Goal: Task Accomplishment & Management: Manage account settings

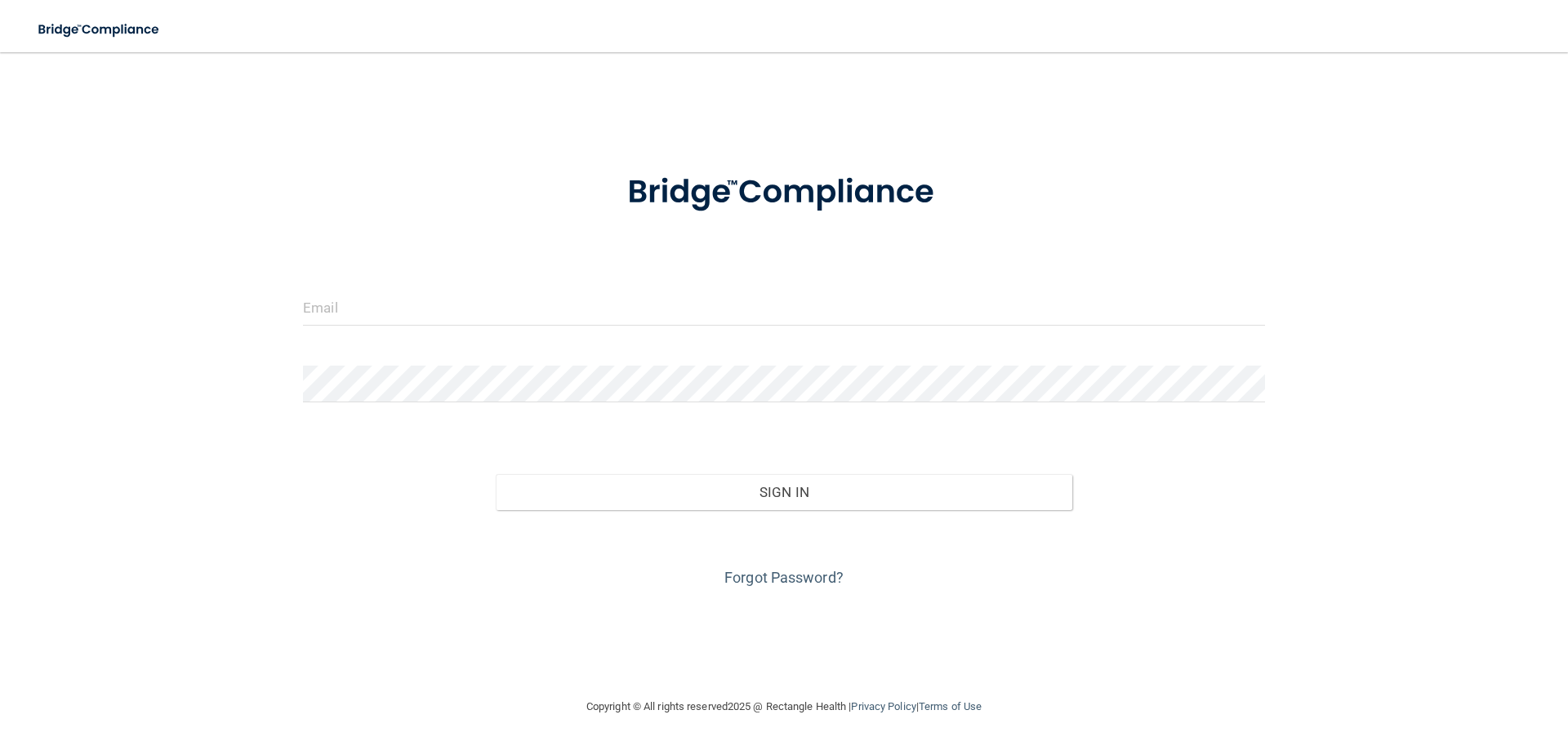
click at [1091, 177] on div at bounding box center [784, 193] width 987 height 85
click at [355, 325] on input "email" at bounding box center [784, 307] width 962 height 36
type input "[EMAIL_ADDRESS][DOMAIN_NAME]"
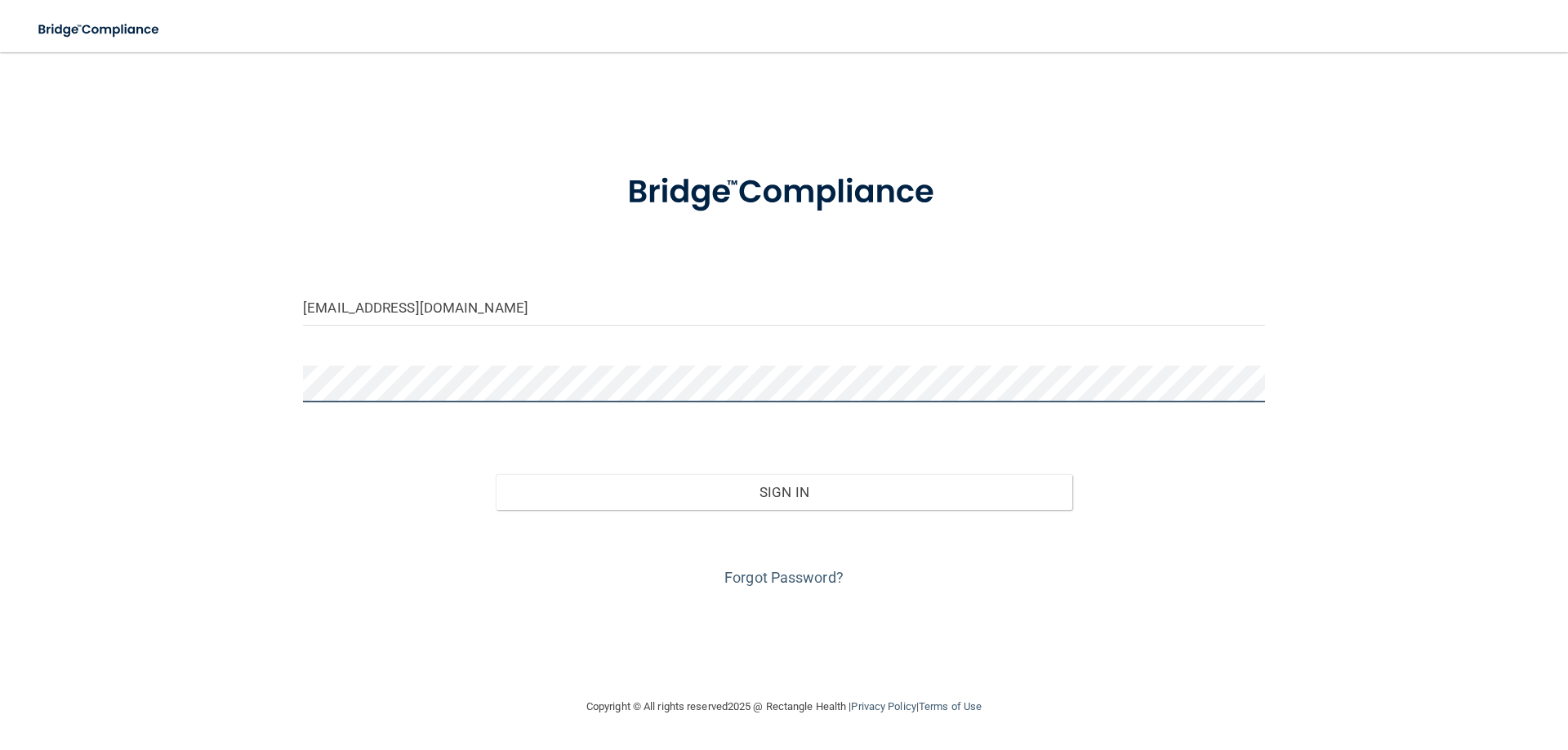
click at [496, 474] on button "Sign In" at bounding box center [784, 491] width 578 height 35
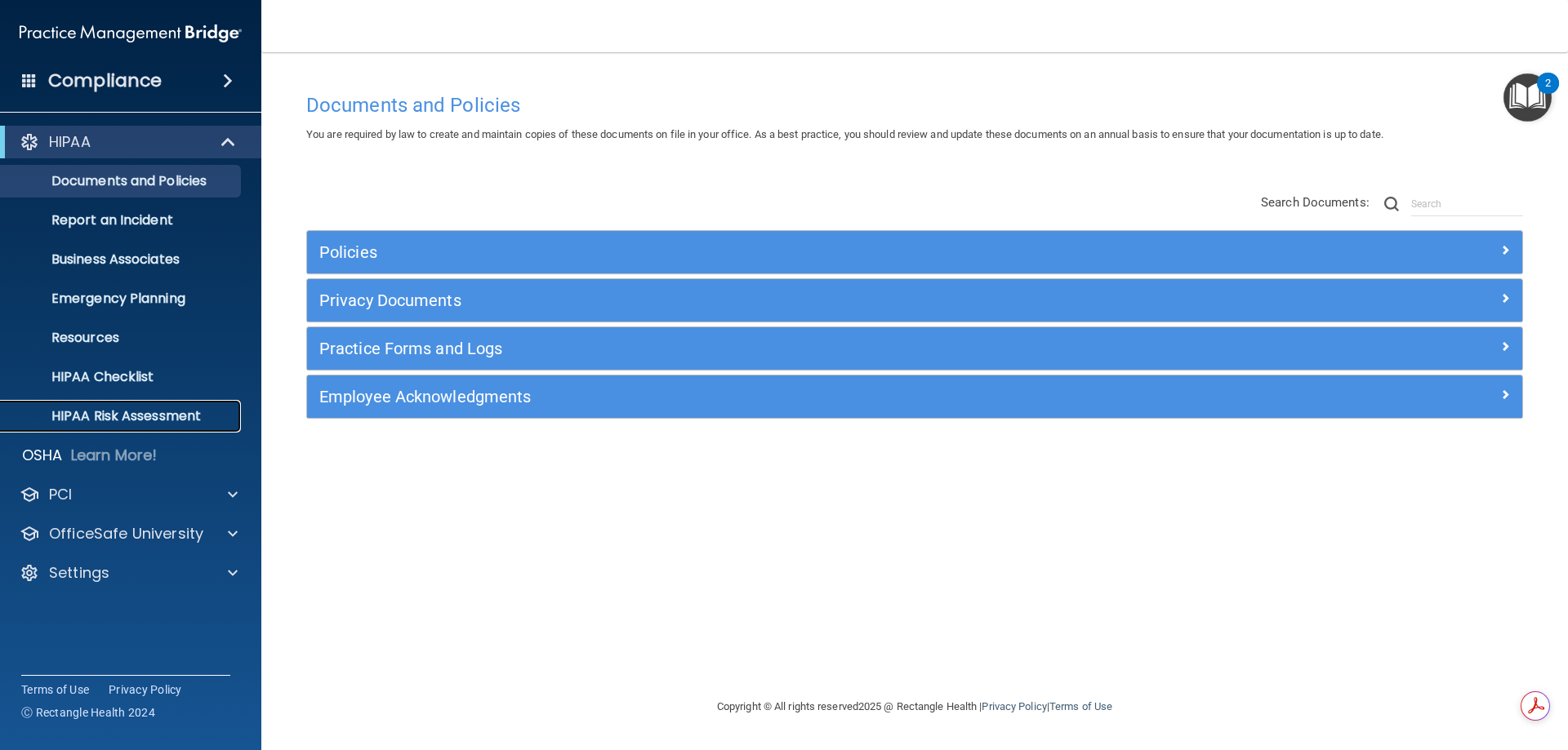
click at [78, 410] on p "HIPAA Risk Assessment" at bounding box center [122, 416] width 223 height 16
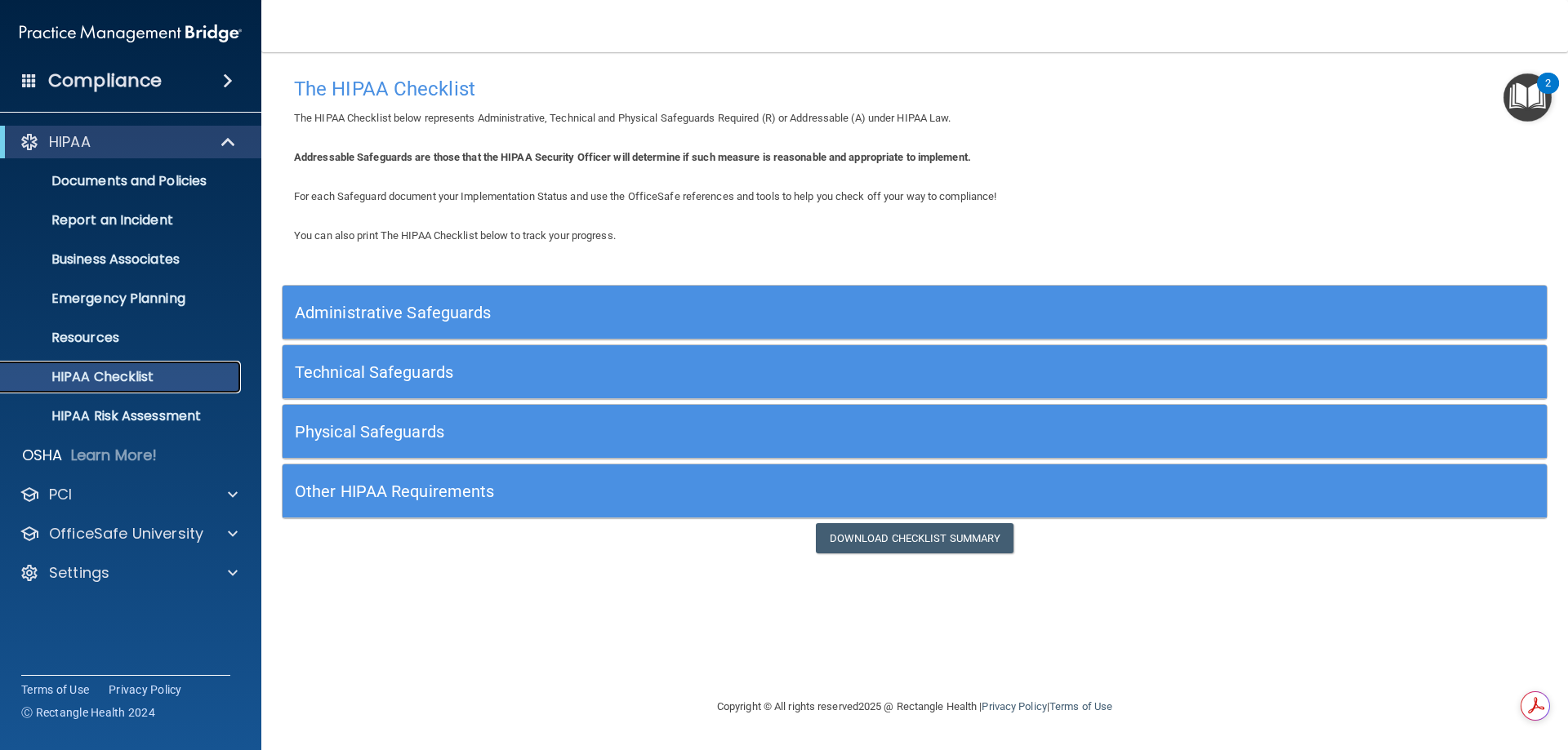
click at [117, 371] on p "HIPAA Checklist" at bounding box center [122, 376] width 223 height 16
click at [374, 310] on h5 "Administrative Safeguards" at bounding box center [757, 312] width 924 height 18
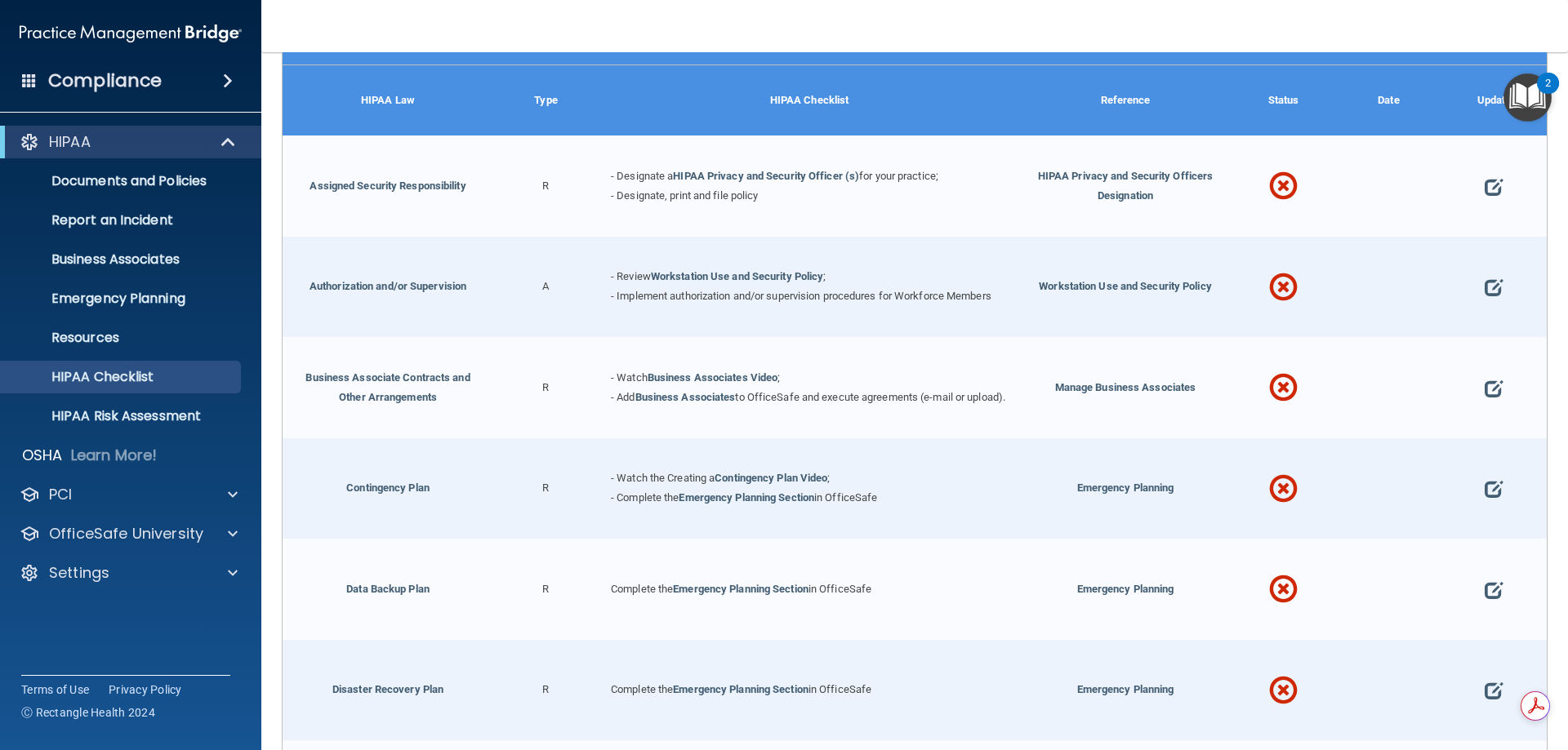
scroll to position [130, 0]
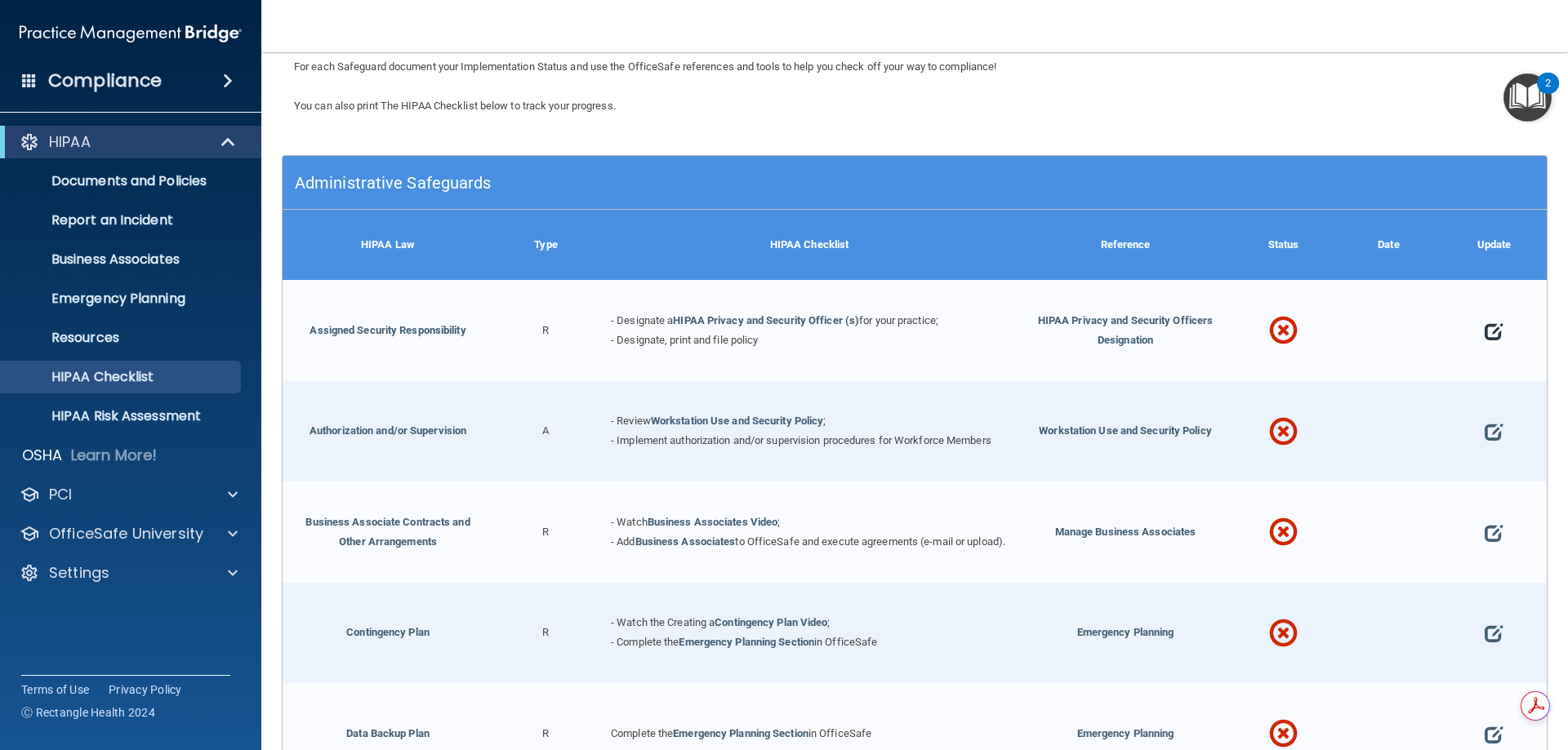
click at [1485, 328] on span at bounding box center [1493, 331] width 18 height 51
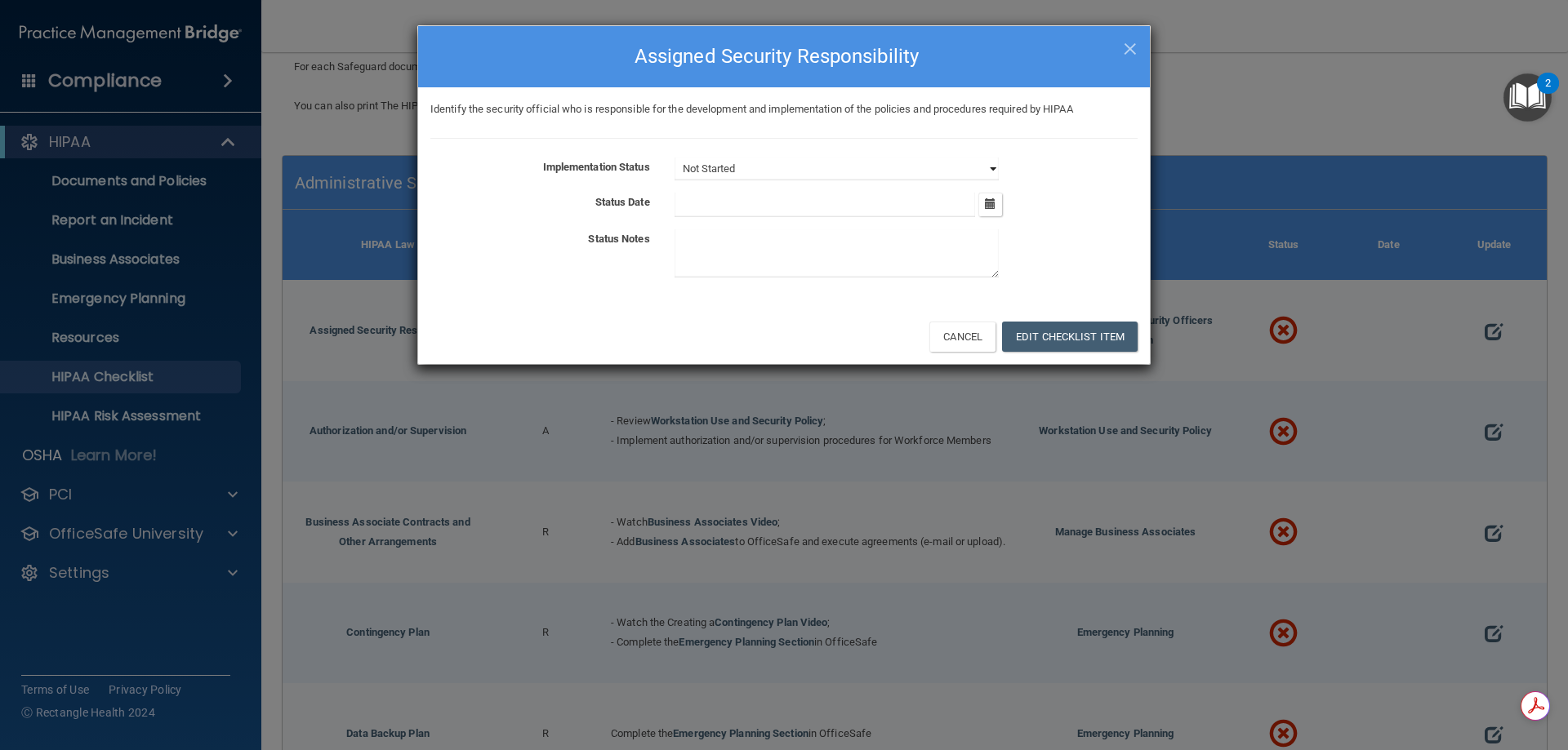
click at [741, 170] on select "Not Started In Progress Completed" at bounding box center [837, 169] width 324 height 23
click at [730, 194] on input "text" at bounding box center [825, 205] width 301 height 25
click at [716, 169] on select "Not Started In Progress Completed" at bounding box center [837, 169] width 324 height 23
select select "completed"
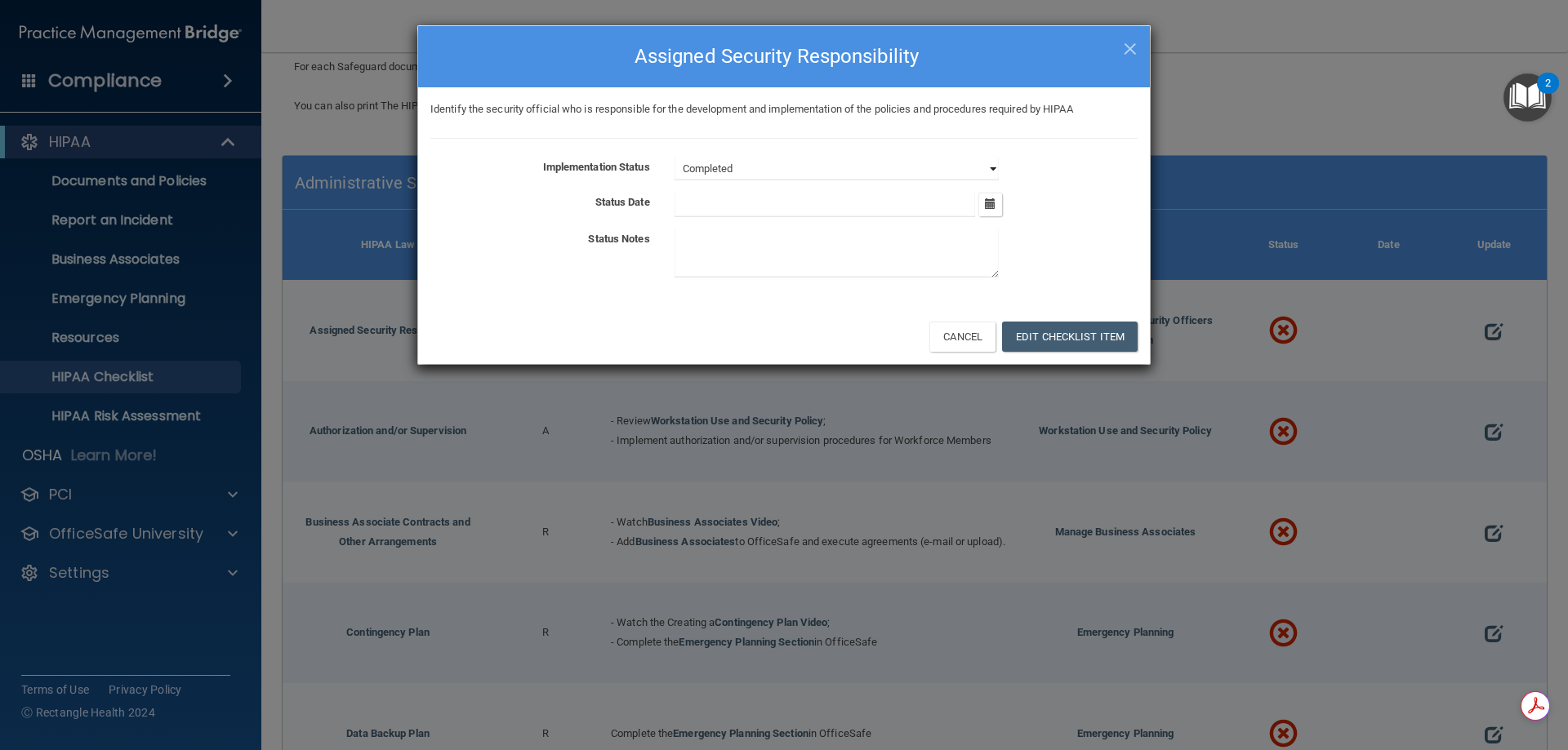
click at [675, 157] on select "Not Started In Progress Completed" at bounding box center [837, 169] width 324 height 23
click at [1095, 342] on button "Edit Checklist Item" at bounding box center [1070, 337] width 135 height 31
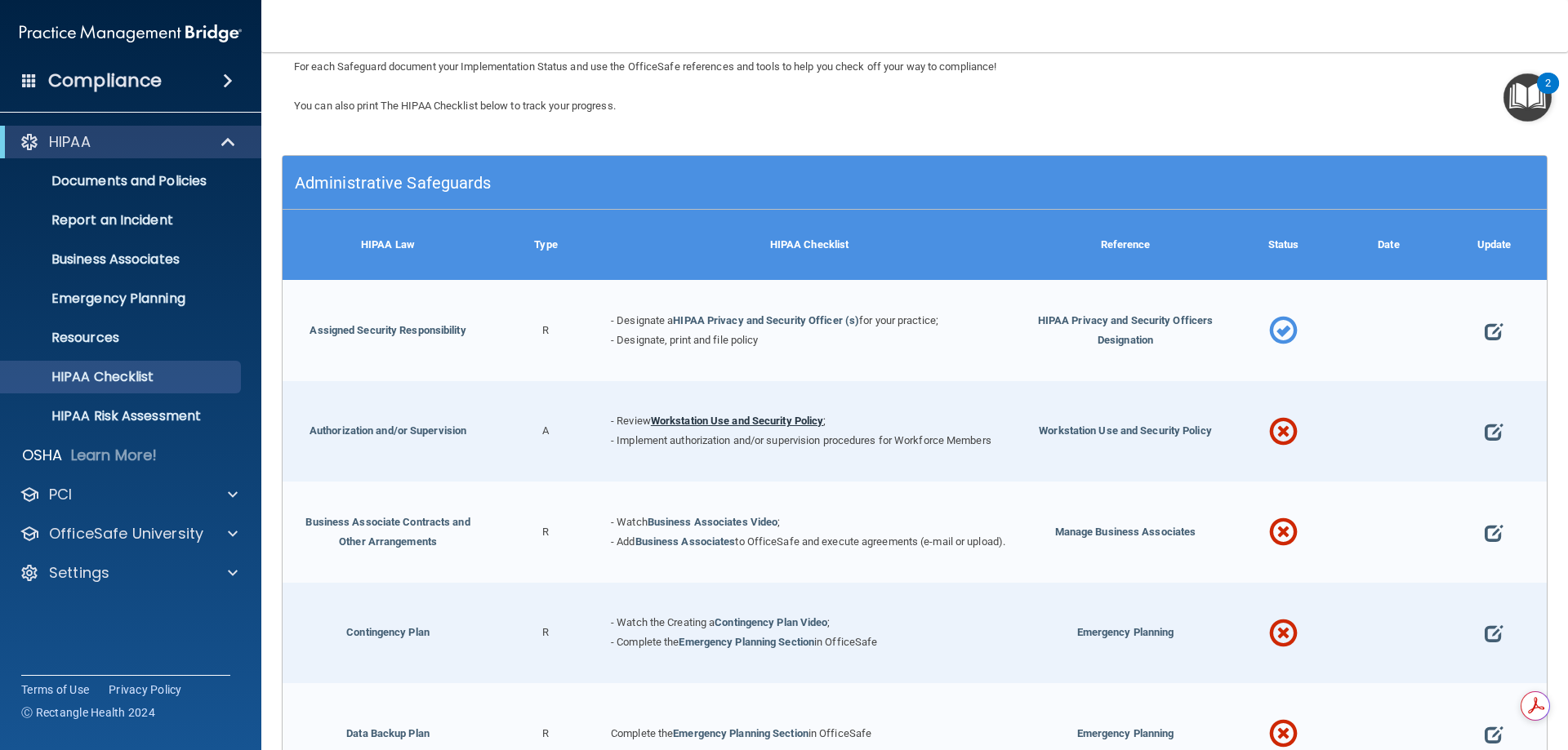
click at [819, 415] on link "Workstation Use and Security Policy" at bounding box center [737, 420] width 173 height 12
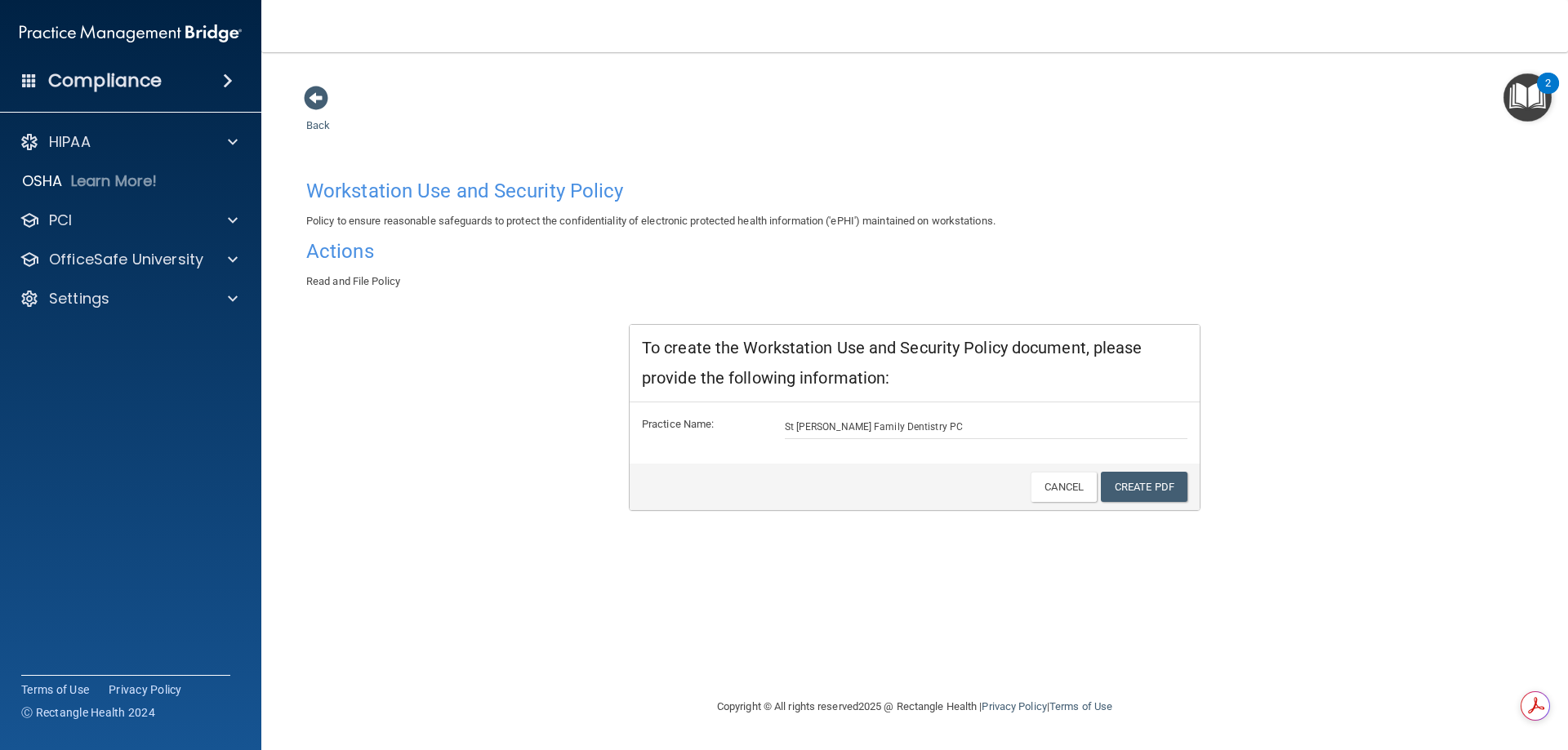
click at [340, 280] on span "Read and File Policy" at bounding box center [354, 281] width 94 height 12
click at [1131, 487] on link "Create PDF" at bounding box center [1144, 488] width 86 height 31
click at [311, 94] on span at bounding box center [316, 98] width 25 height 25
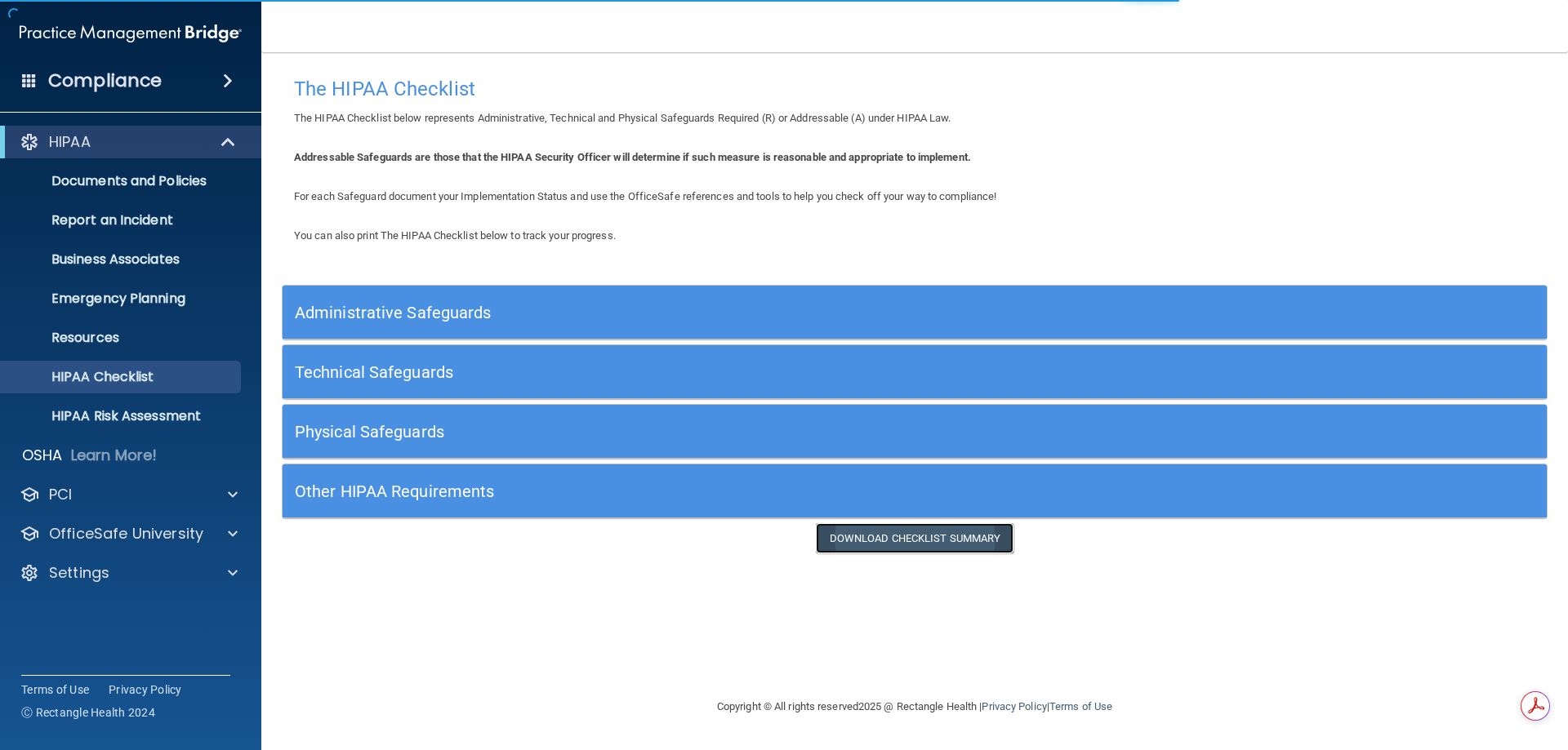
click at [894, 543] on link "Download Checklist Summary" at bounding box center [914, 538] width 198 height 31
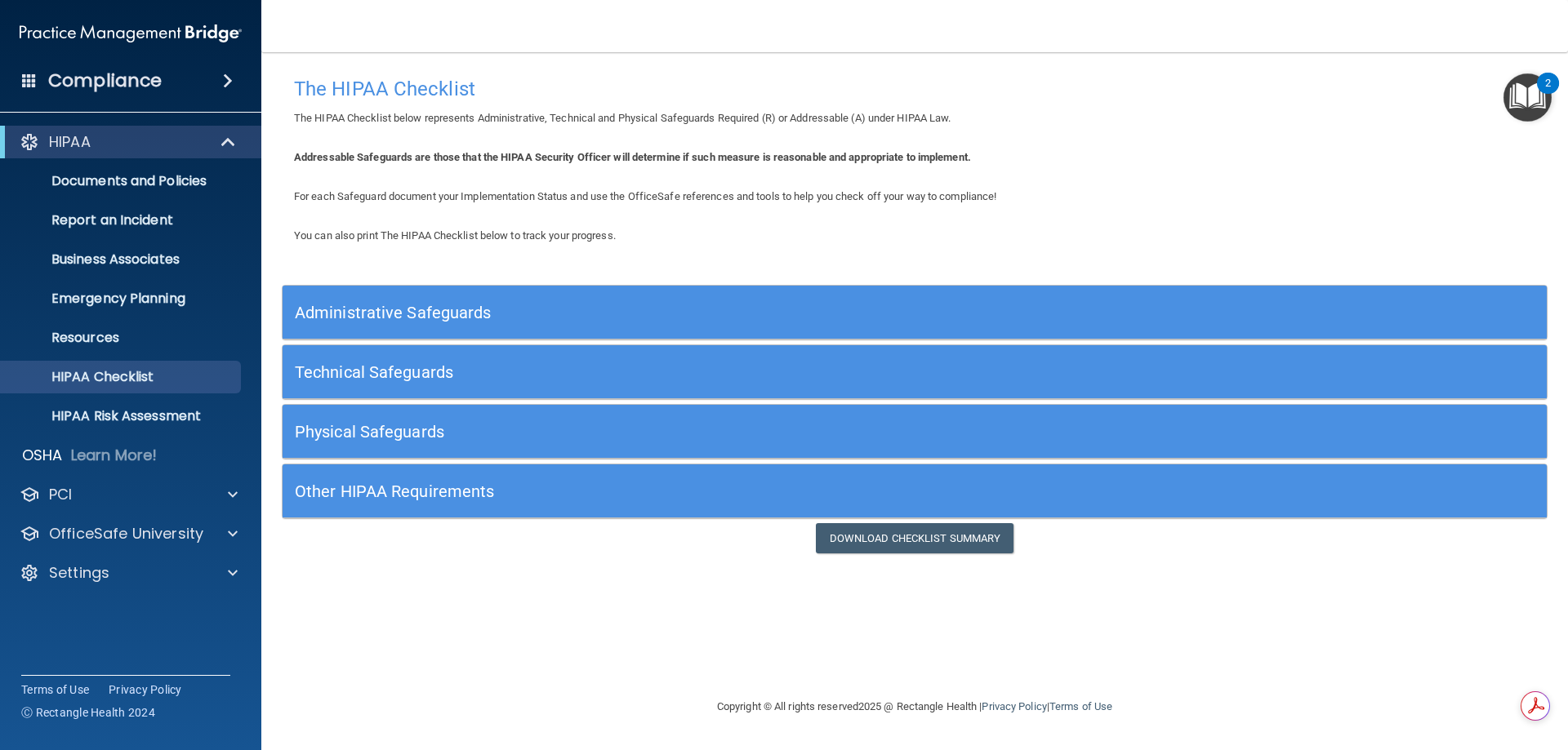
click at [371, 314] on h5 "Administrative Safeguards" at bounding box center [757, 312] width 924 height 18
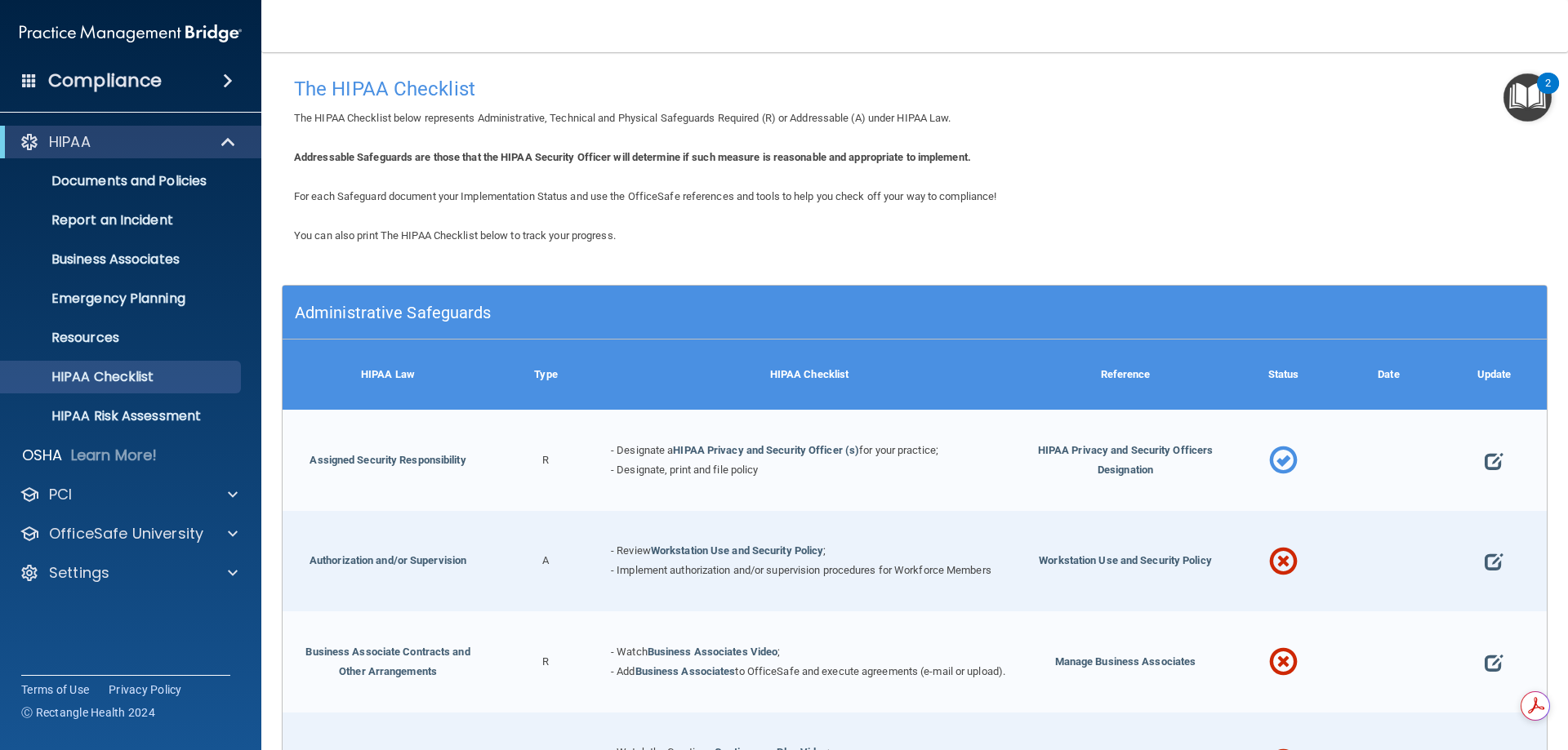
click at [1374, 454] on div at bounding box center [1389, 461] width 105 height 102
click at [1486, 464] on span at bounding box center [1493, 461] width 18 height 51
select select "completed"
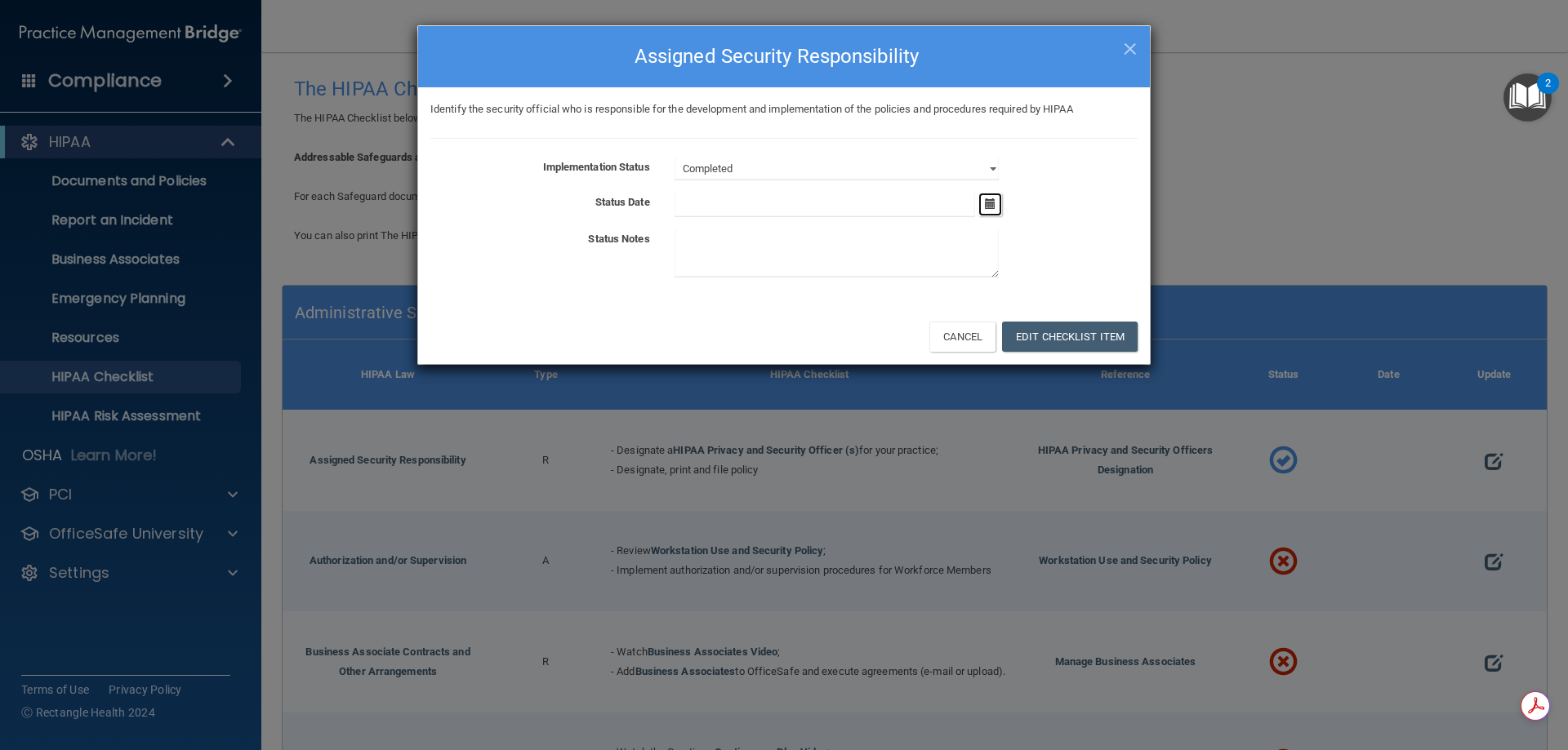
click at [996, 208] on icon "button" at bounding box center [990, 203] width 11 height 11
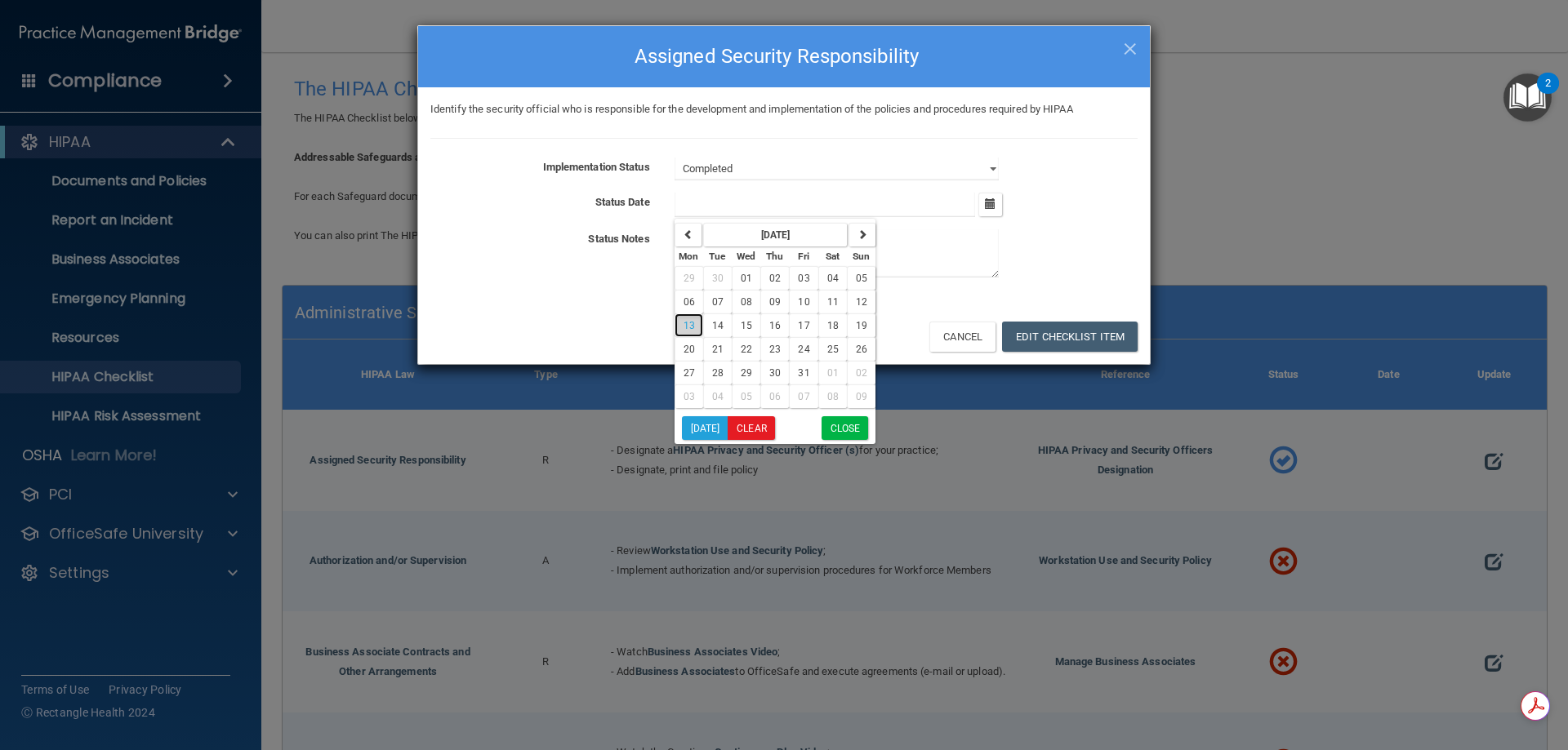
click at [690, 320] on span "13" at bounding box center [689, 326] width 12 height 11
type input "10/13/25"
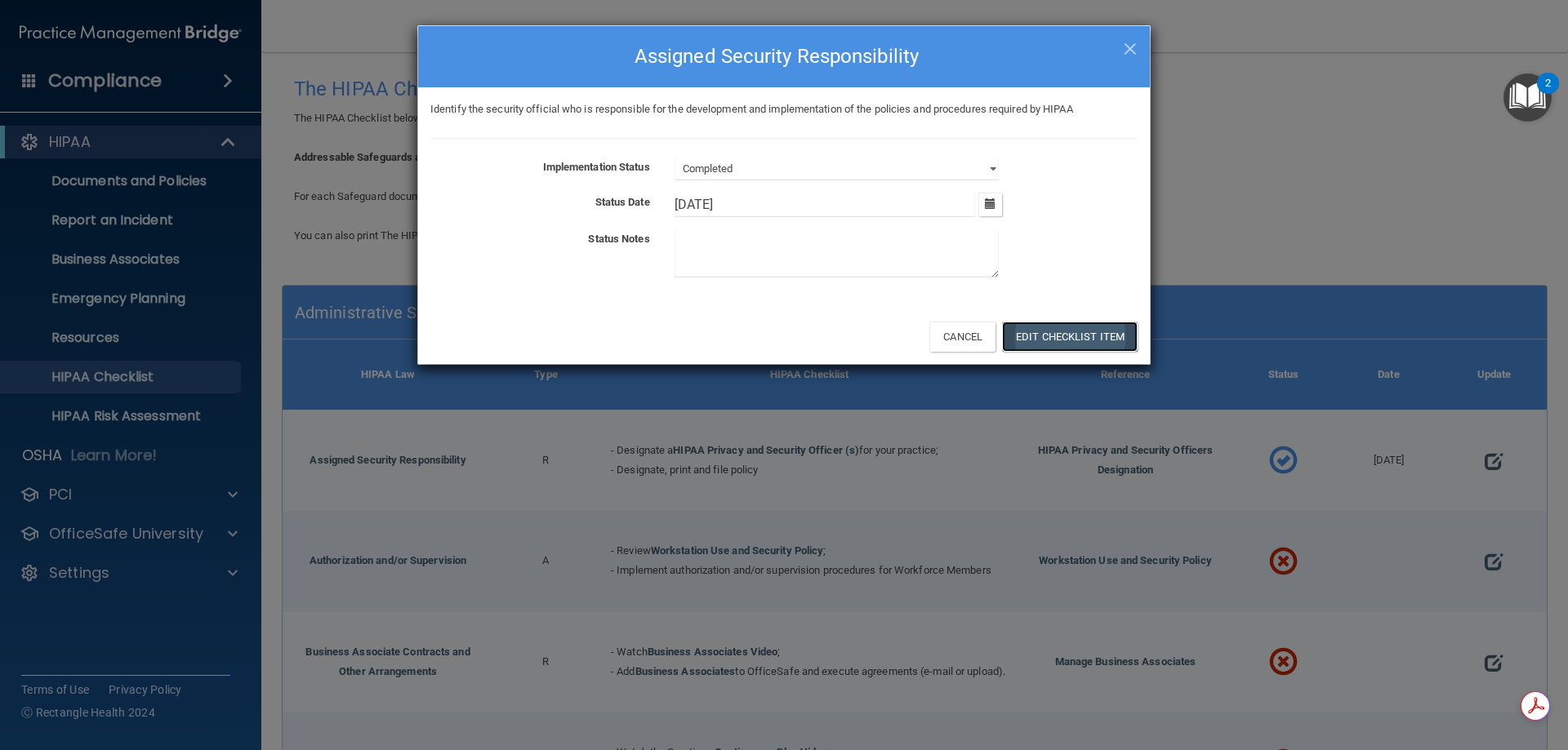
click at [1065, 326] on button "Edit Checklist Item" at bounding box center [1070, 337] width 135 height 31
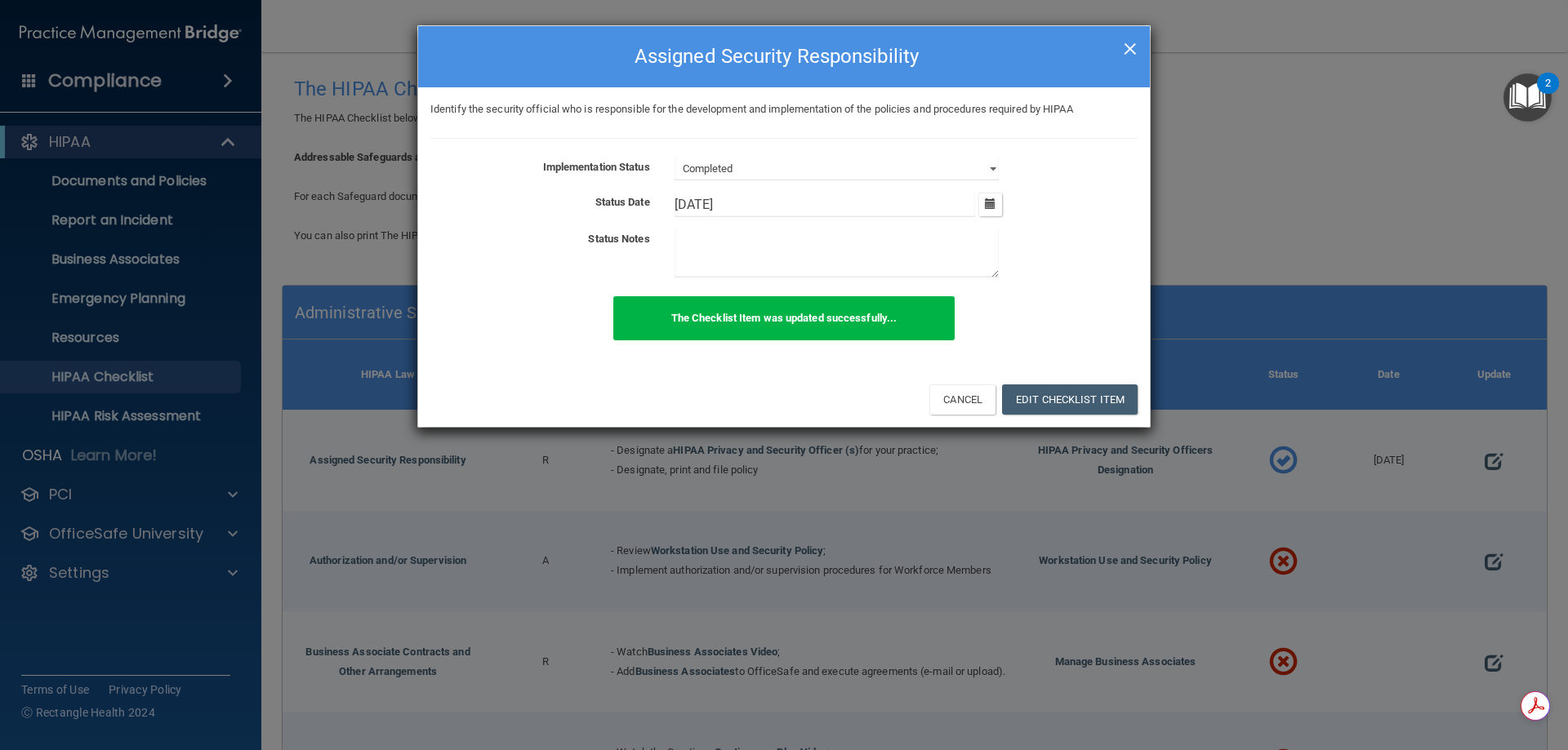
click at [1135, 42] on span "×" at bounding box center [1130, 47] width 14 height 33
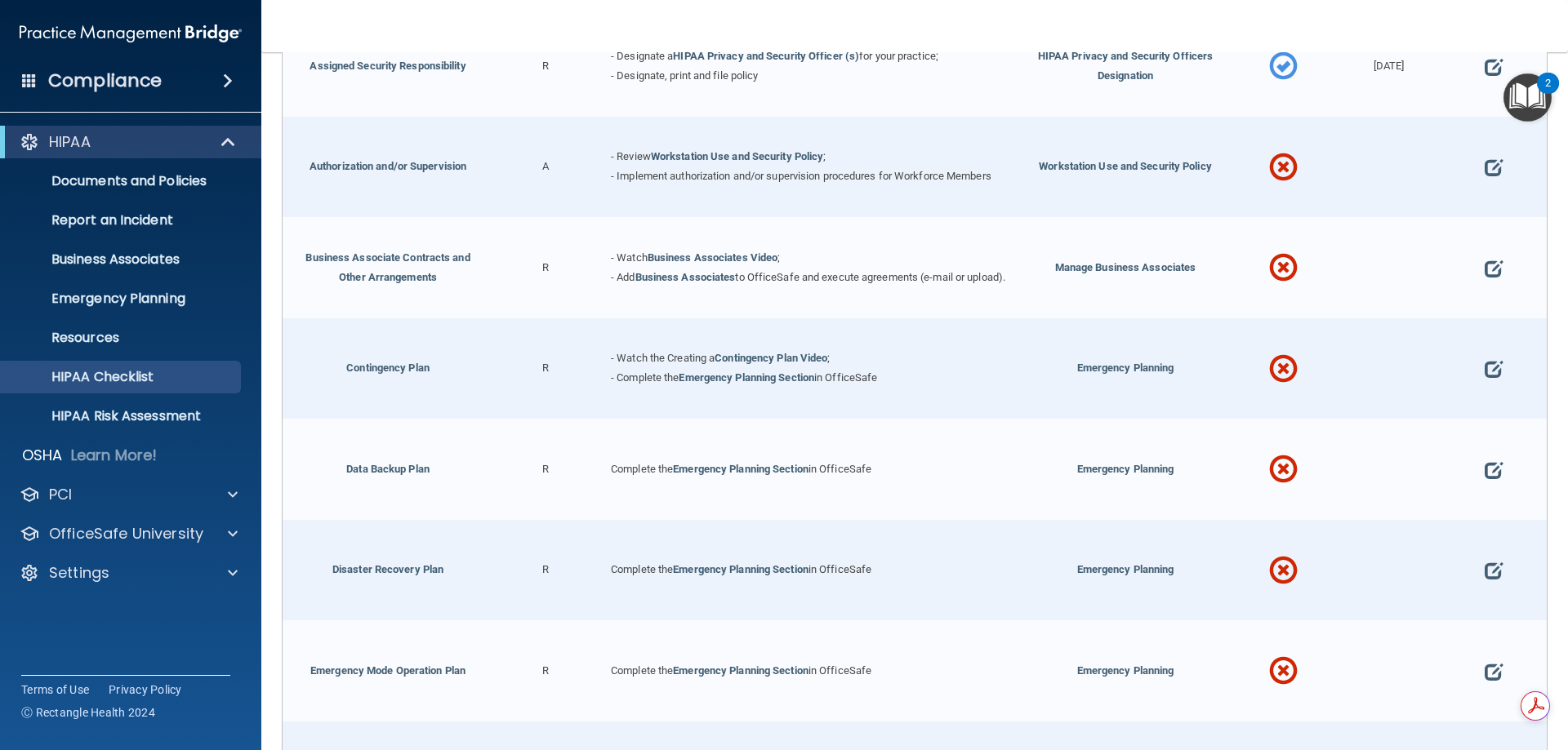
scroll to position [408, 0]
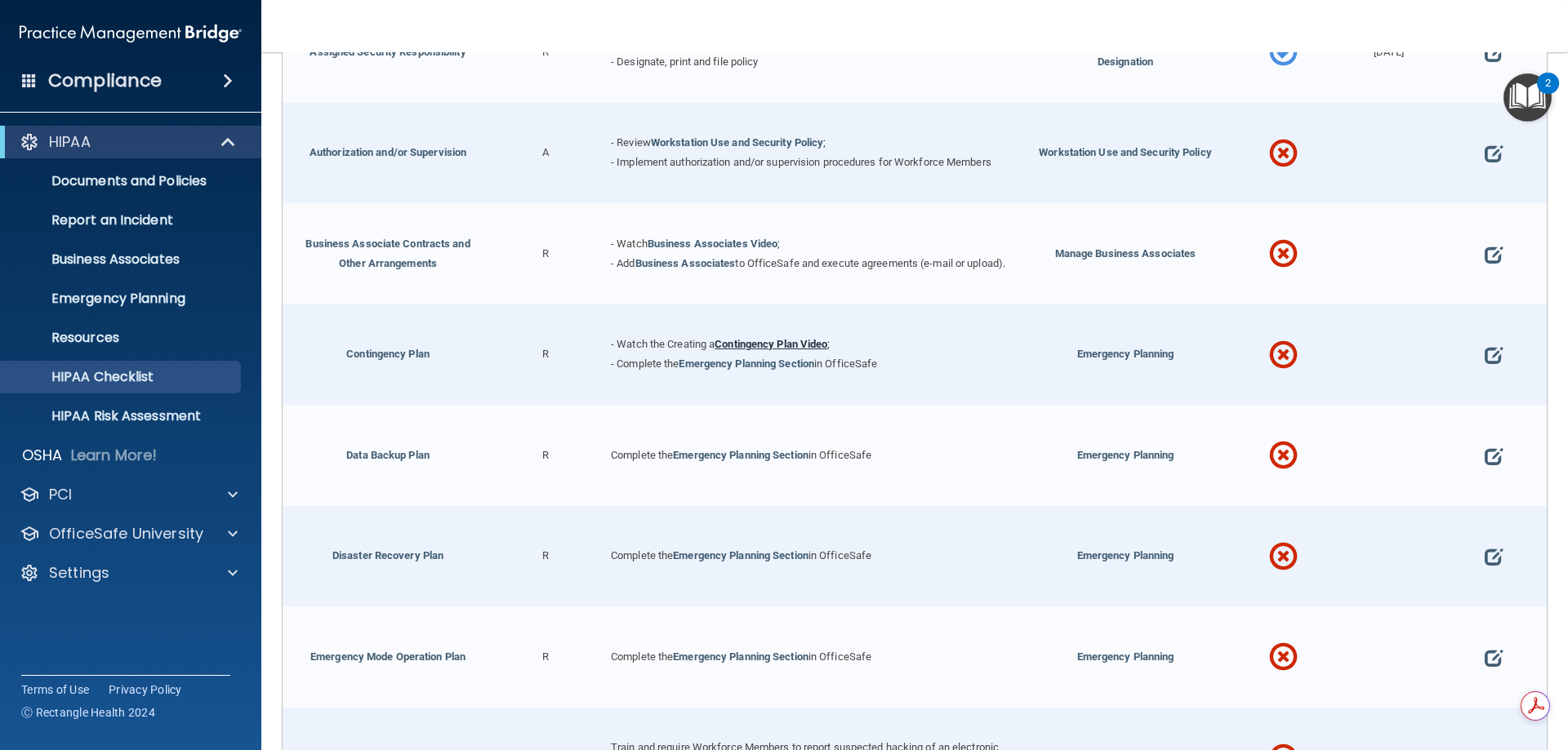
click at [812, 351] on link "Contingency Plan Video" at bounding box center [772, 344] width 113 height 12
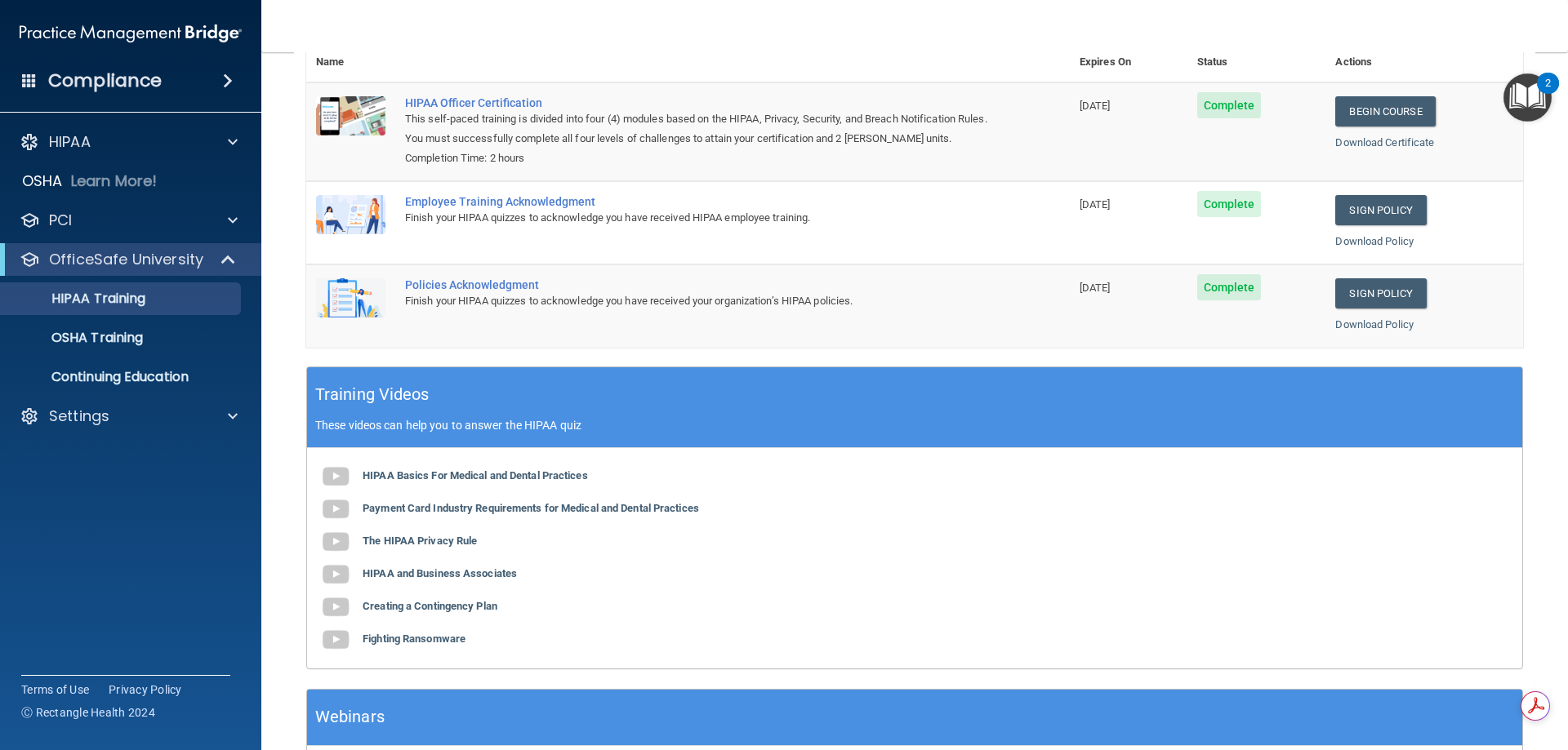
scroll to position [245, 0]
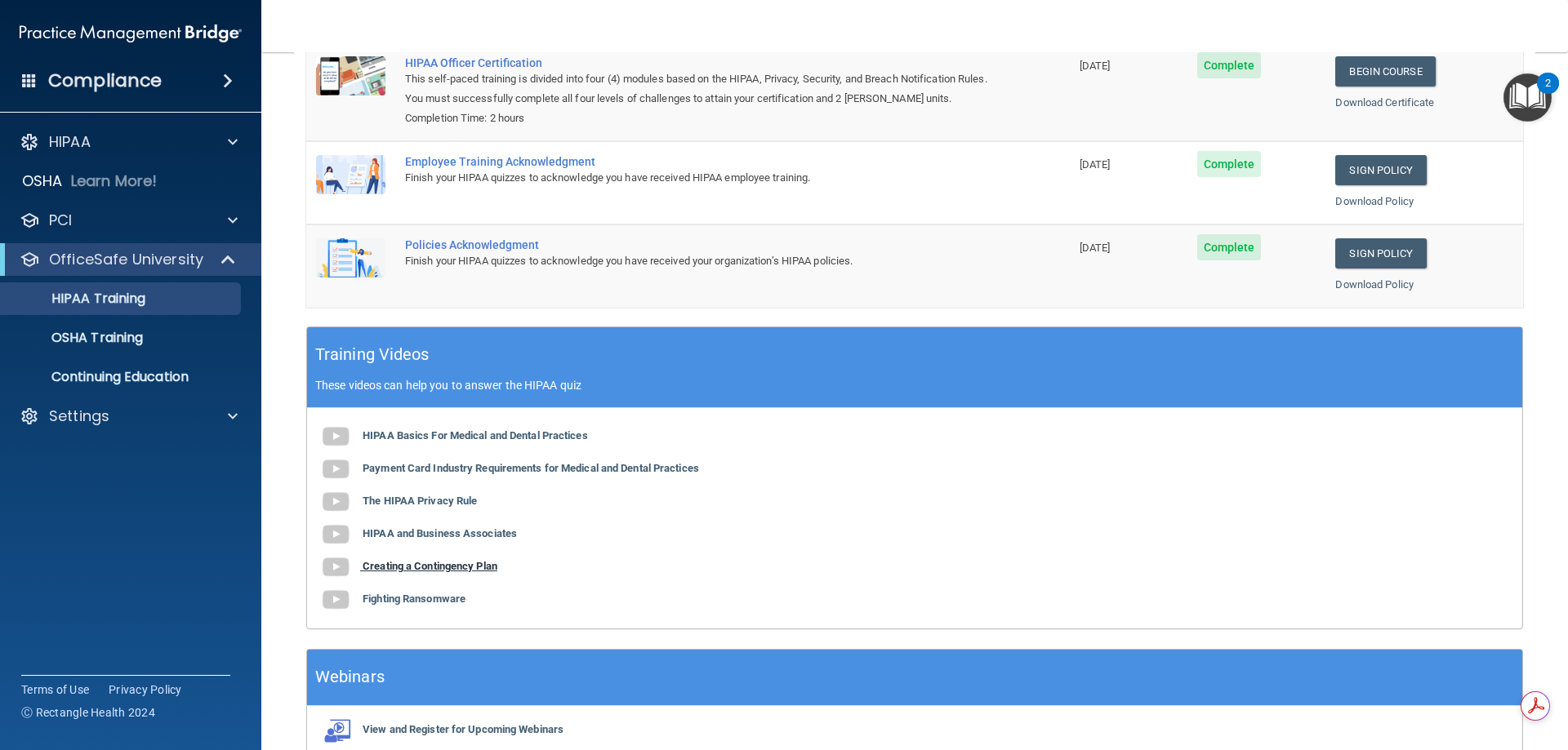
click at [341, 562] on img at bounding box center [335, 567] width 33 height 33
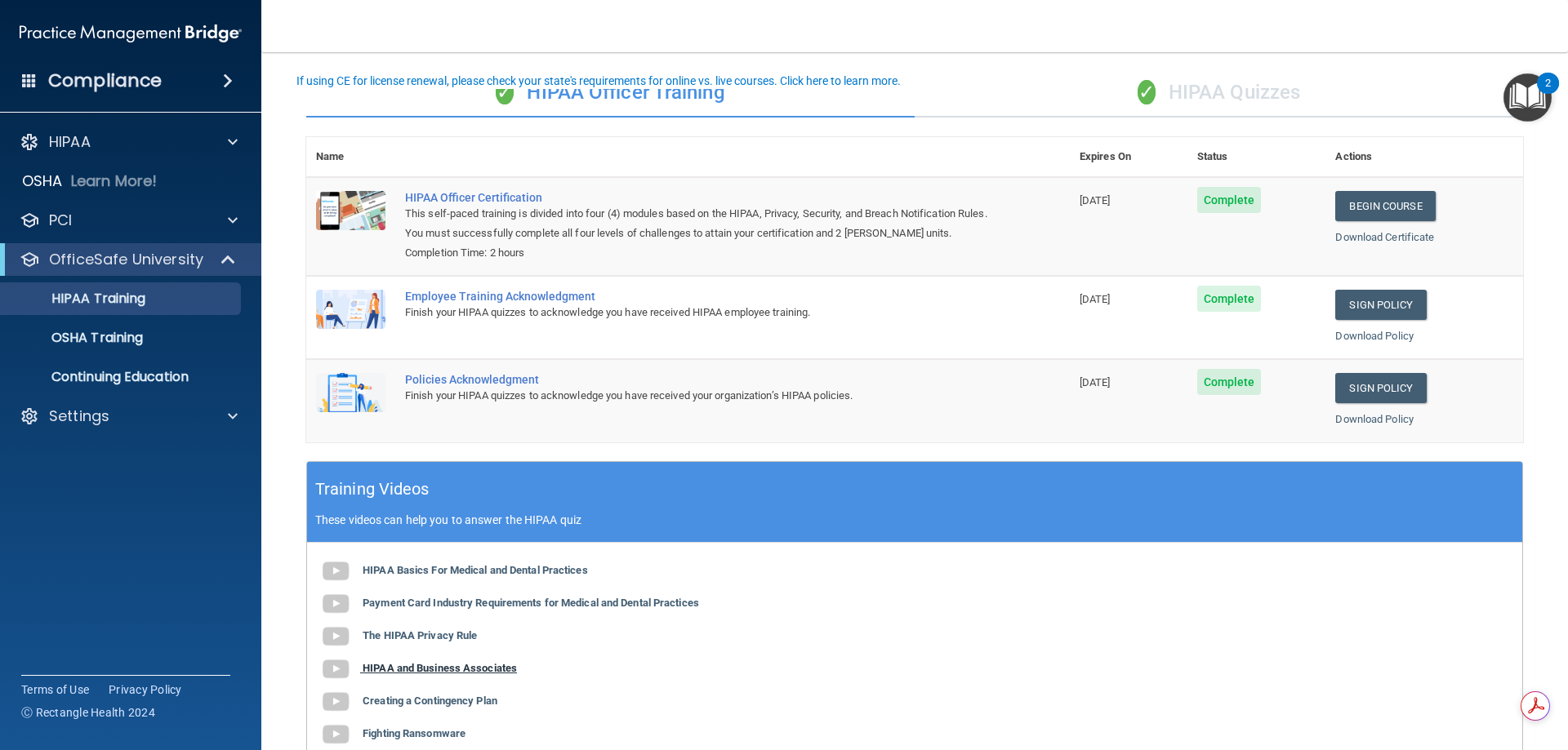
scroll to position [81, 0]
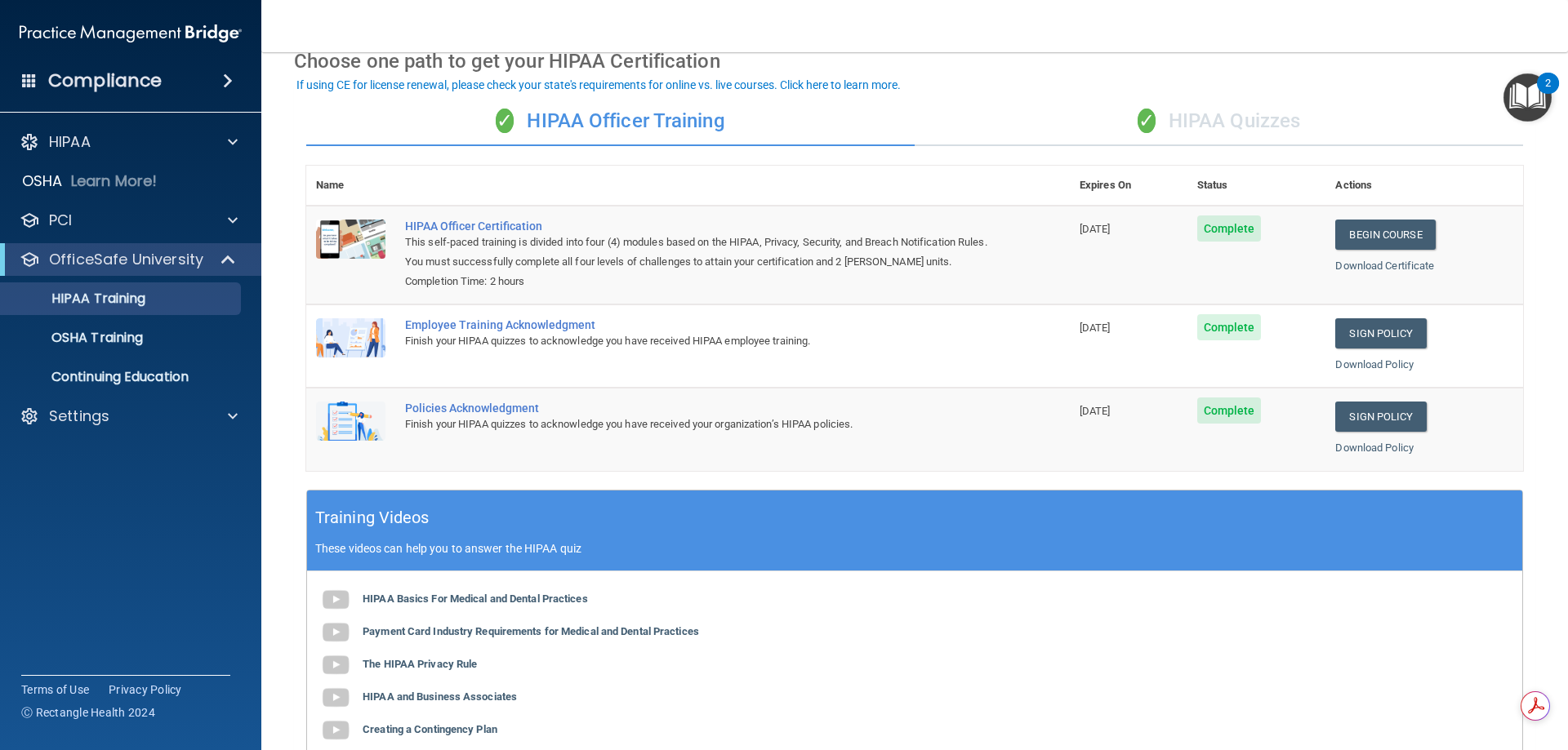
click at [1242, 117] on div "✓ HIPAA Quizzes" at bounding box center [1219, 121] width 609 height 49
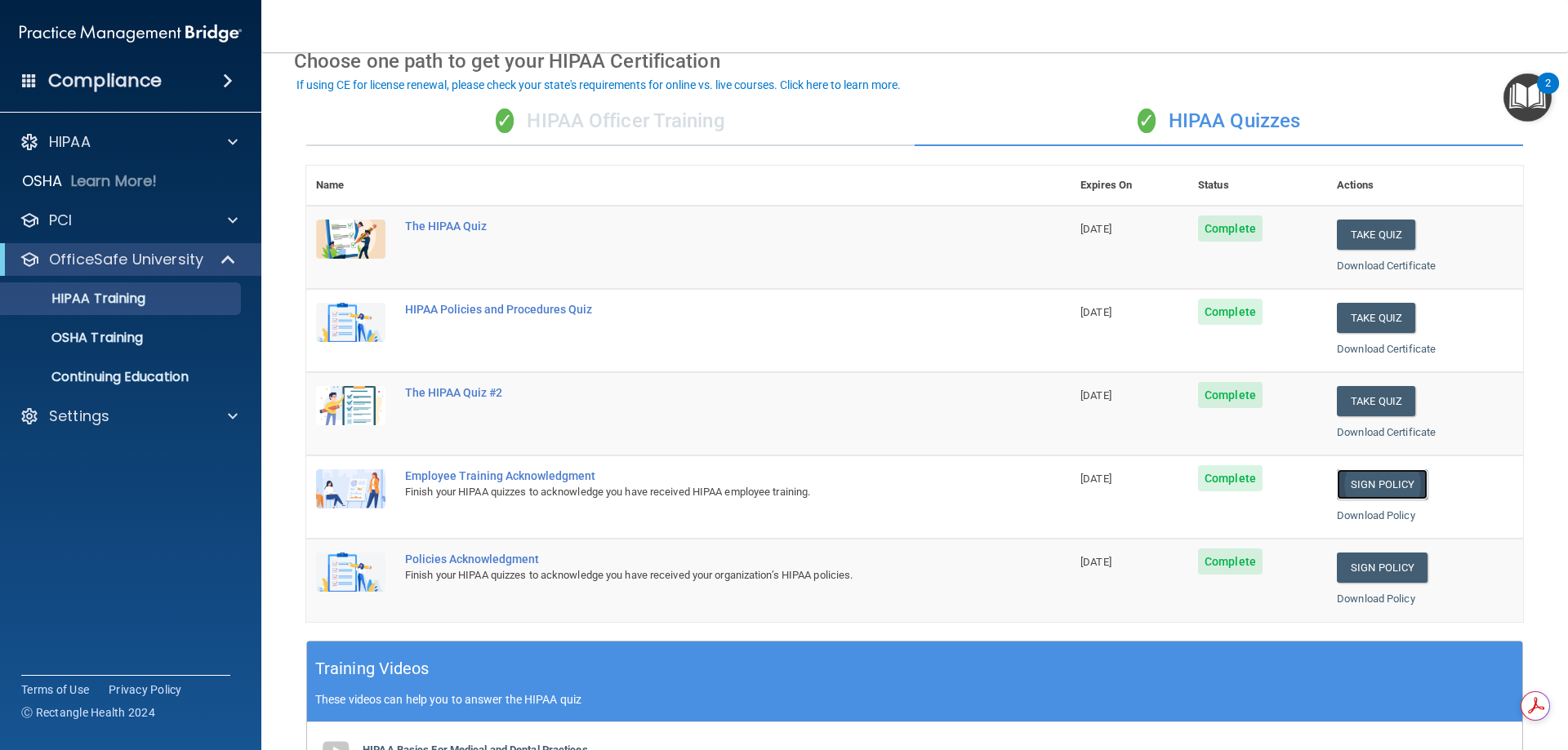
click at [1365, 477] on link "Sign Policy" at bounding box center [1382, 485] width 91 height 31
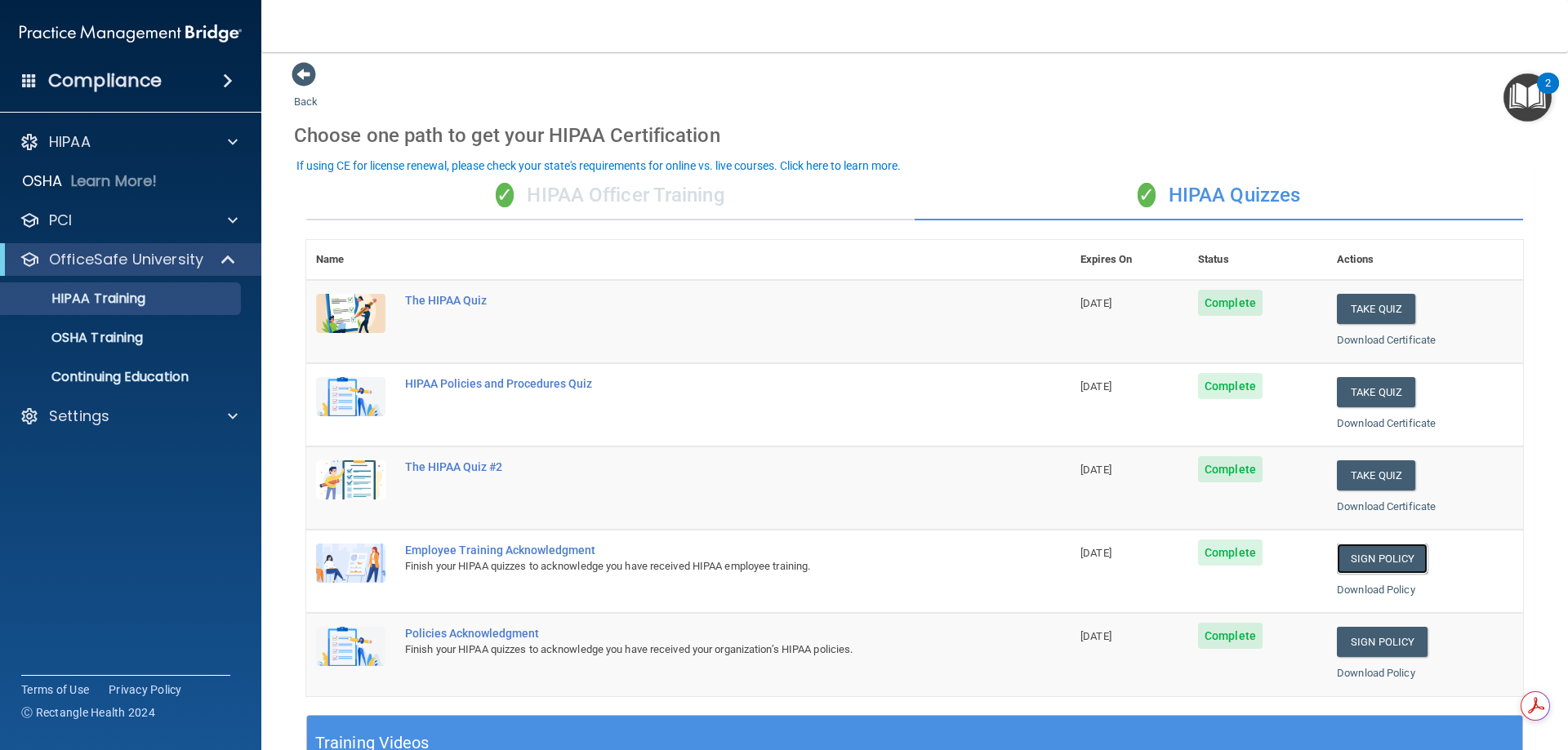
scroll to position [0, 0]
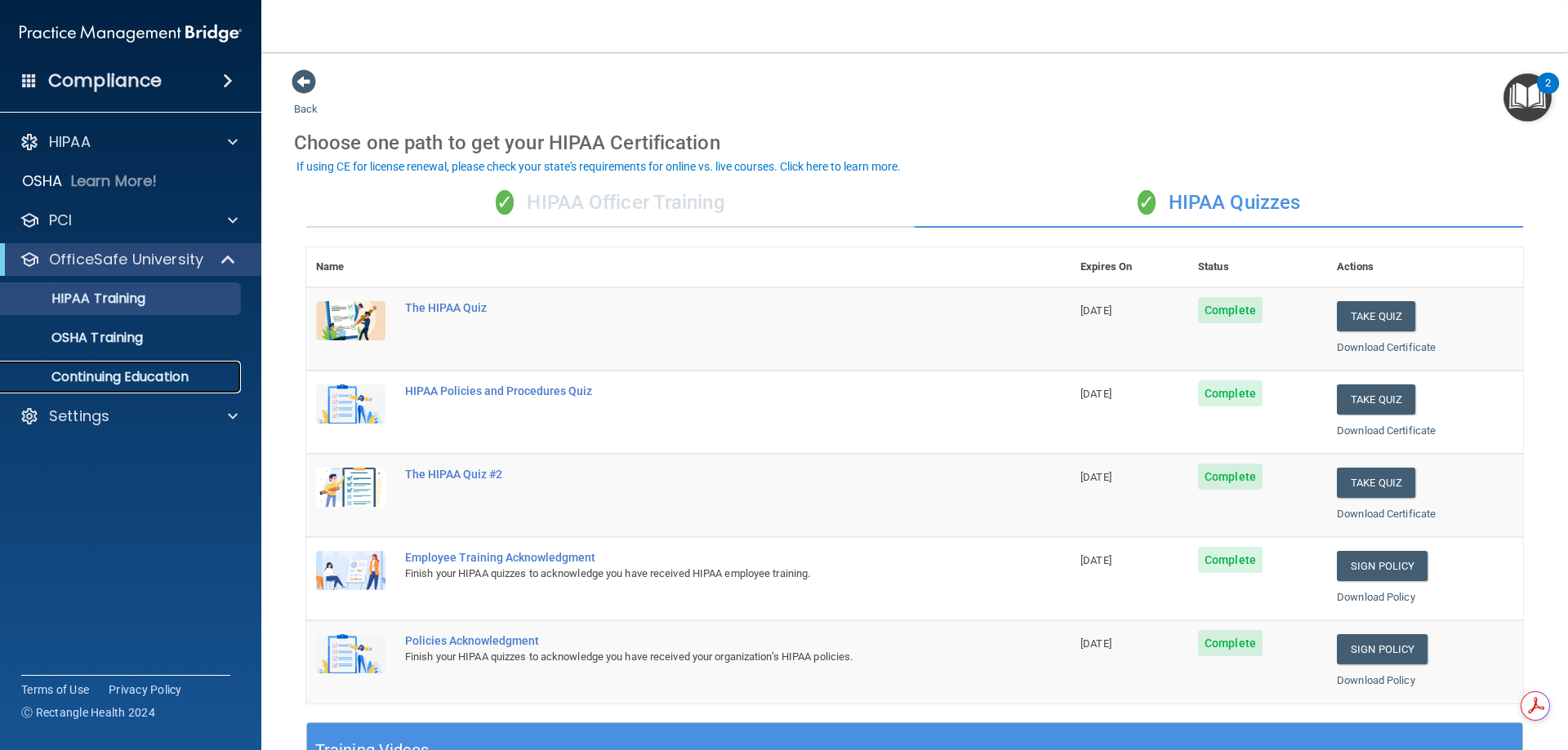
click at [94, 377] on p "Continuing Education" at bounding box center [122, 376] width 223 height 16
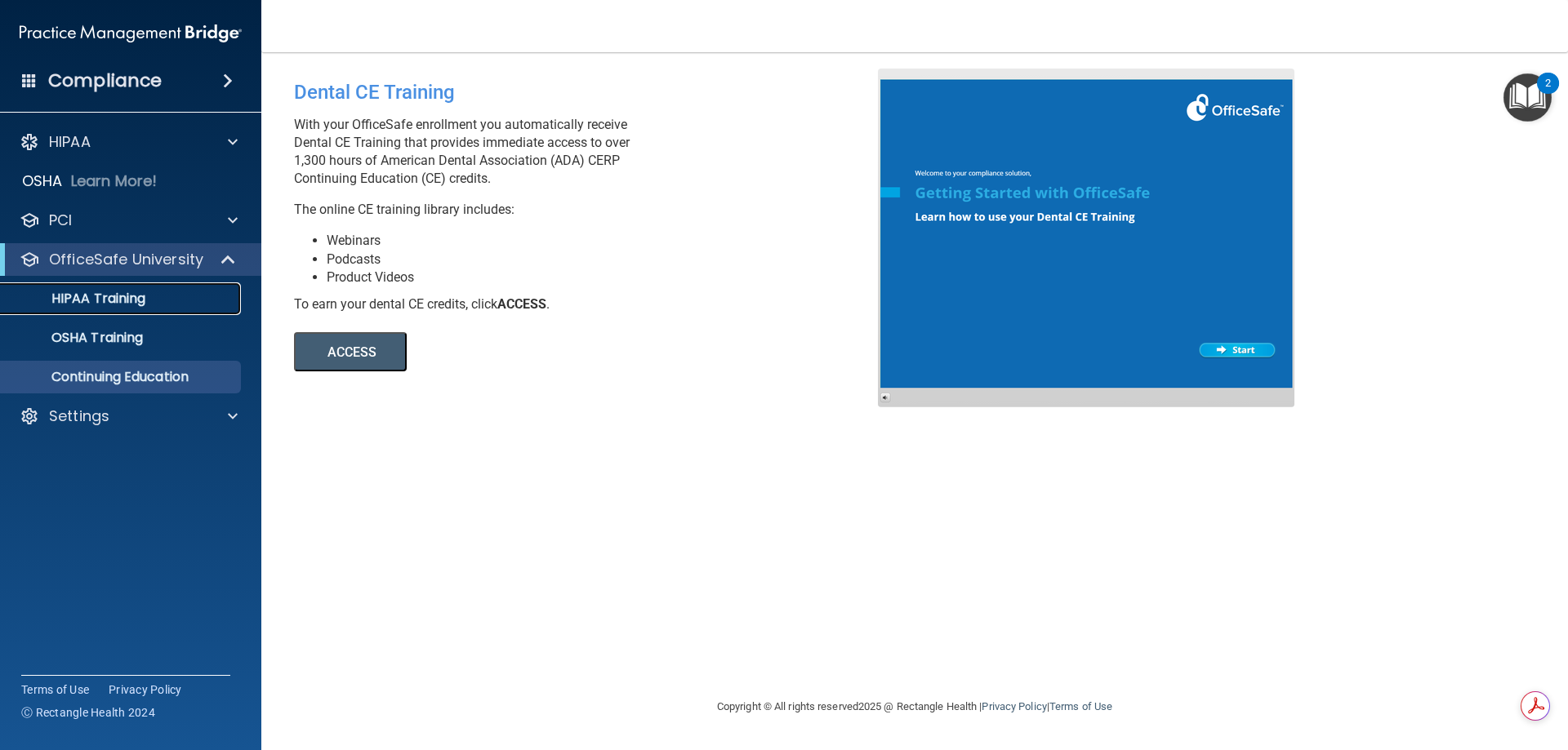
click at [124, 298] on p "HIPAA Training" at bounding box center [78, 298] width 135 height 16
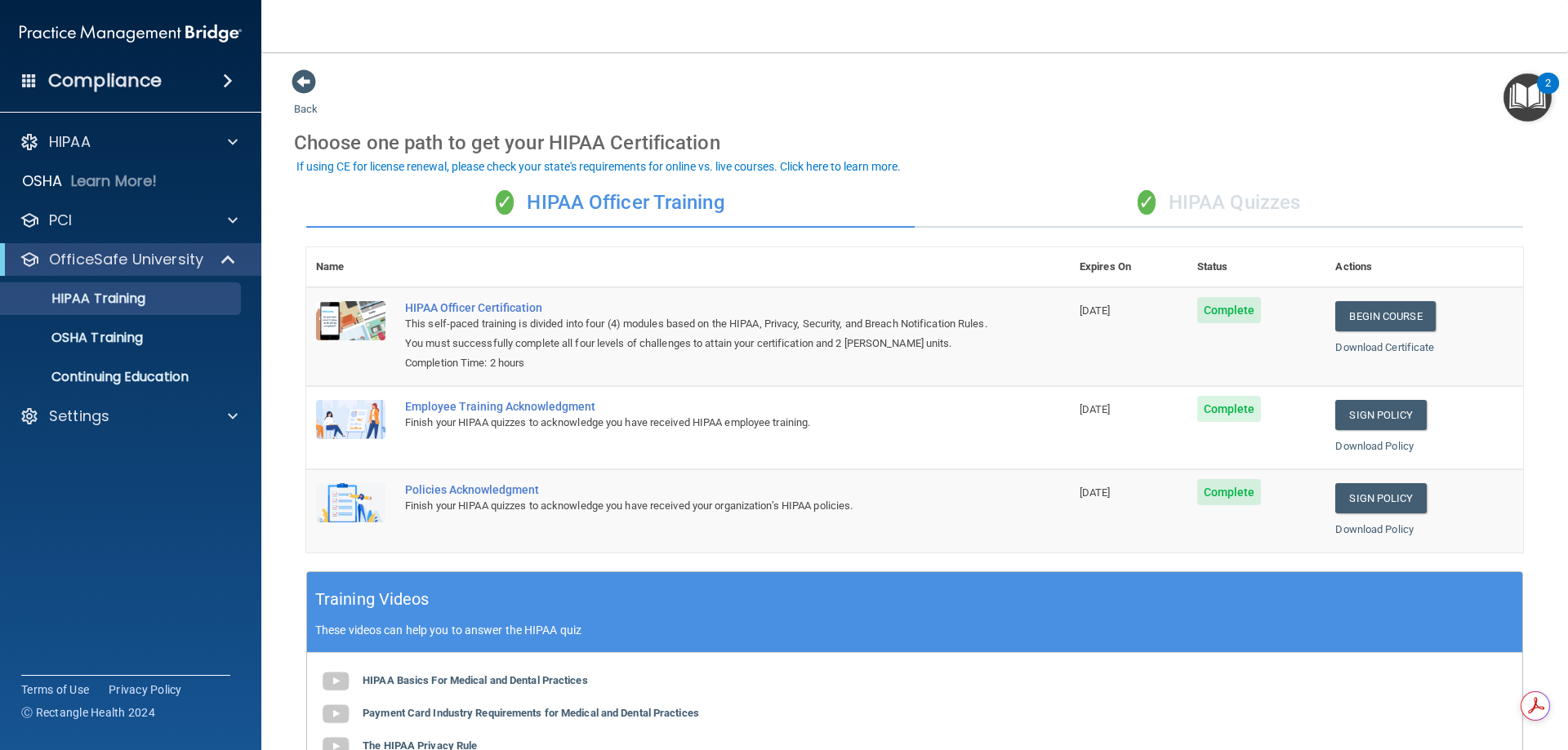
click at [1169, 205] on div "✓ HIPAA Quizzes" at bounding box center [1219, 203] width 609 height 49
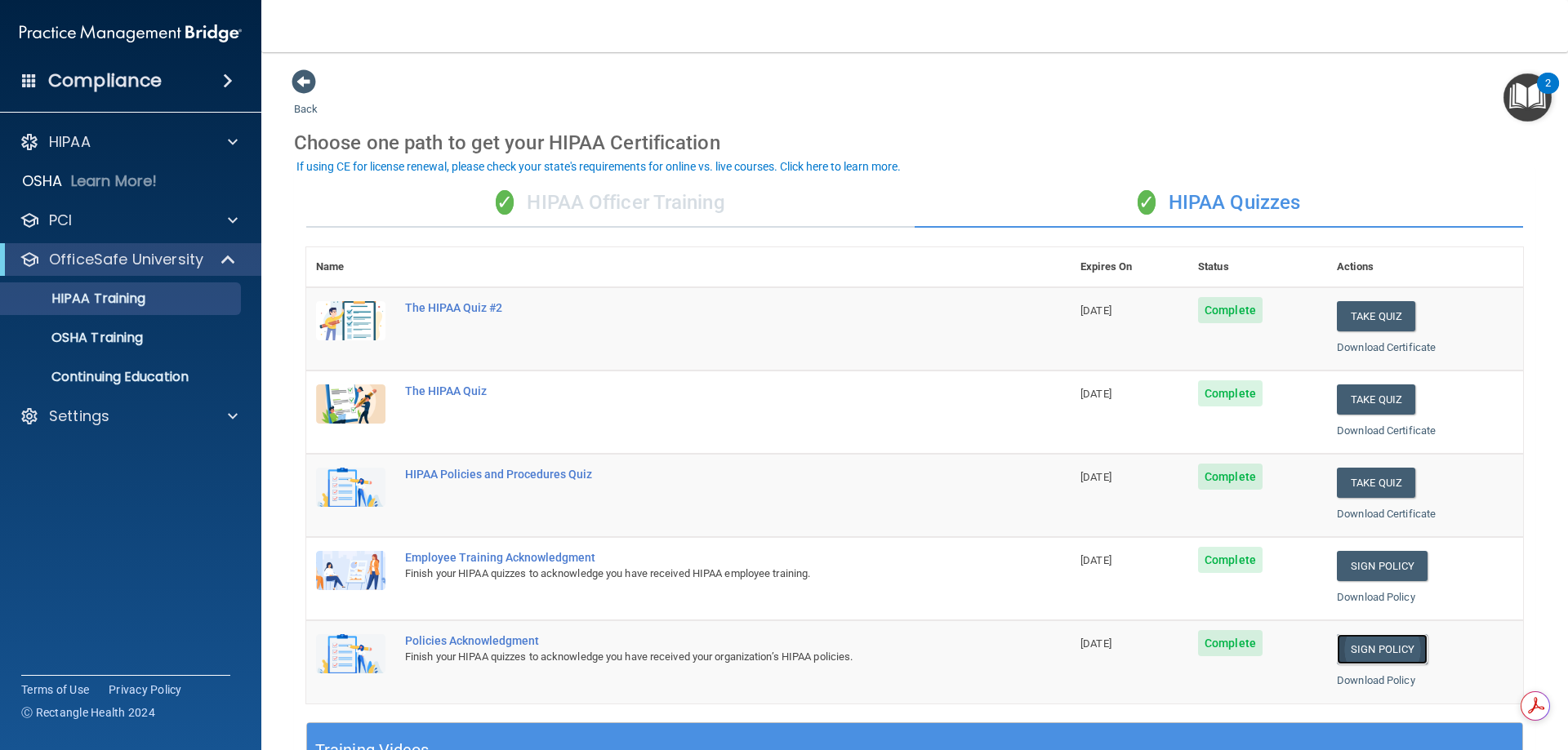
click at [1365, 644] on link "Sign Policy" at bounding box center [1382, 649] width 91 height 31
click at [104, 417] on p "Settings" at bounding box center [79, 416] width 60 height 19
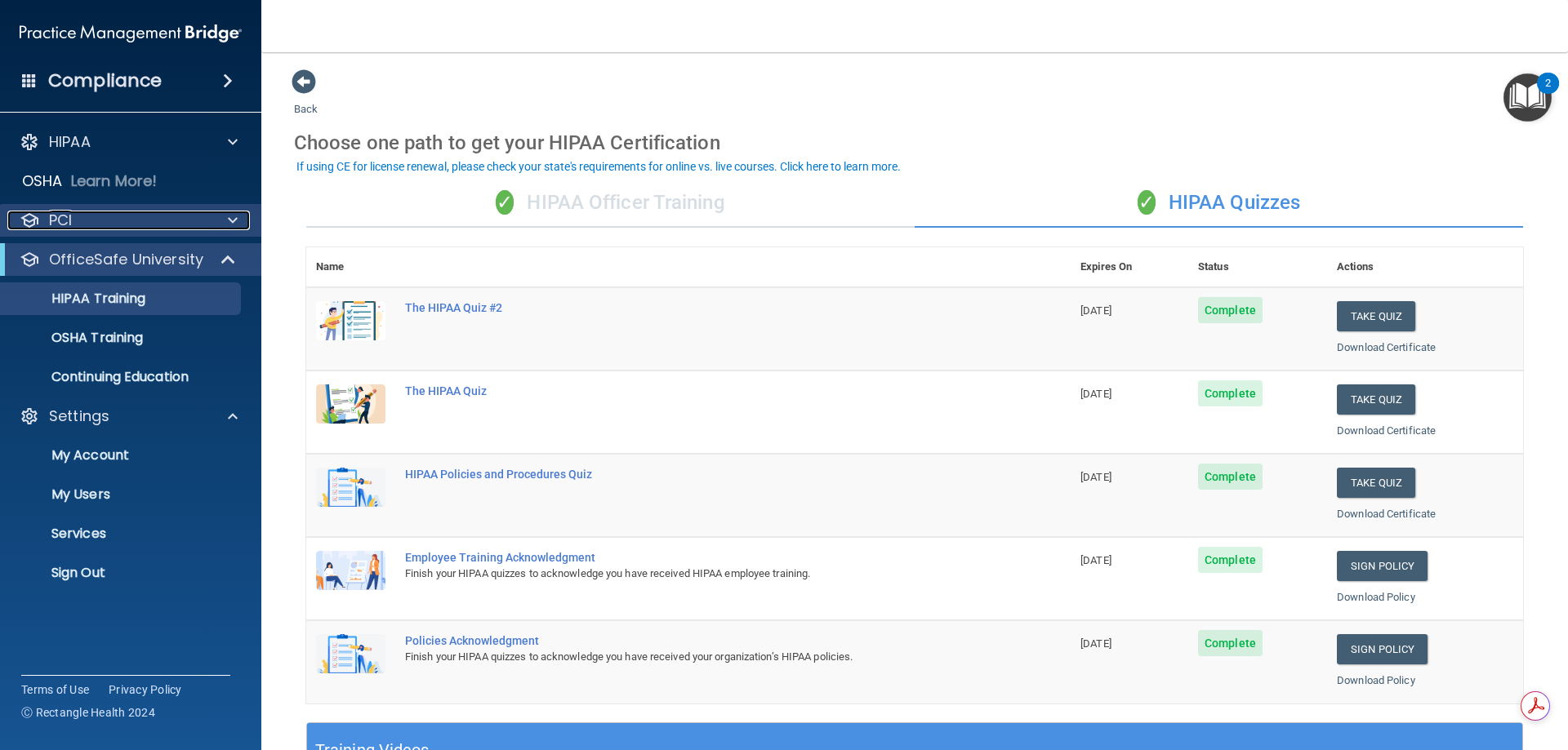
click at [77, 216] on div "PCI" at bounding box center [108, 220] width 202 height 19
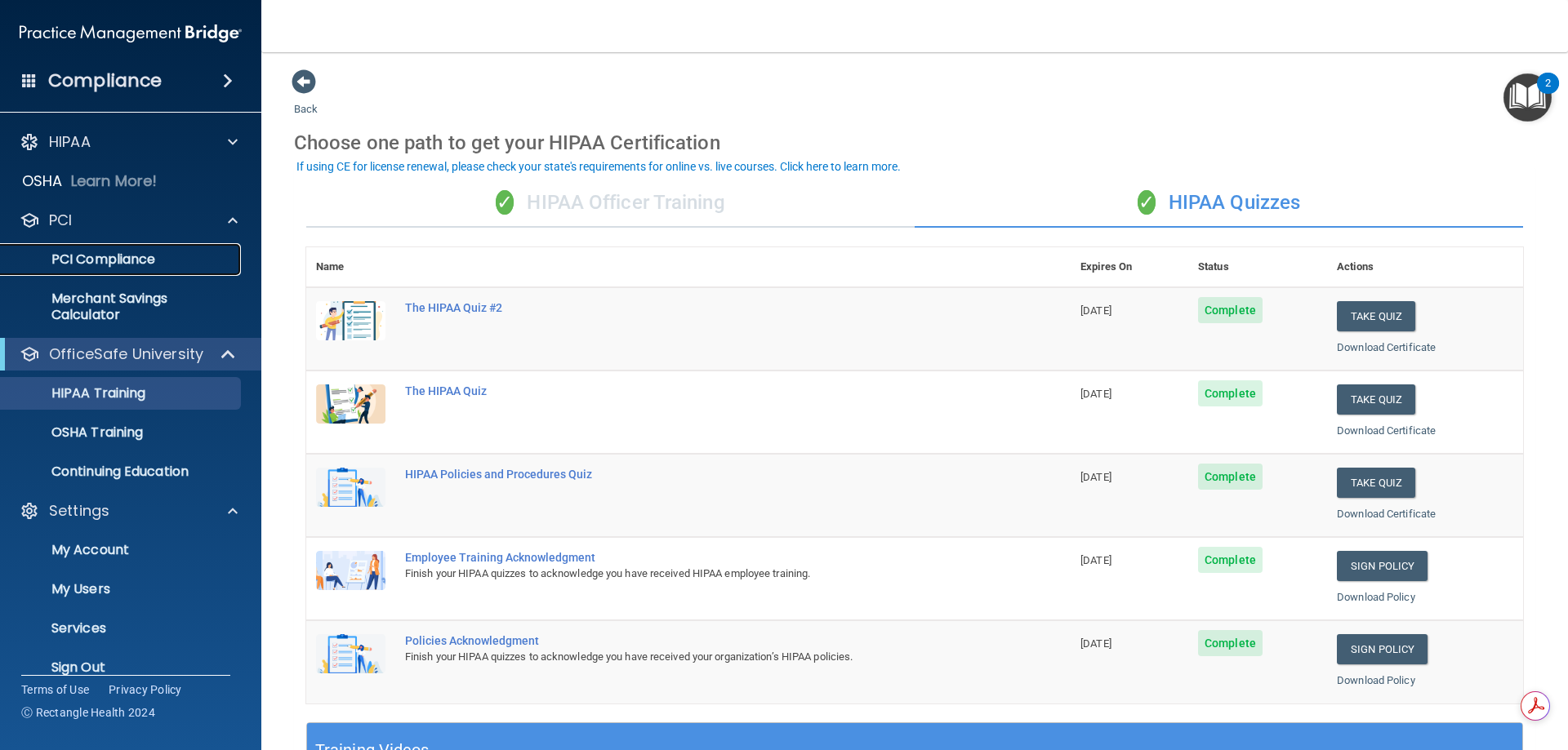
click at [97, 251] on p "PCI Compliance" at bounding box center [122, 259] width 223 height 16
click at [156, 573] on link "My Users" at bounding box center [112, 589] width 257 height 33
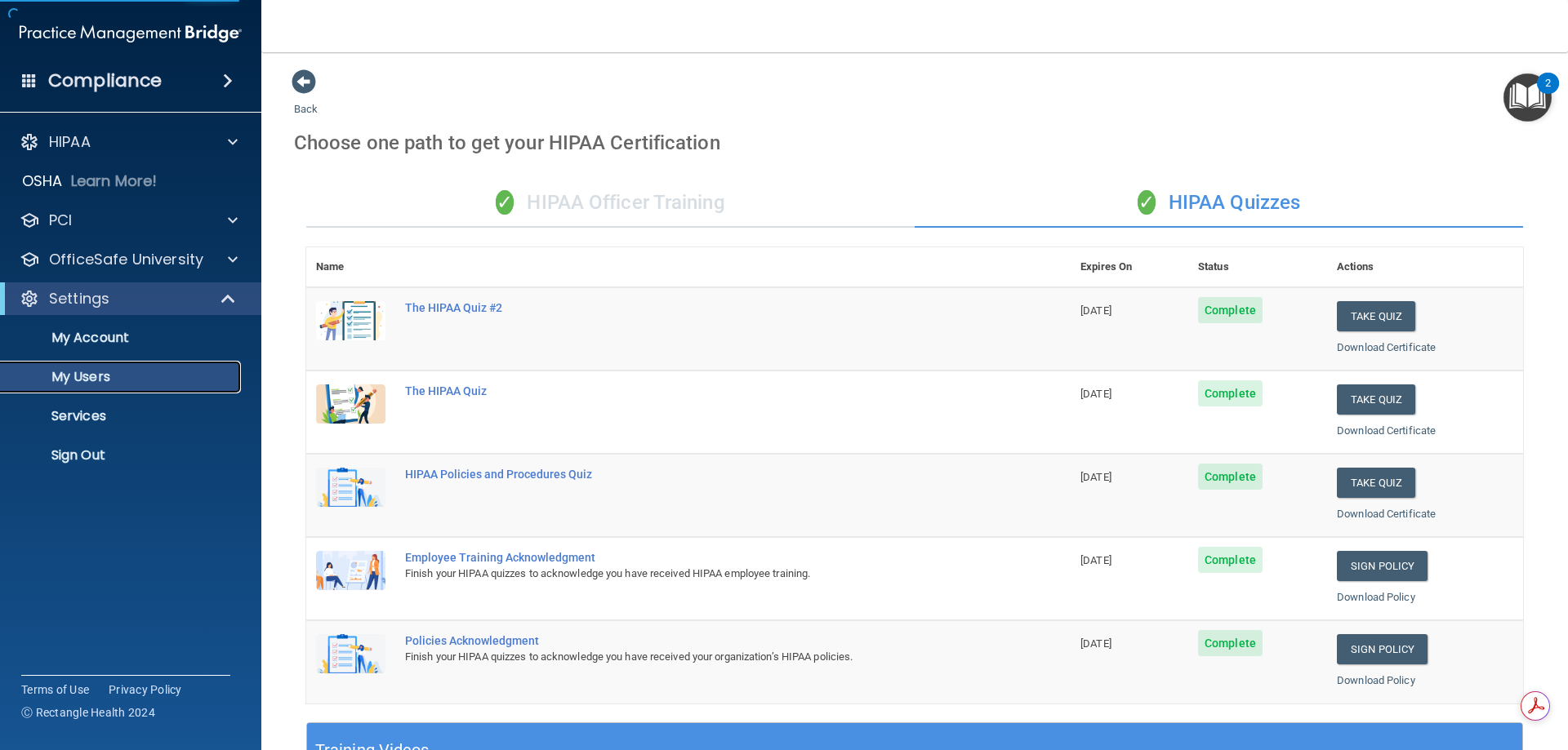
select select "20"
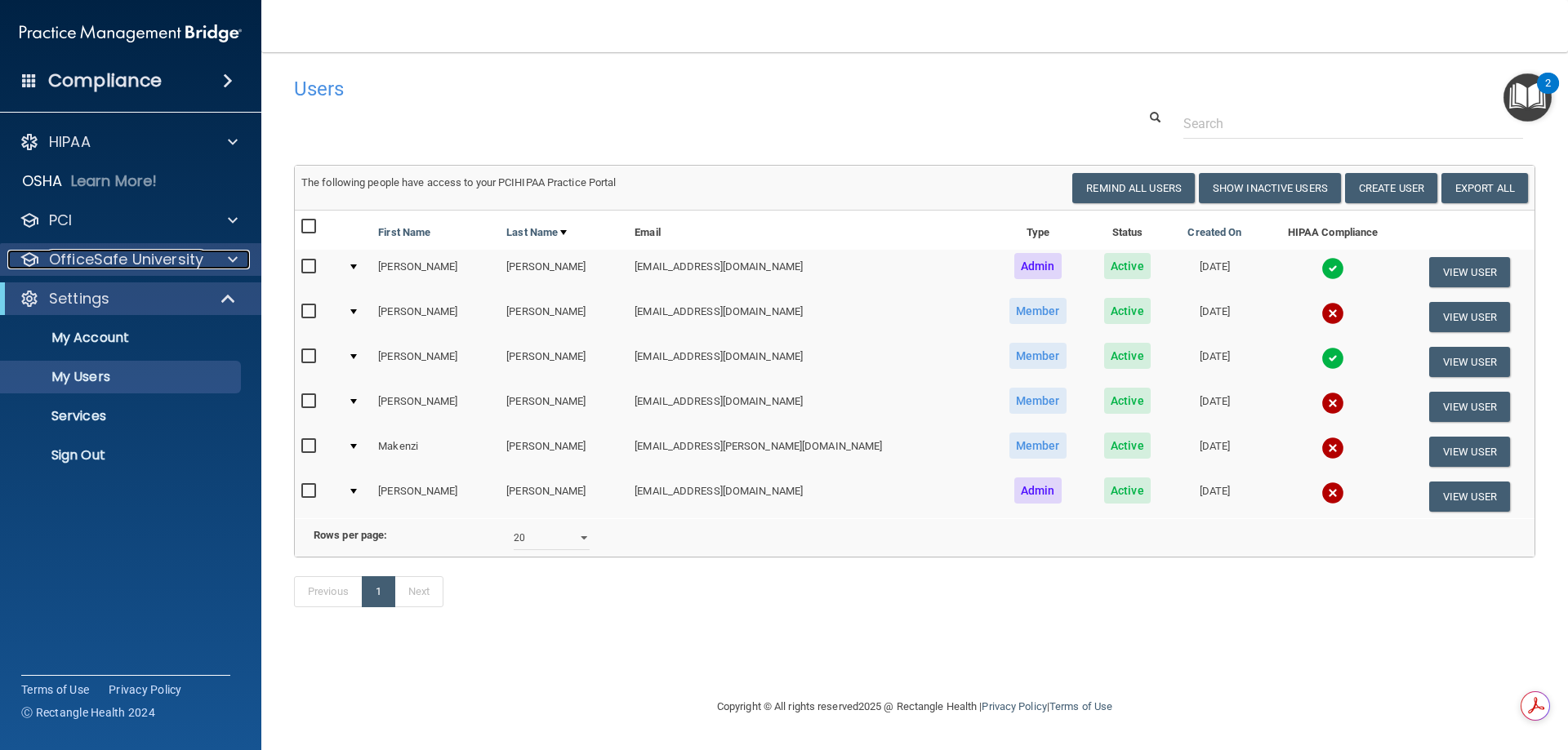
click at [62, 263] on p "OfficeSafe University" at bounding box center [126, 260] width 154 height 19
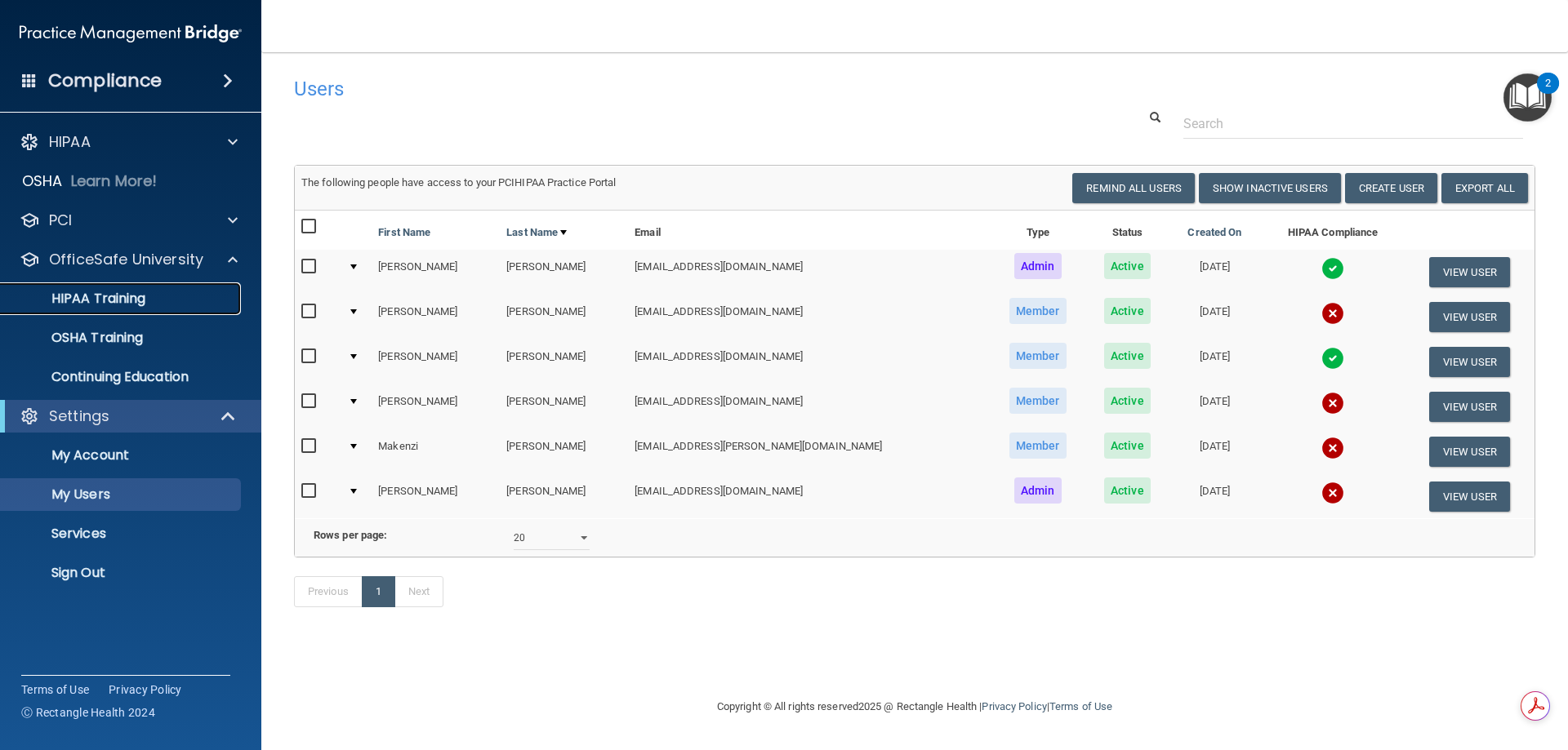
click at [97, 300] on p "HIPAA Training" at bounding box center [78, 298] width 135 height 16
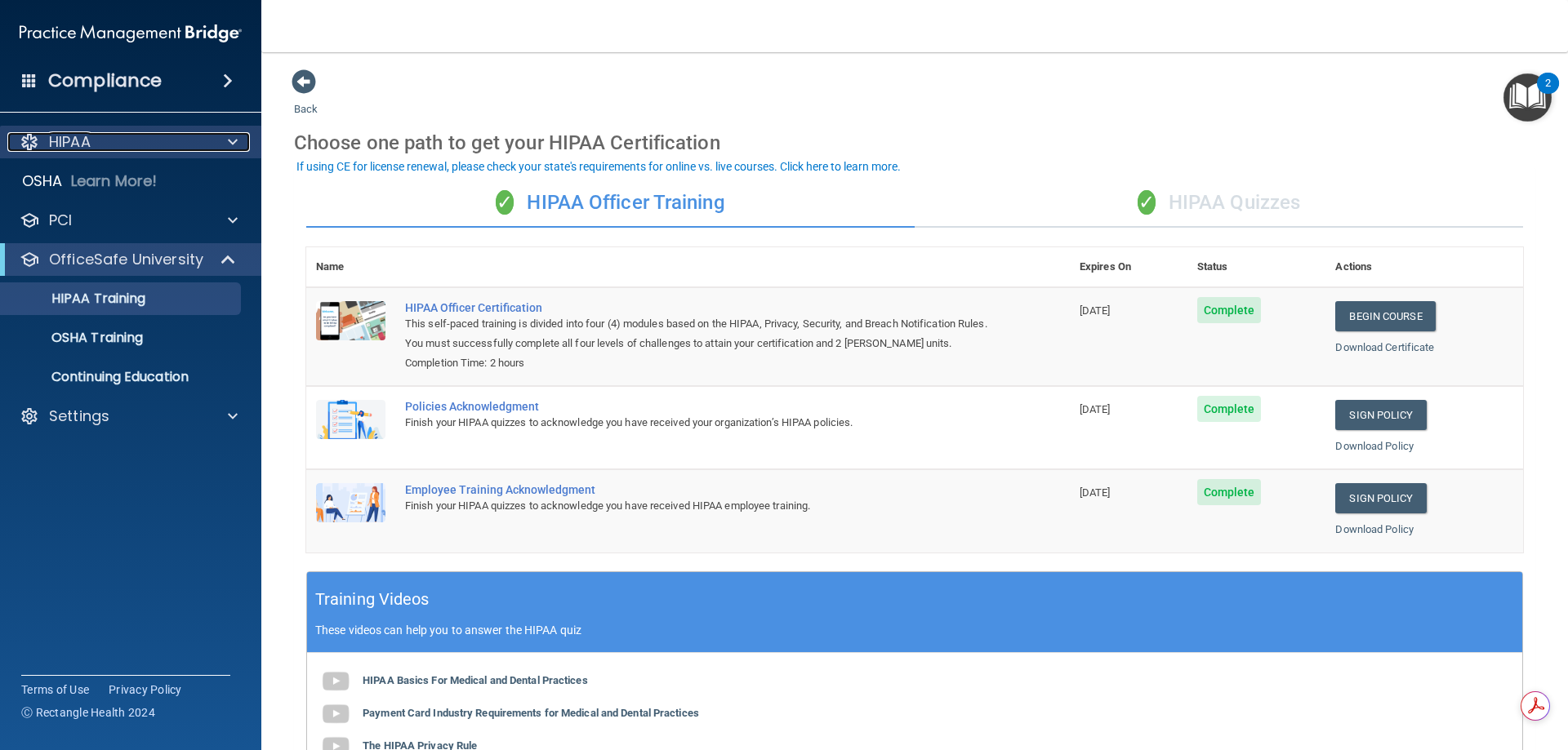
click at [97, 147] on div "HIPAA" at bounding box center [108, 142] width 202 height 19
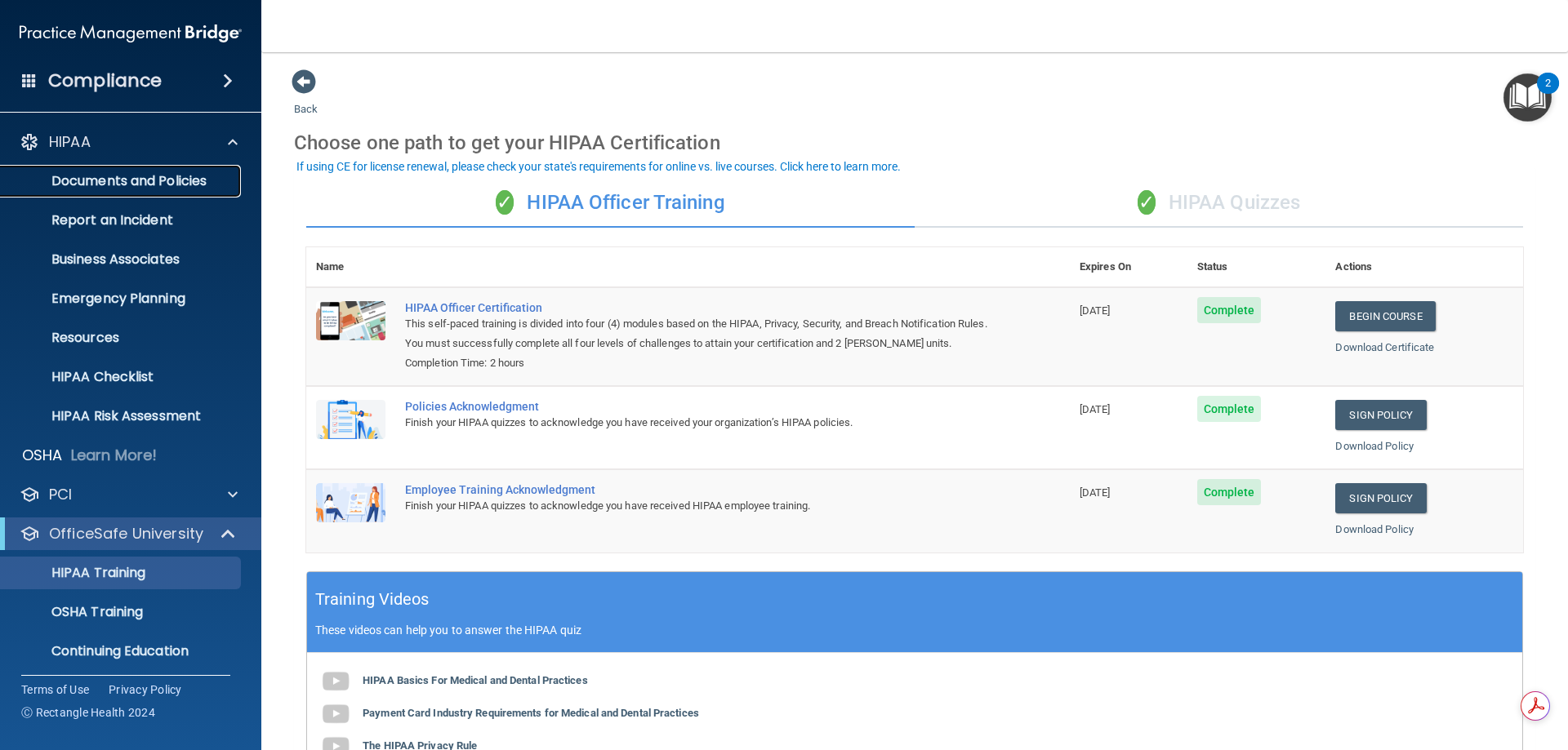
click at [100, 174] on p "Documents and Policies" at bounding box center [122, 181] width 223 height 16
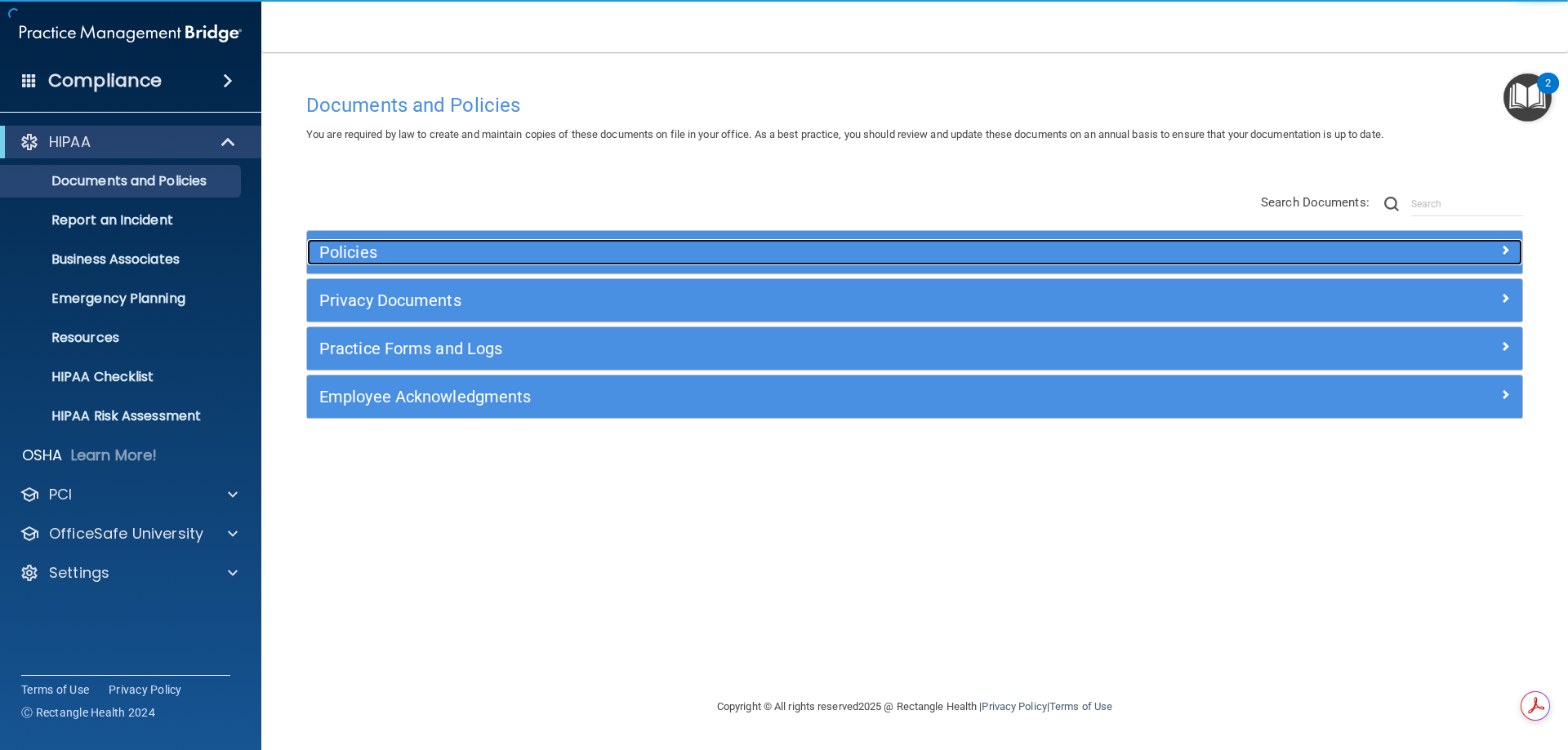
click at [336, 257] on h5 "Policies" at bounding box center [763, 252] width 888 height 18
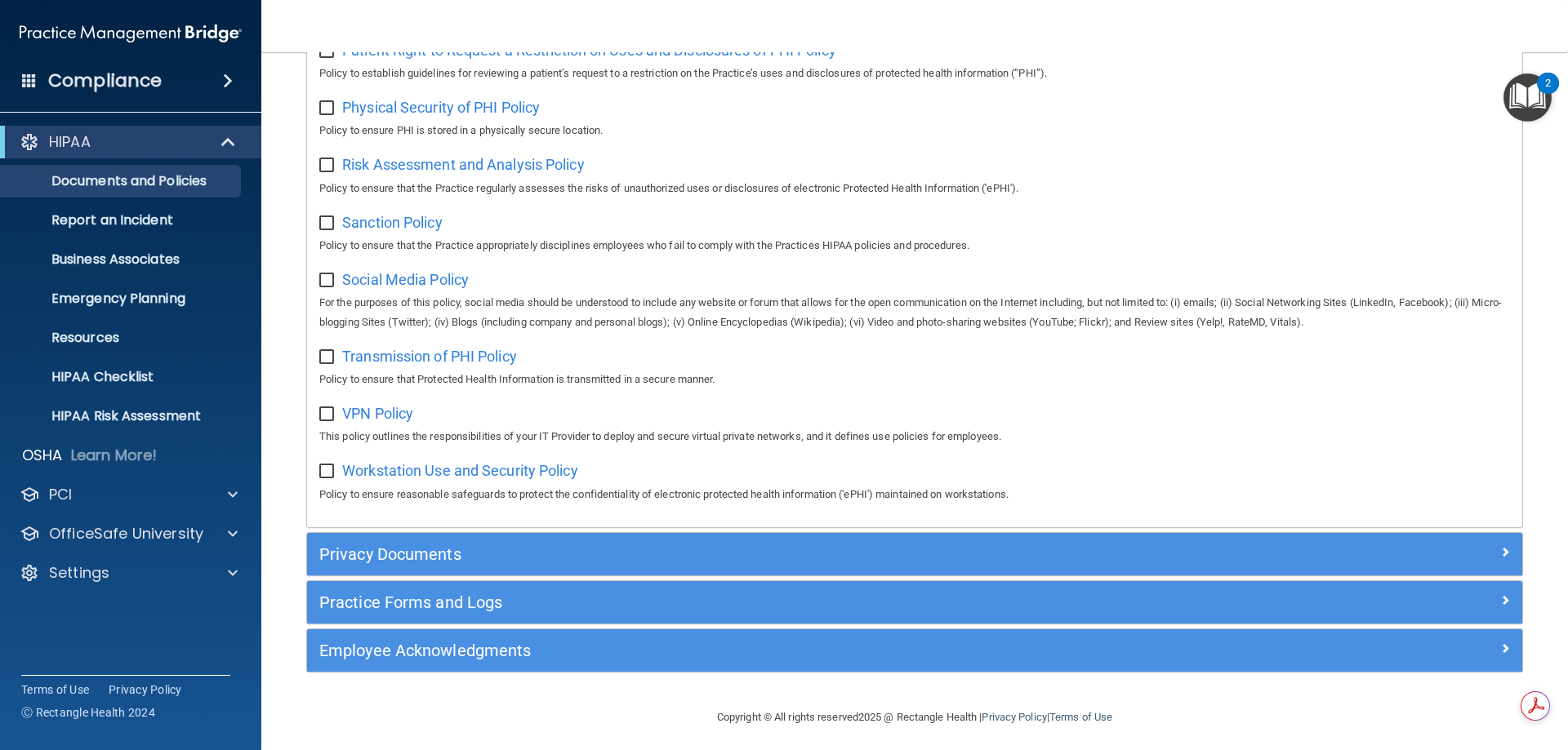
scroll to position [1085, 0]
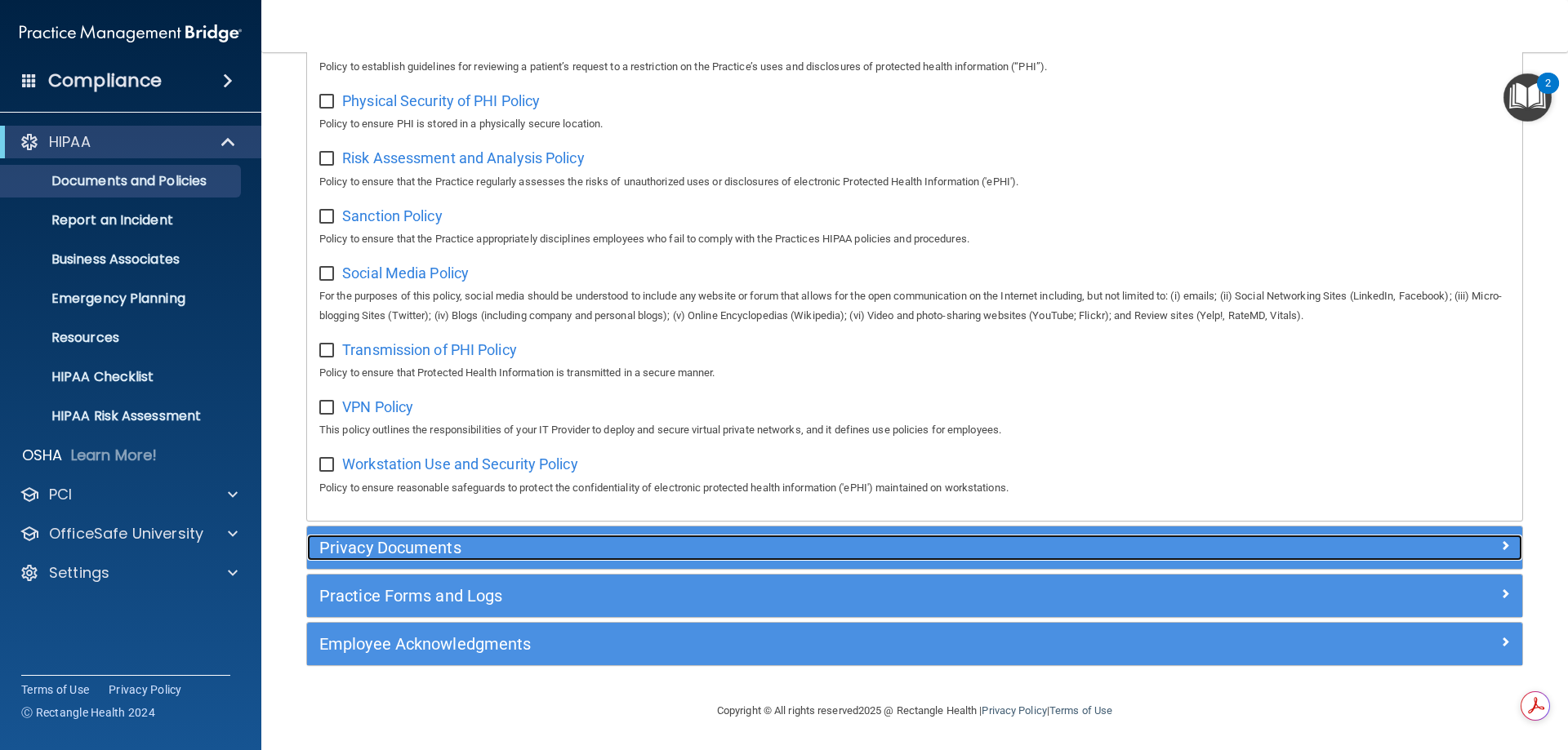
click at [334, 549] on h5 "Privacy Documents" at bounding box center [763, 547] width 888 height 18
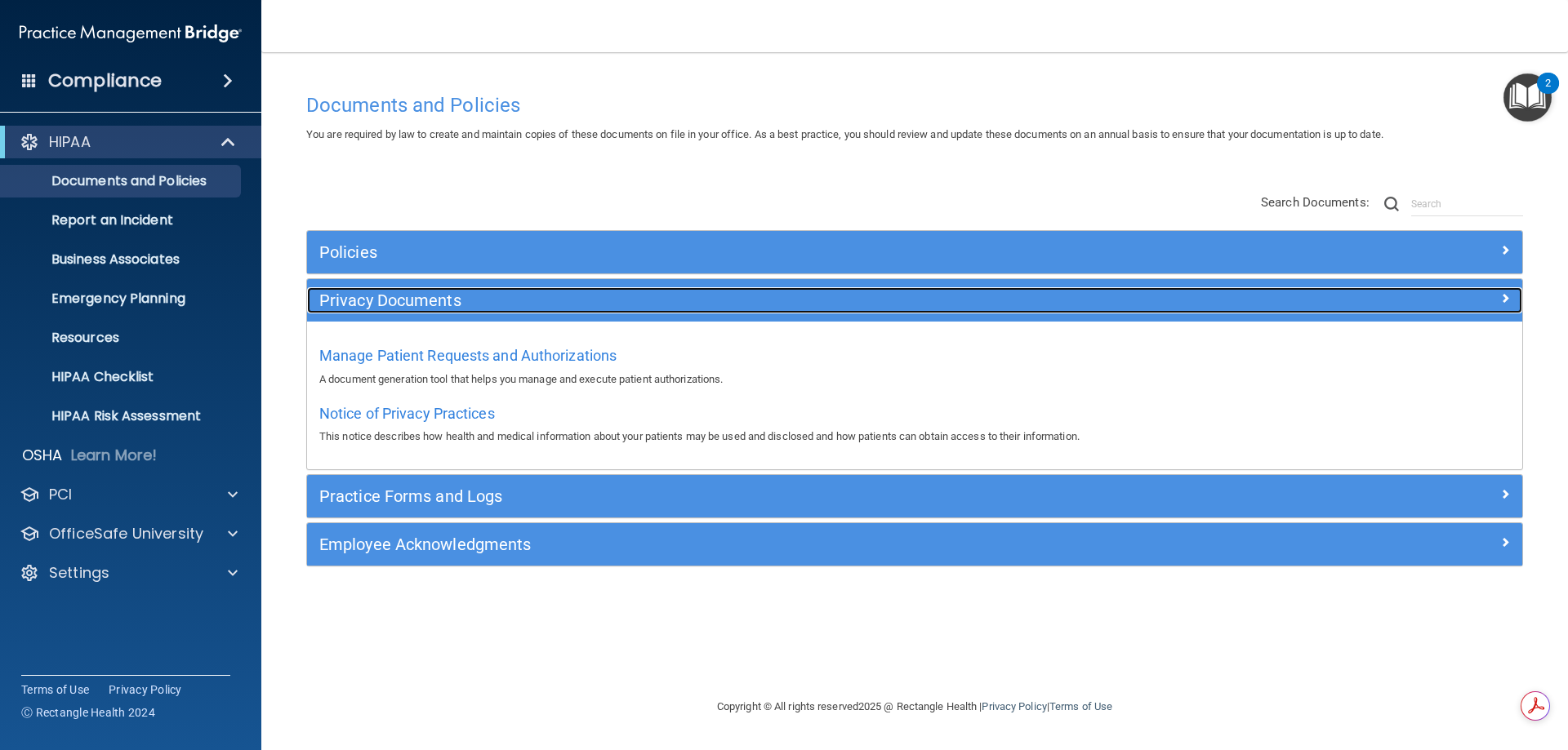
scroll to position [0, 0]
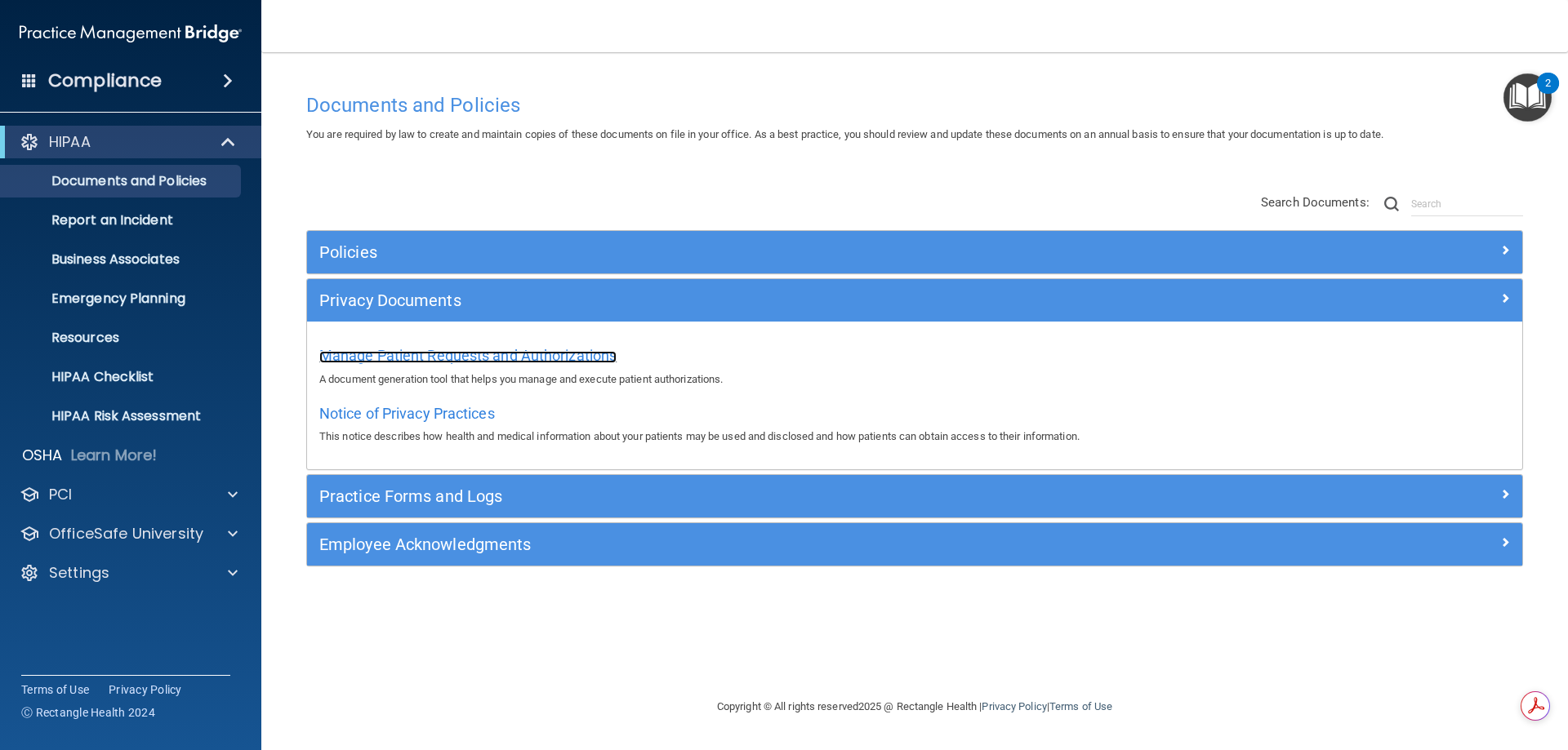
click at [484, 356] on span "Manage Patient Requests and Authorizations" at bounding box center [468, 355] width 297 height 17
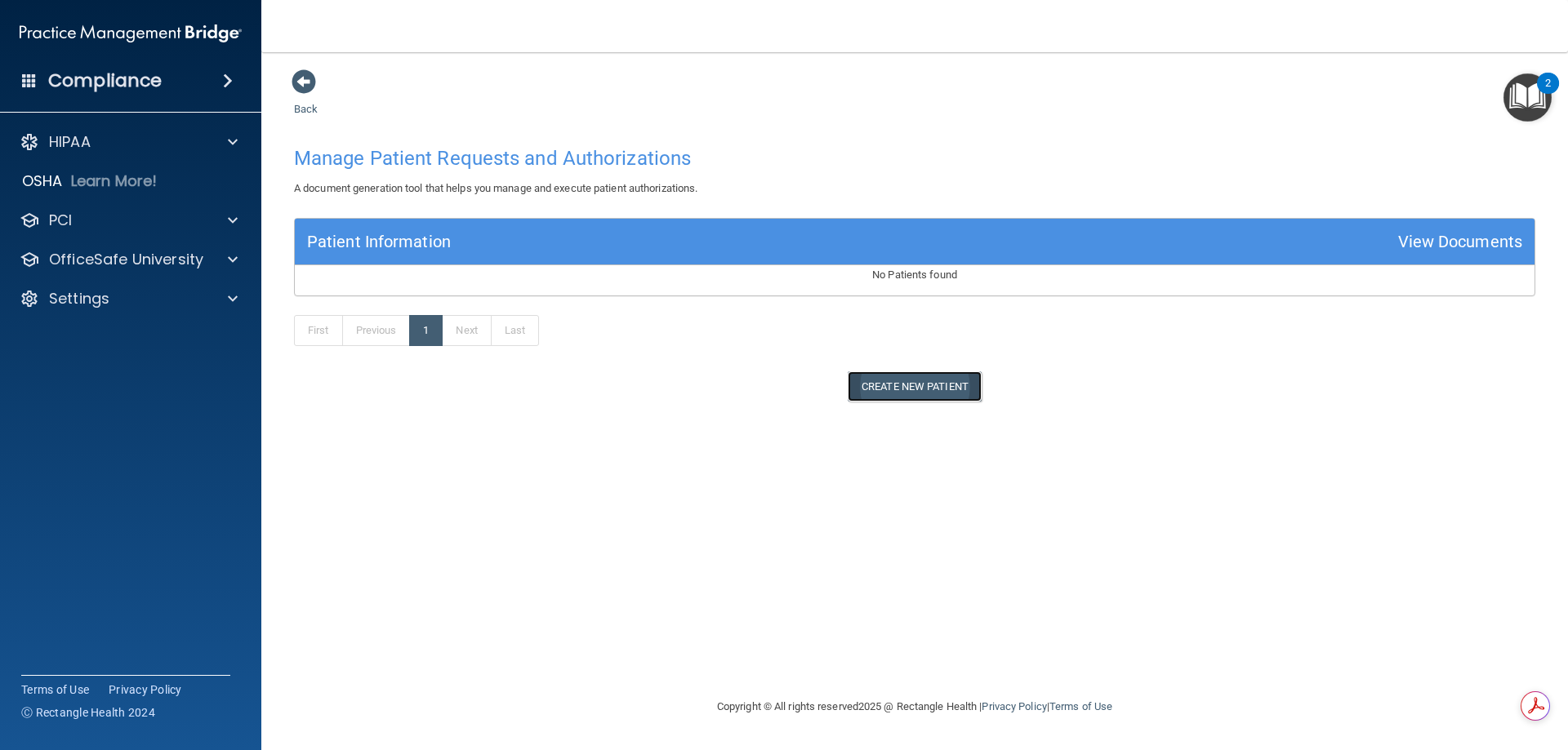
click at [892, 388] on button "Create New Patient" at bounding box center [915, 387] width 134 height 31
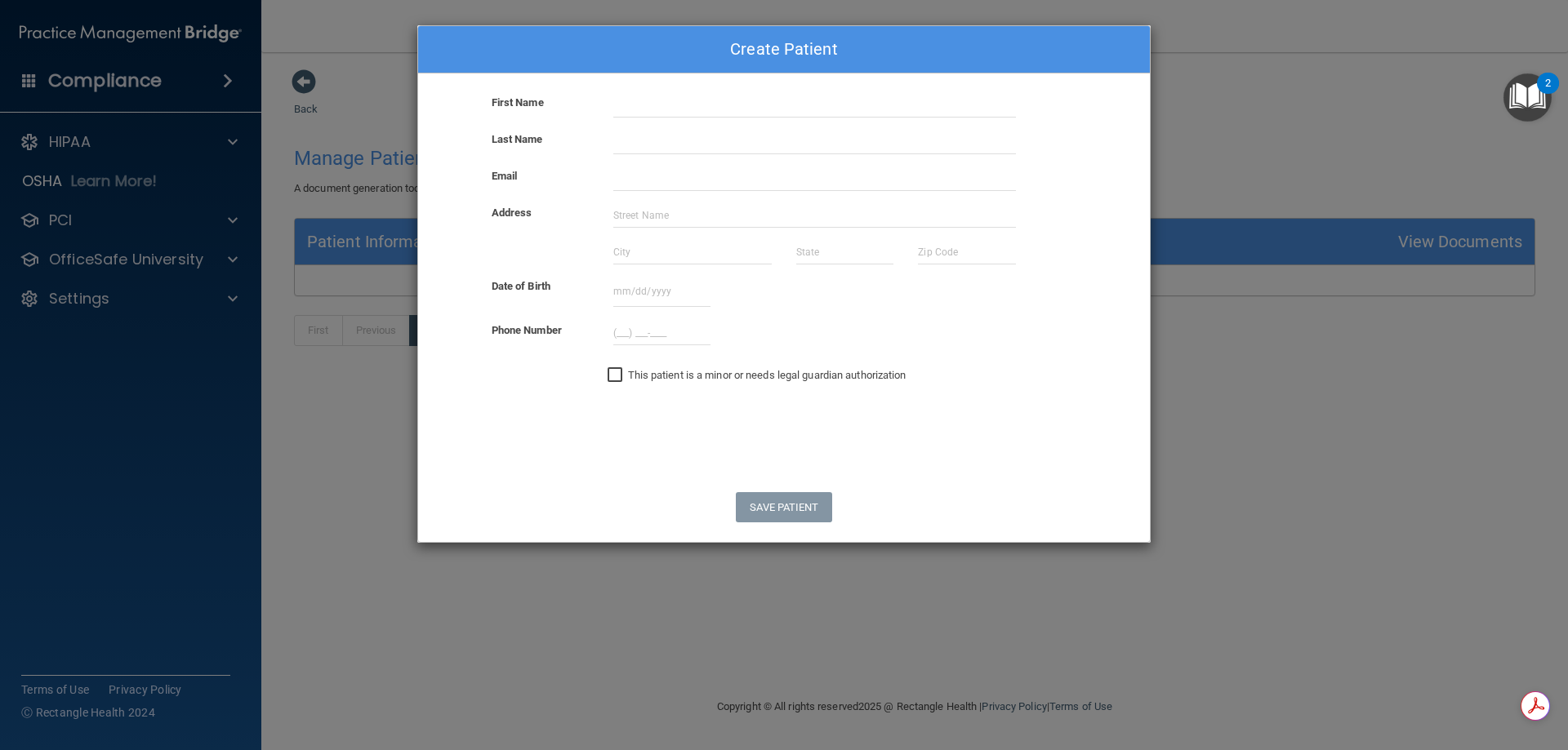
click at [517, 466] on form "First Name Last Name Email Address Date of Birth October 2025 Sun Mon Tue Wed T…" at bounding box center [784, 317] width 732 height 449
click at [380, 627] on div "Create Patient First Name Last Name Email Address Date of Birth October 2025 Su…" at bounding box center [784, 375] width 1568 height 750
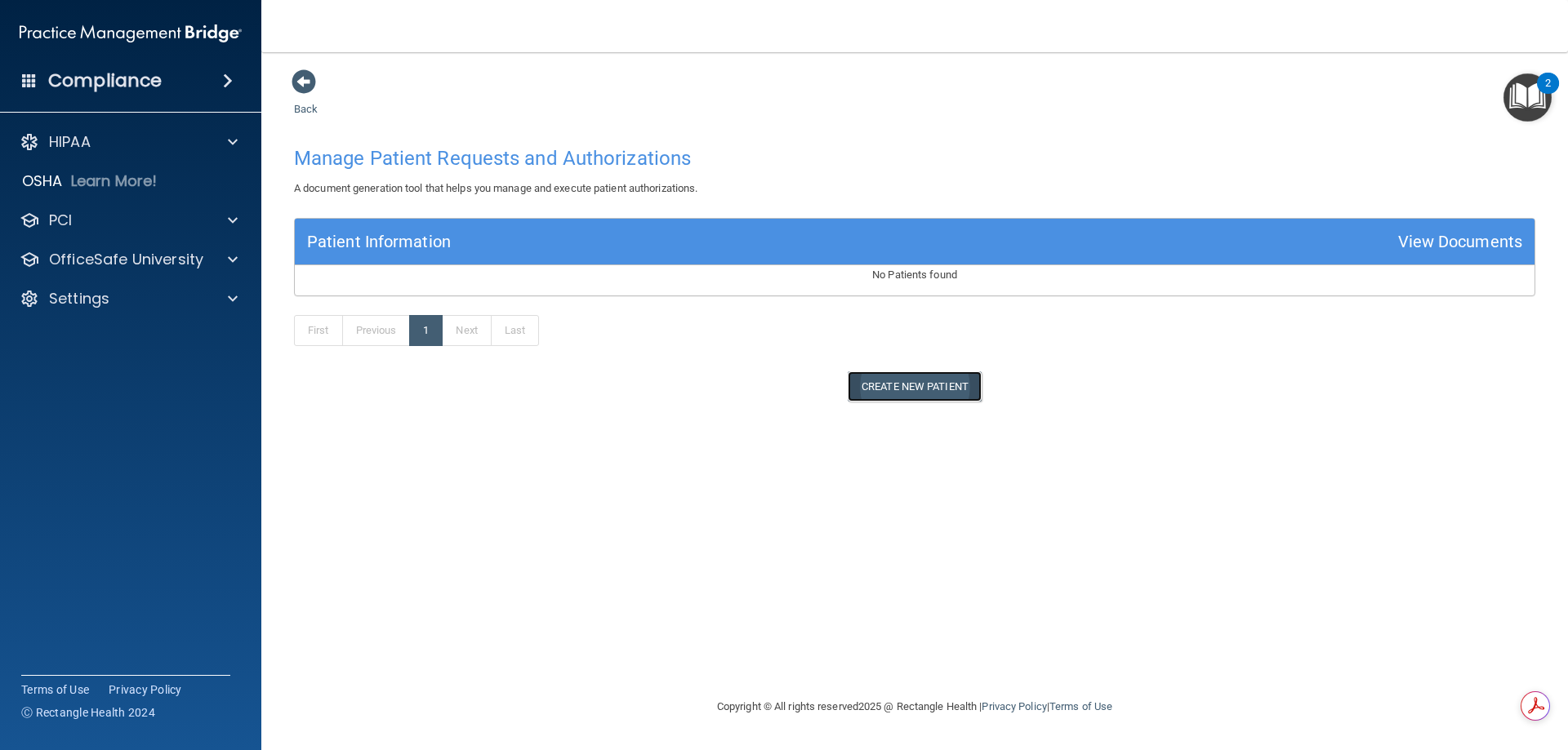
click at [879, 392] on button "Create New Patient" at bounding box center [915, 387] width 134 height 31
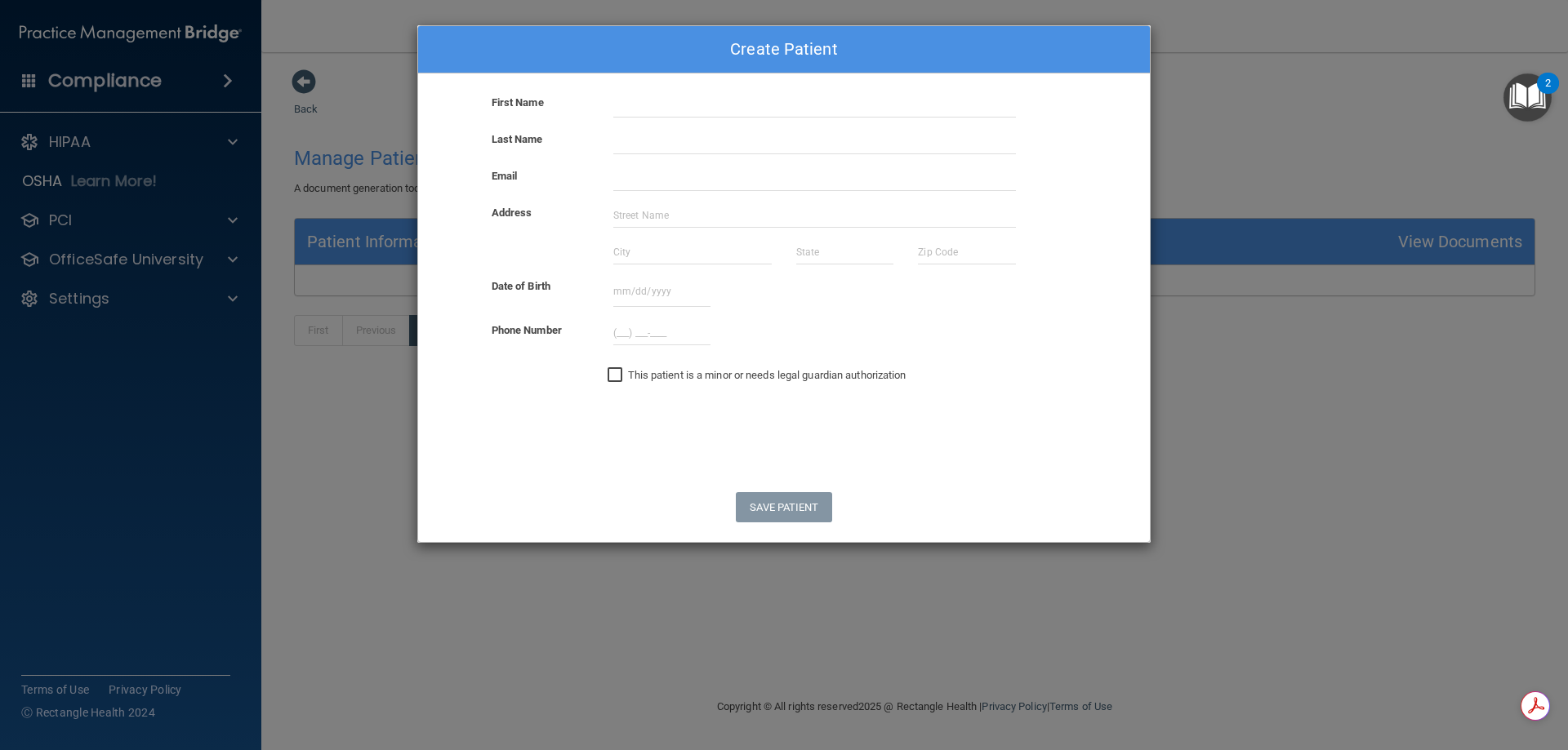
click at [634, 646] on div "Create Patient First Name Last Name Email Address Date of Birth October 2025 Su…" at bounding box center [784, 375] width 1568 height 750
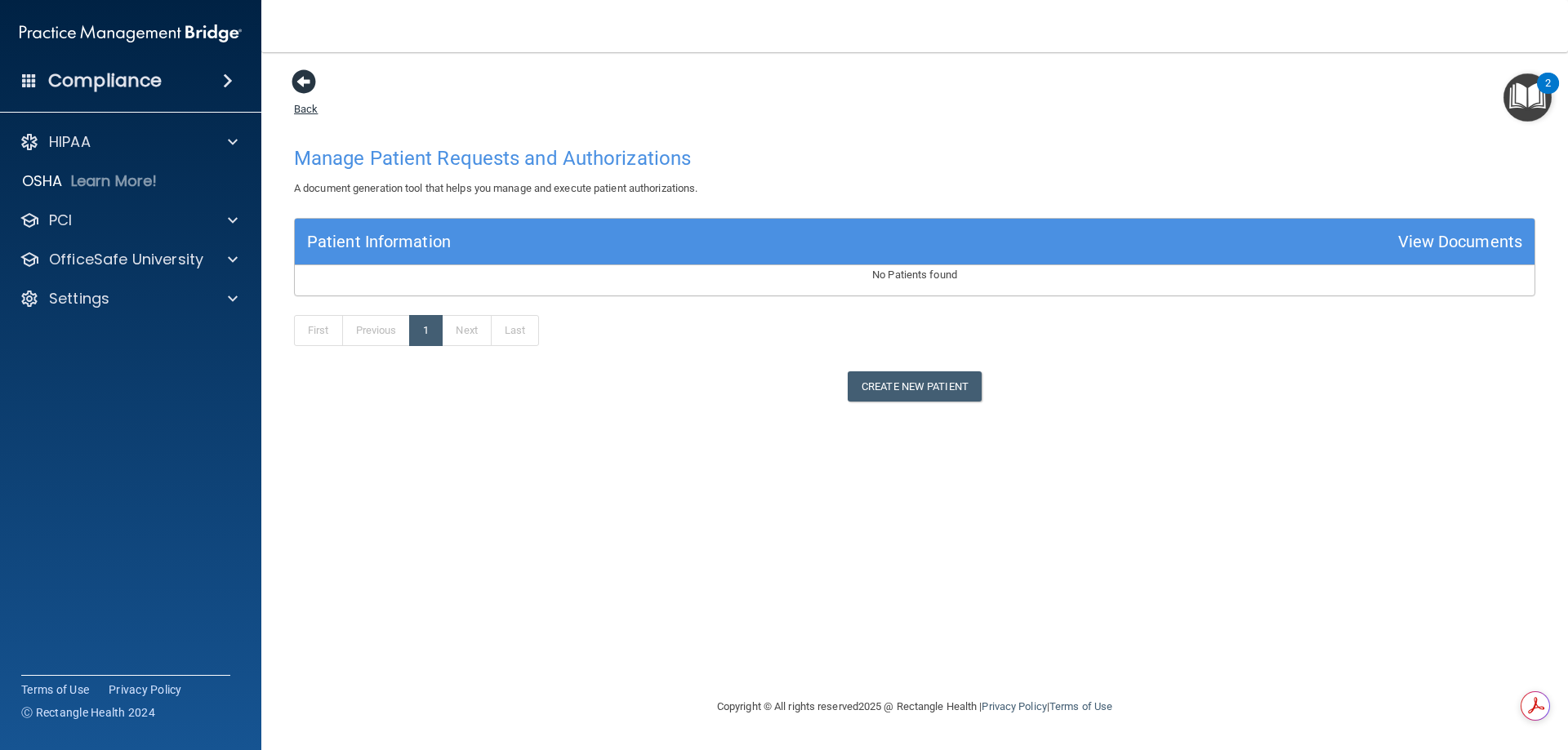
click at [309, 77] on span at bounding box center [304, 81] width 25 height 25
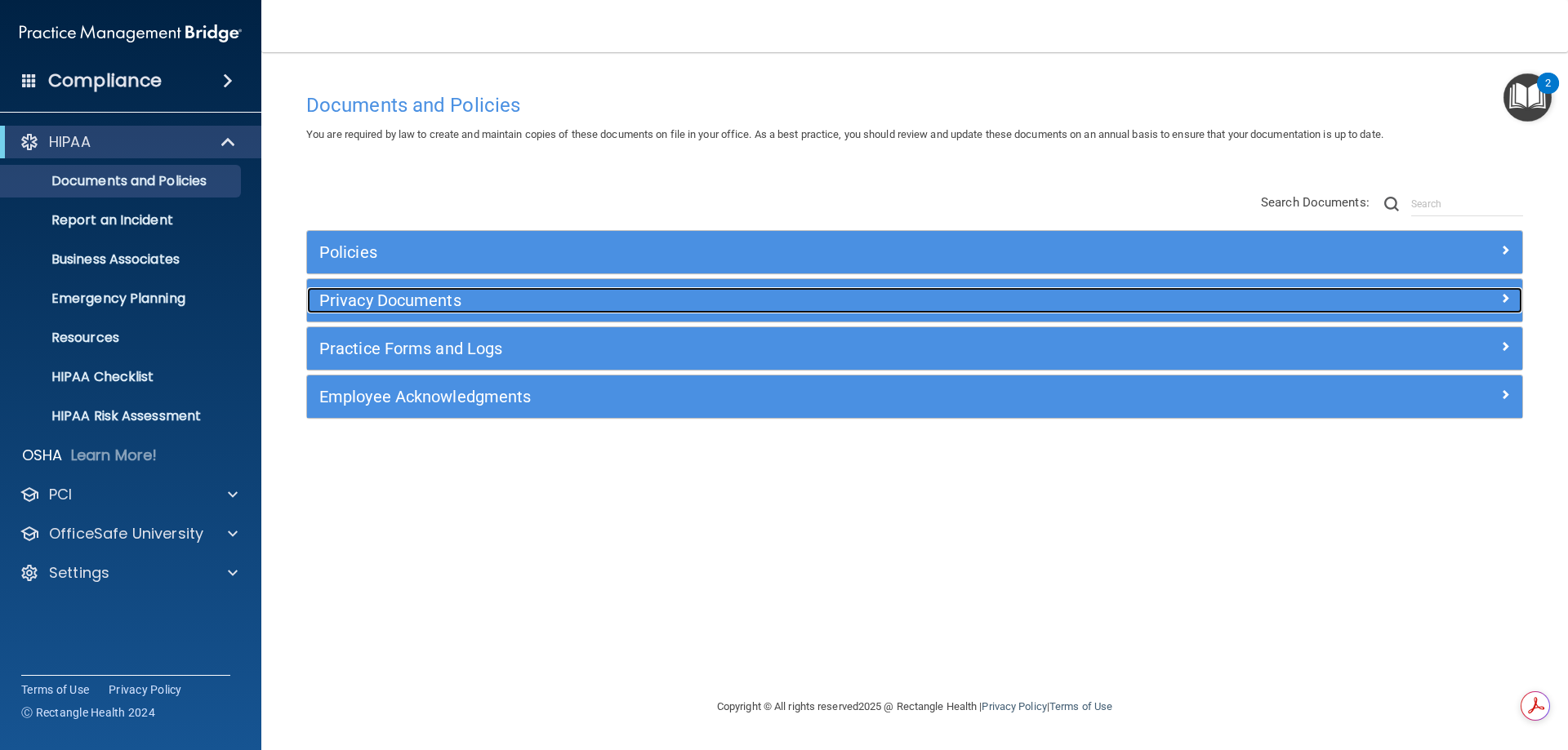
click at [416, 295] on h5 "Privacy Documents" at bounding box center [763, 300] width 888 height 18
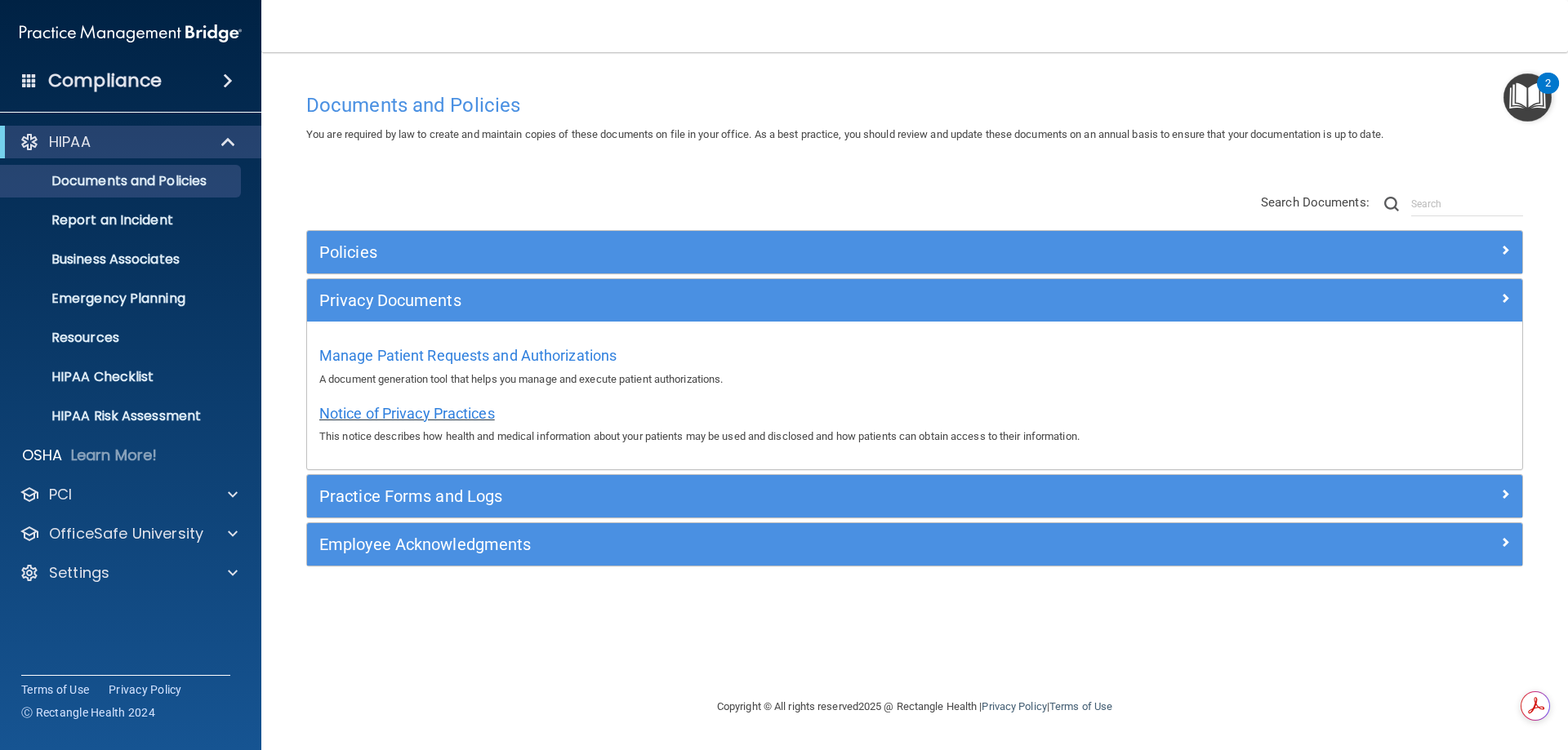
click at [412, 418] on span "Notice of Privacy Practices" at bounding box center [406, 414] width 175 height 17
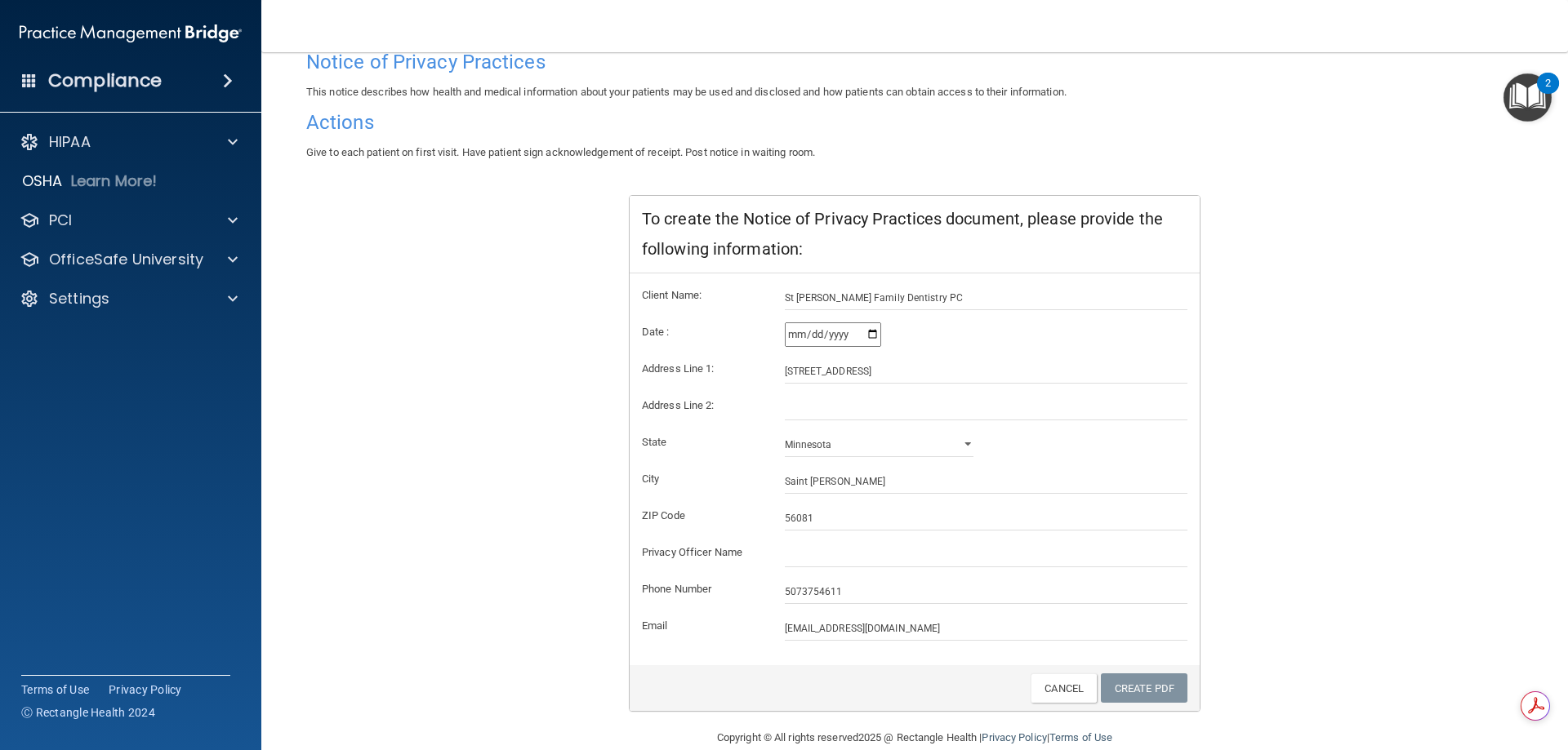
scroll to position [156, 0]
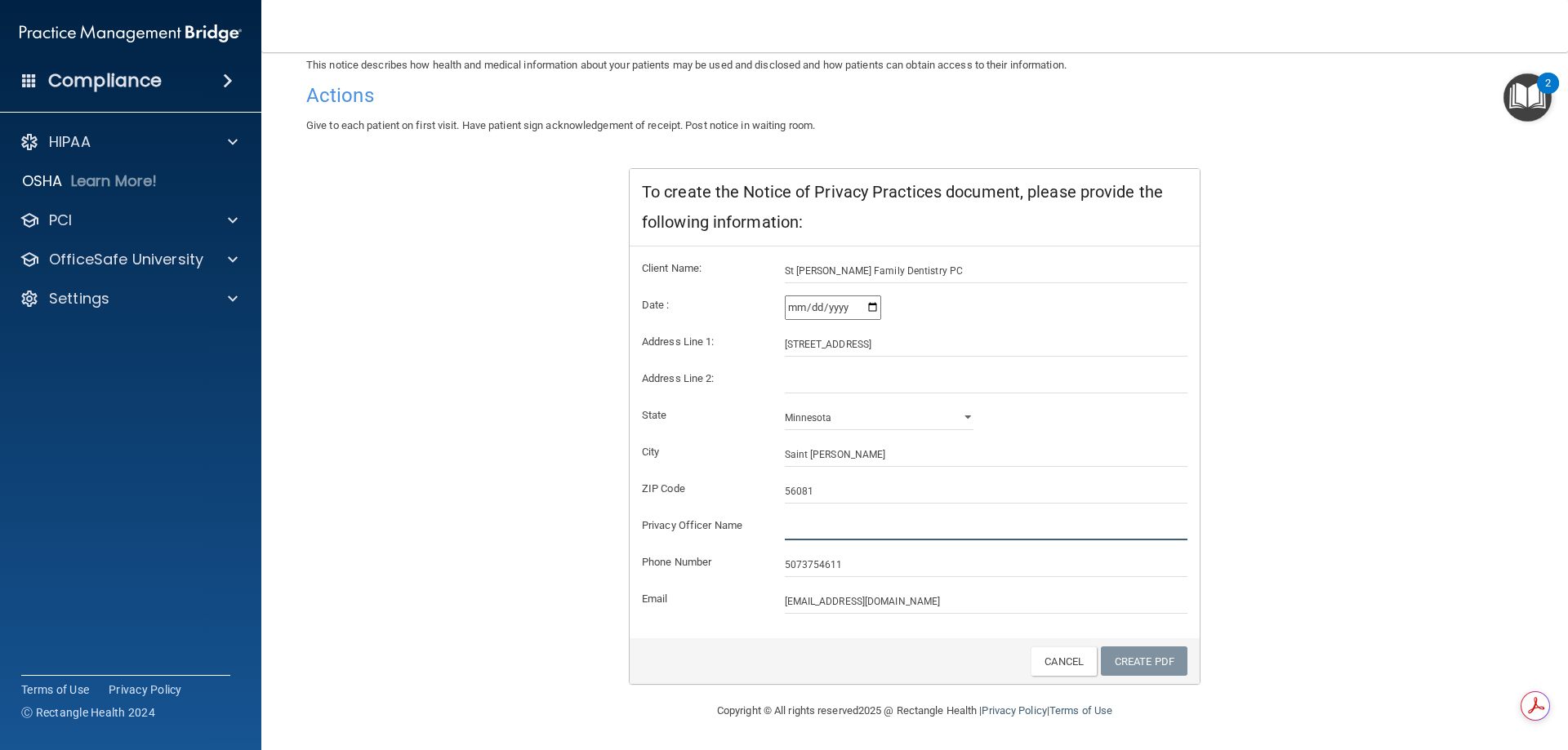
click at [785, 522] on input "text" at bounding box center [986, 529] width 404 height 25
click at [786, 522] on input "LIndsey" at bounding box center [986, 529] width 404 height 25
click at [831, 538] on input "Lindsey" at bounding box center [986, 529] width 404 height 25
type input "[PERSON_NAME]"
click at [1142, 652] on link "Create PDF" at bounding box center [1144, 662] width 86 height 31
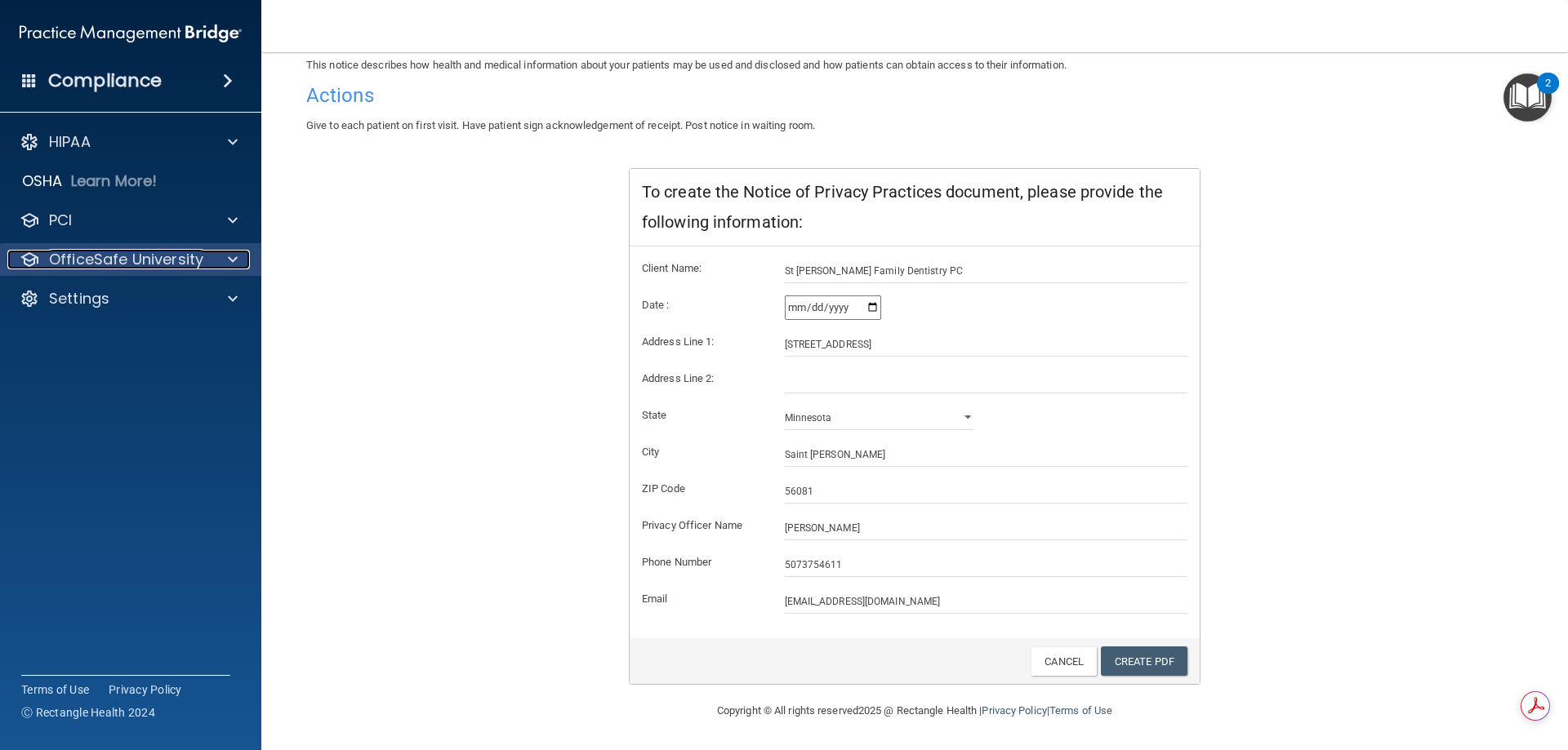
click at [71, 259] on p "OfficeSafe University" at bounding box center [126, 260] width 154 height 19
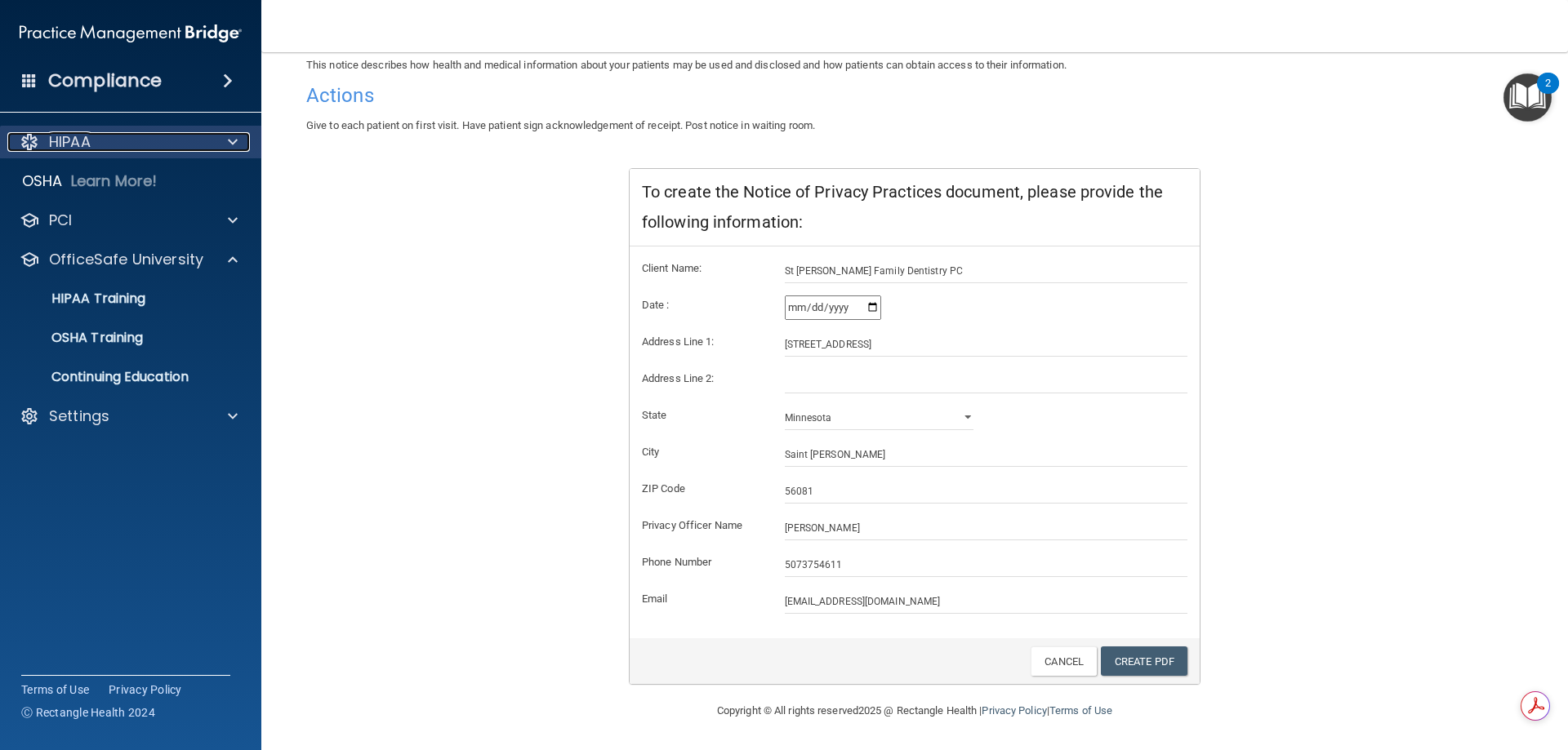
click at [81, 141] on p "HIPAA" at bounding box center [69, 142] width 41 height 19
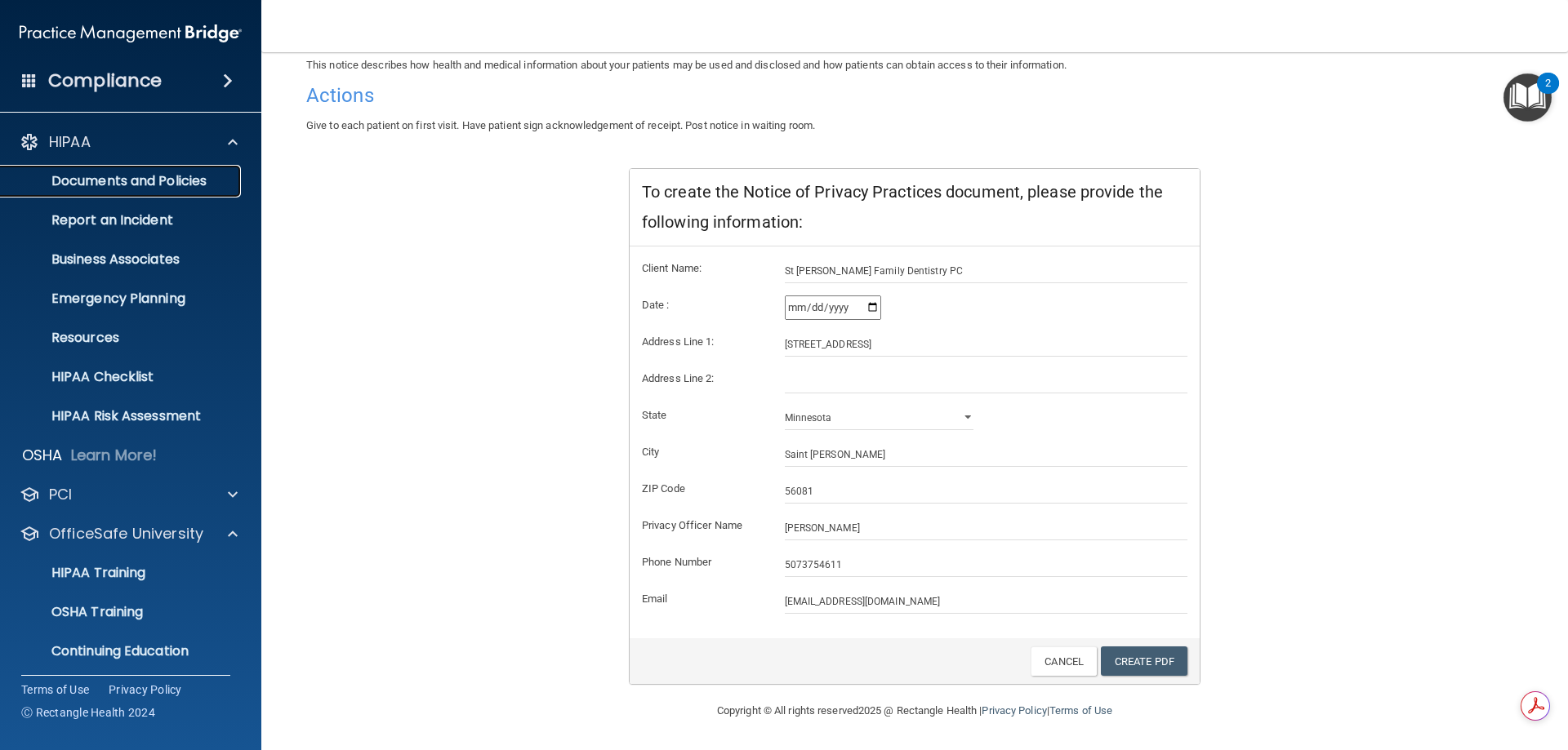
click at [124, 176] on p "Documents and Policies" at bounding box center [122, 181] width 223 height 16
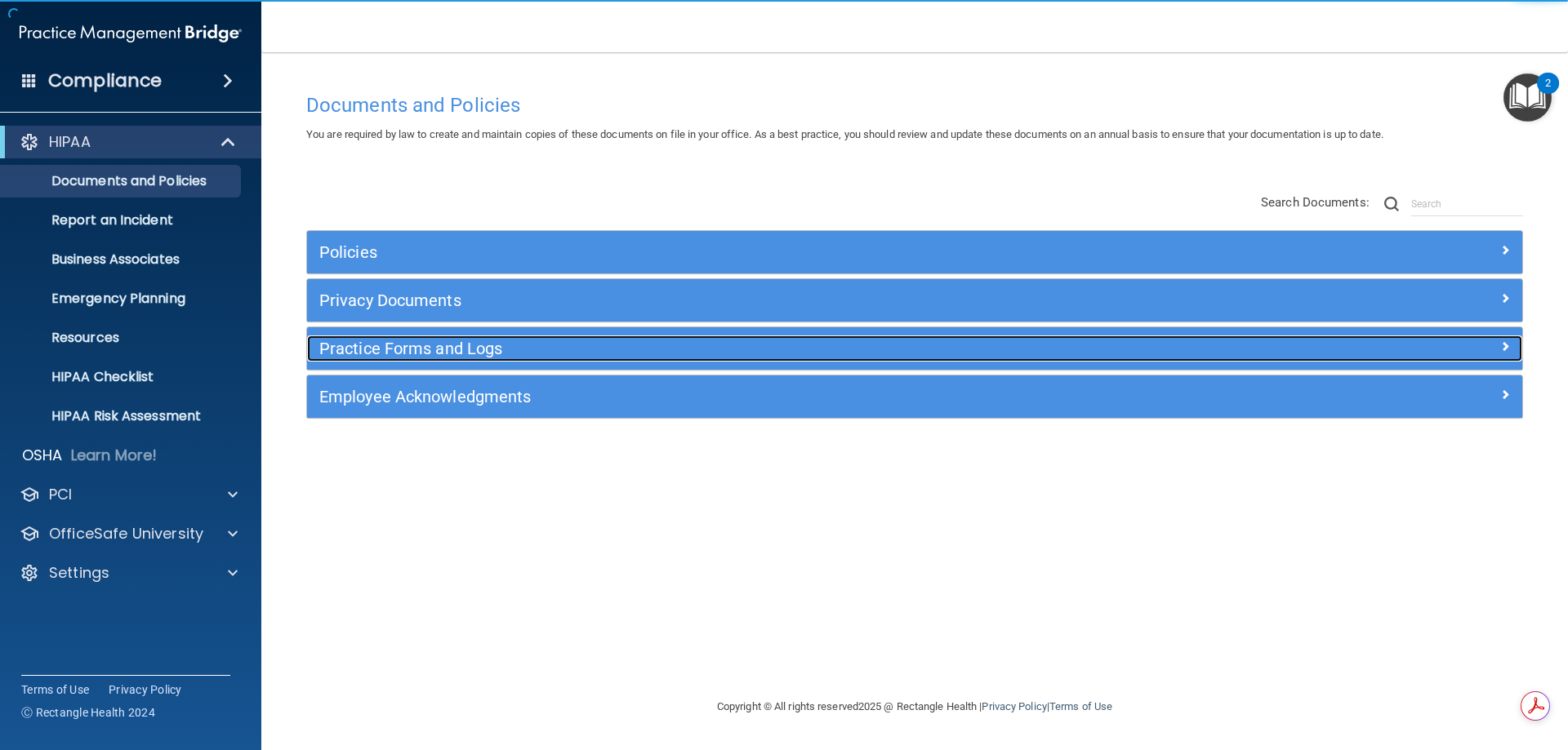
click at [388, 350] on h5 "Practice Forms and Logs" at bounding box center [763, 349] width 888 height 18
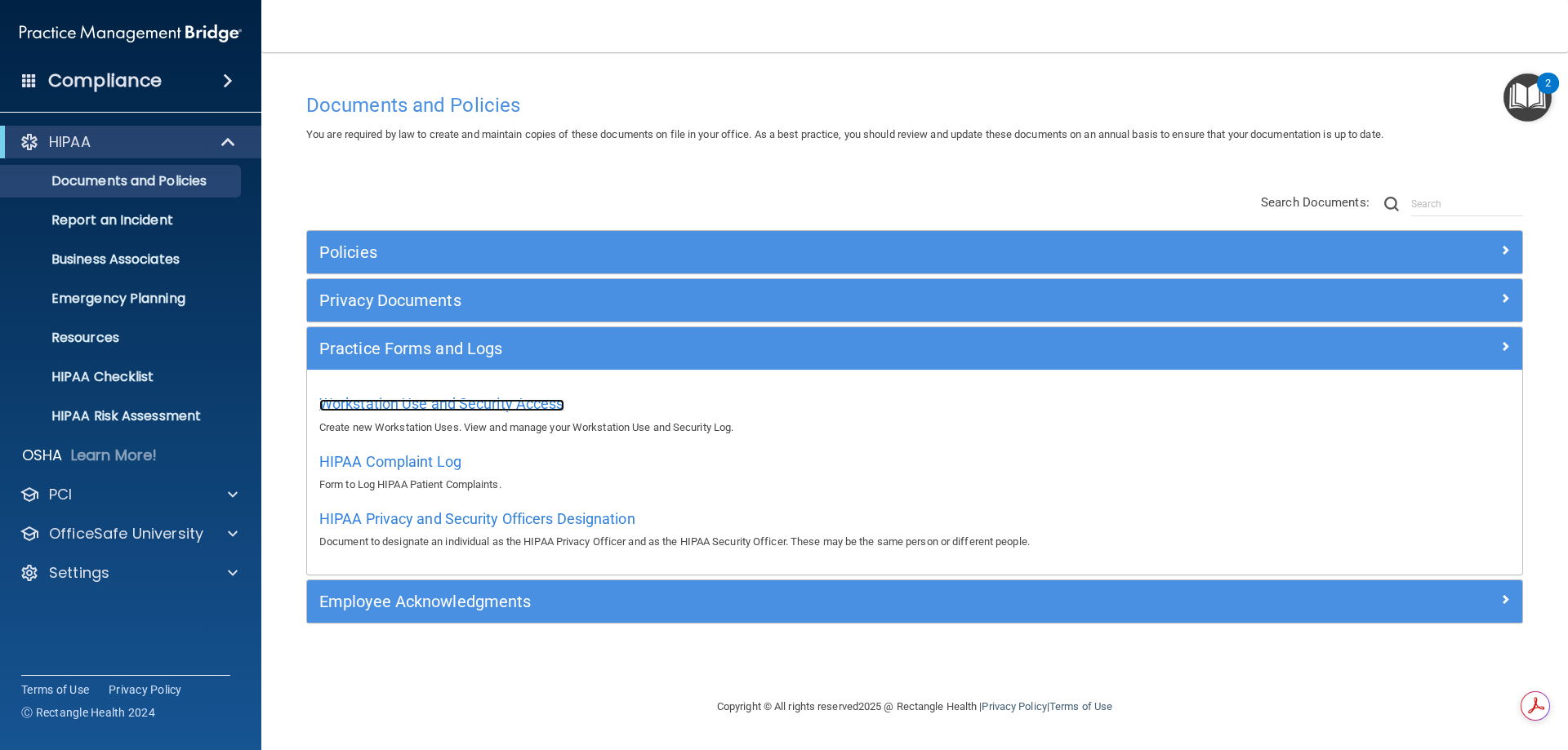
click at [413, 406] on span "Workstation Use and Security Access" at bounding box center [442, 403] width 245 height 17
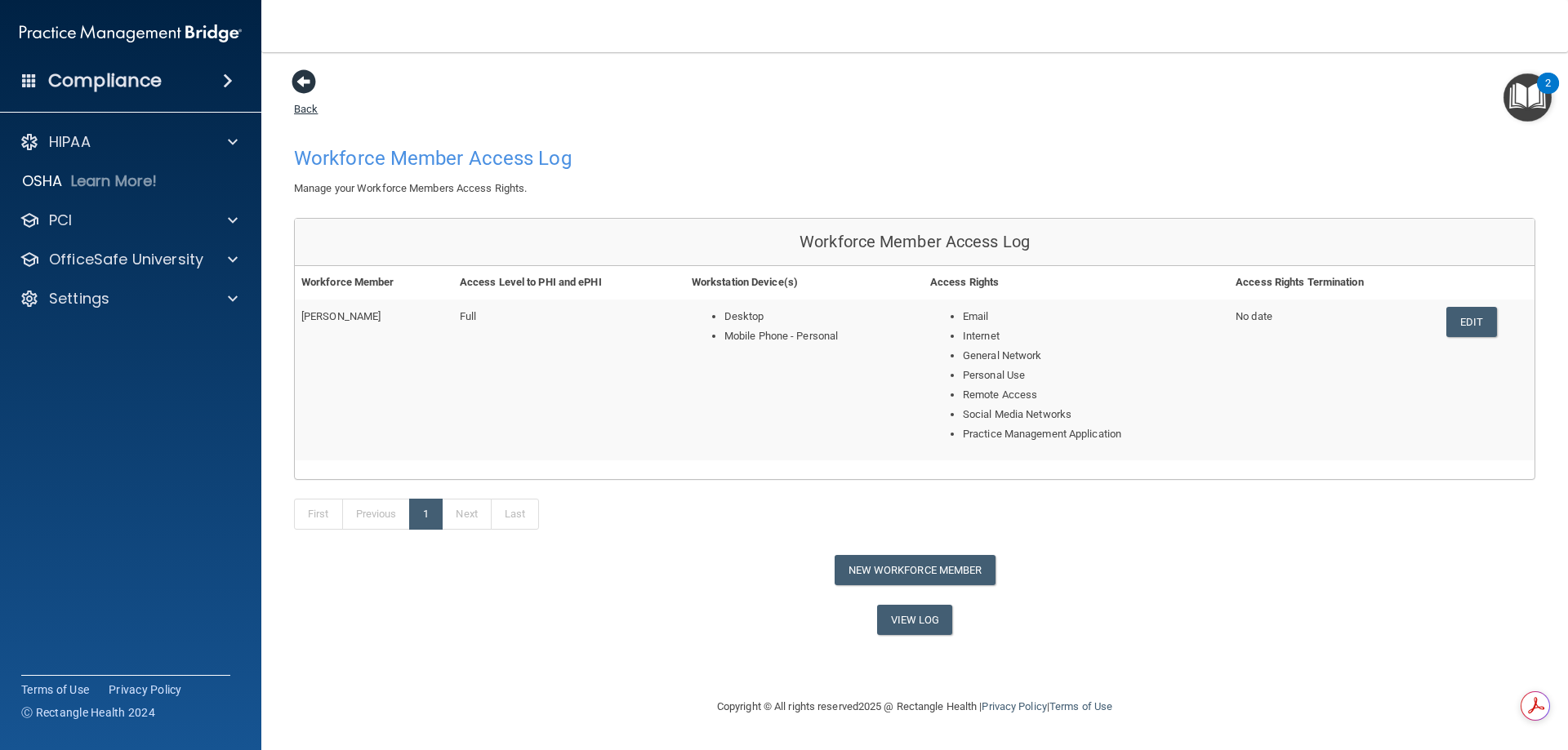
click at [307, 75] on span at bounding box center [304, 81] width 25 height 25
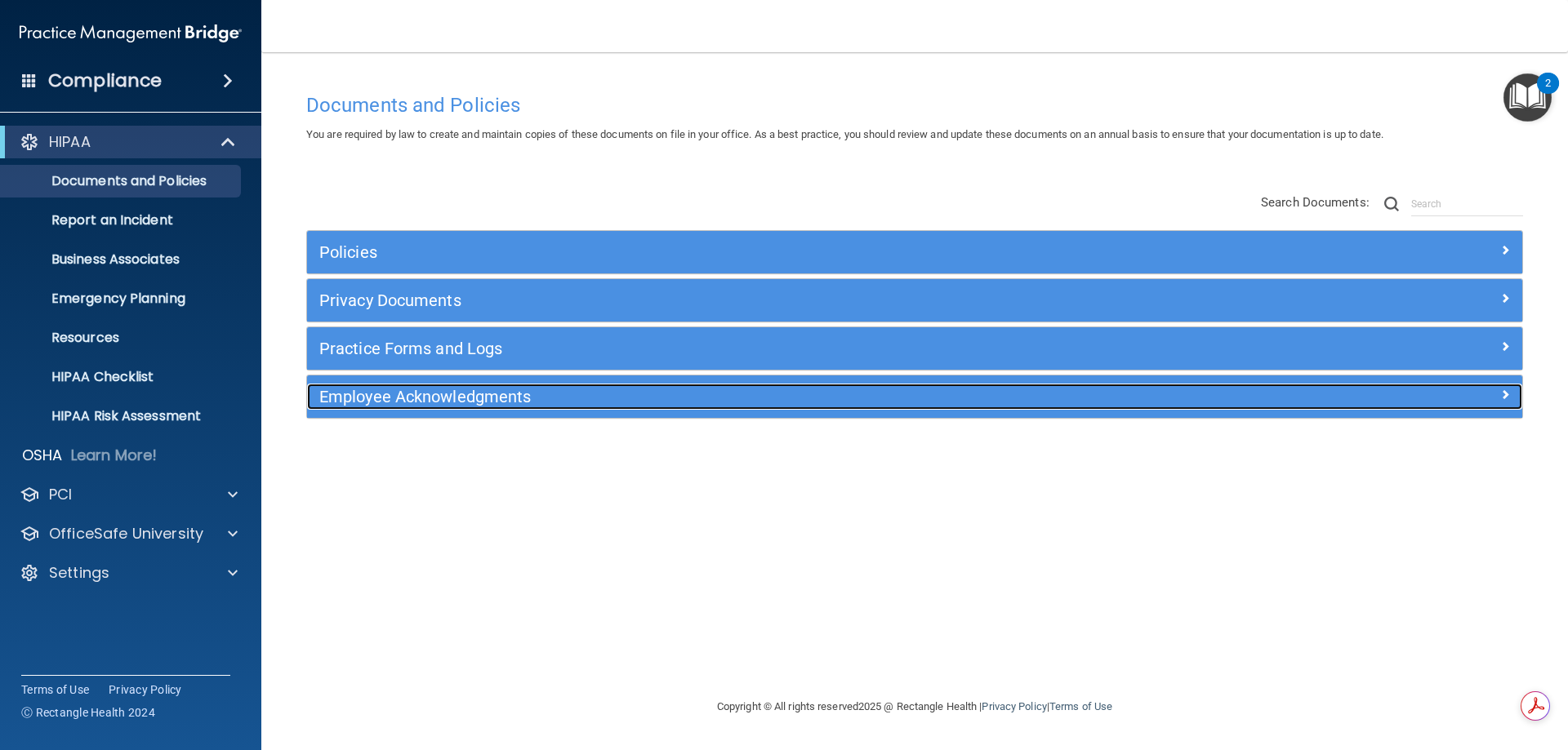
click at [380, 395] on h5 "Employee Acknowledgments" at bounding box center [763, 397] width 888 height 18
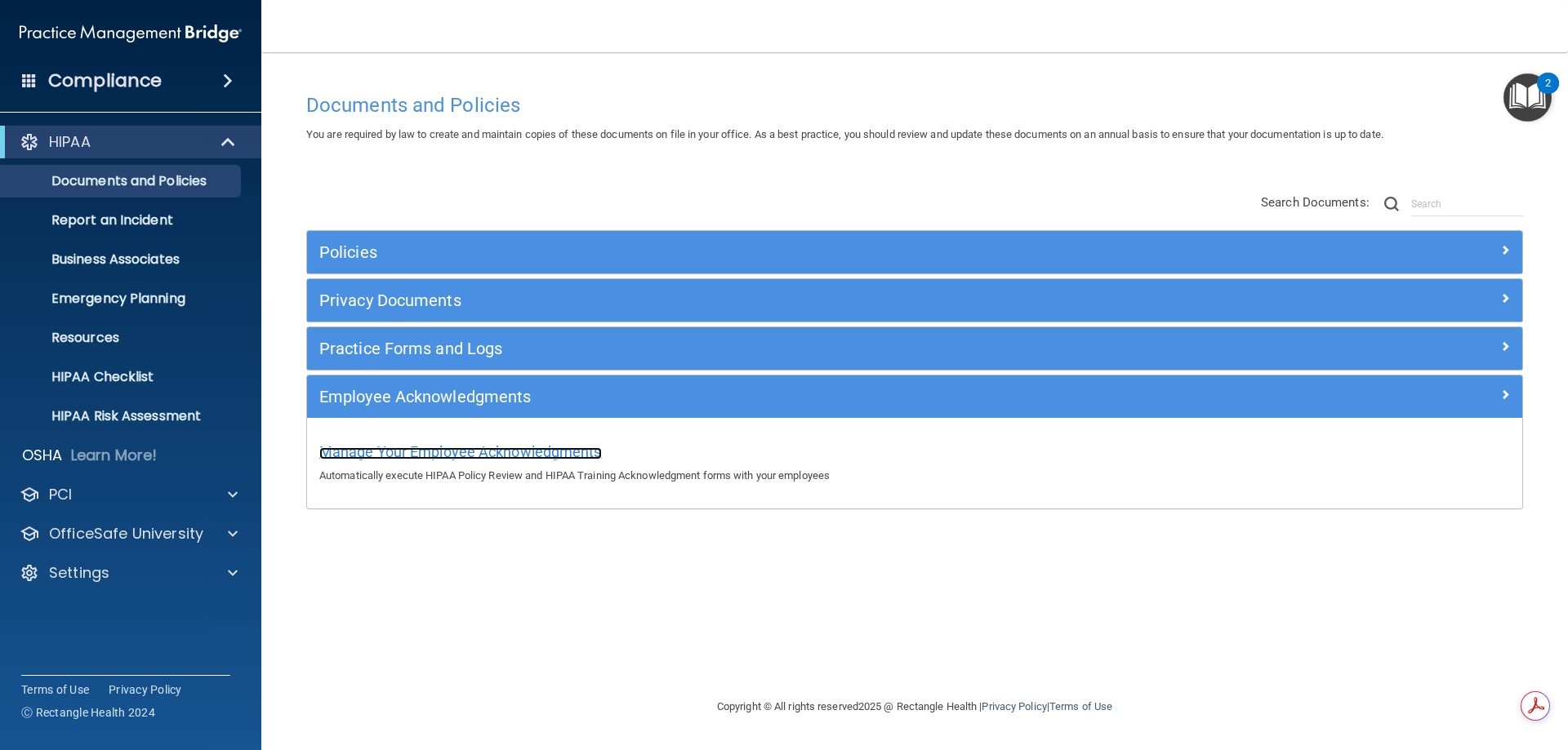
click at [392, 449] on span "Manage Your Employee Acknowledgments" at bounding box center [460, 452] width 283 height 17
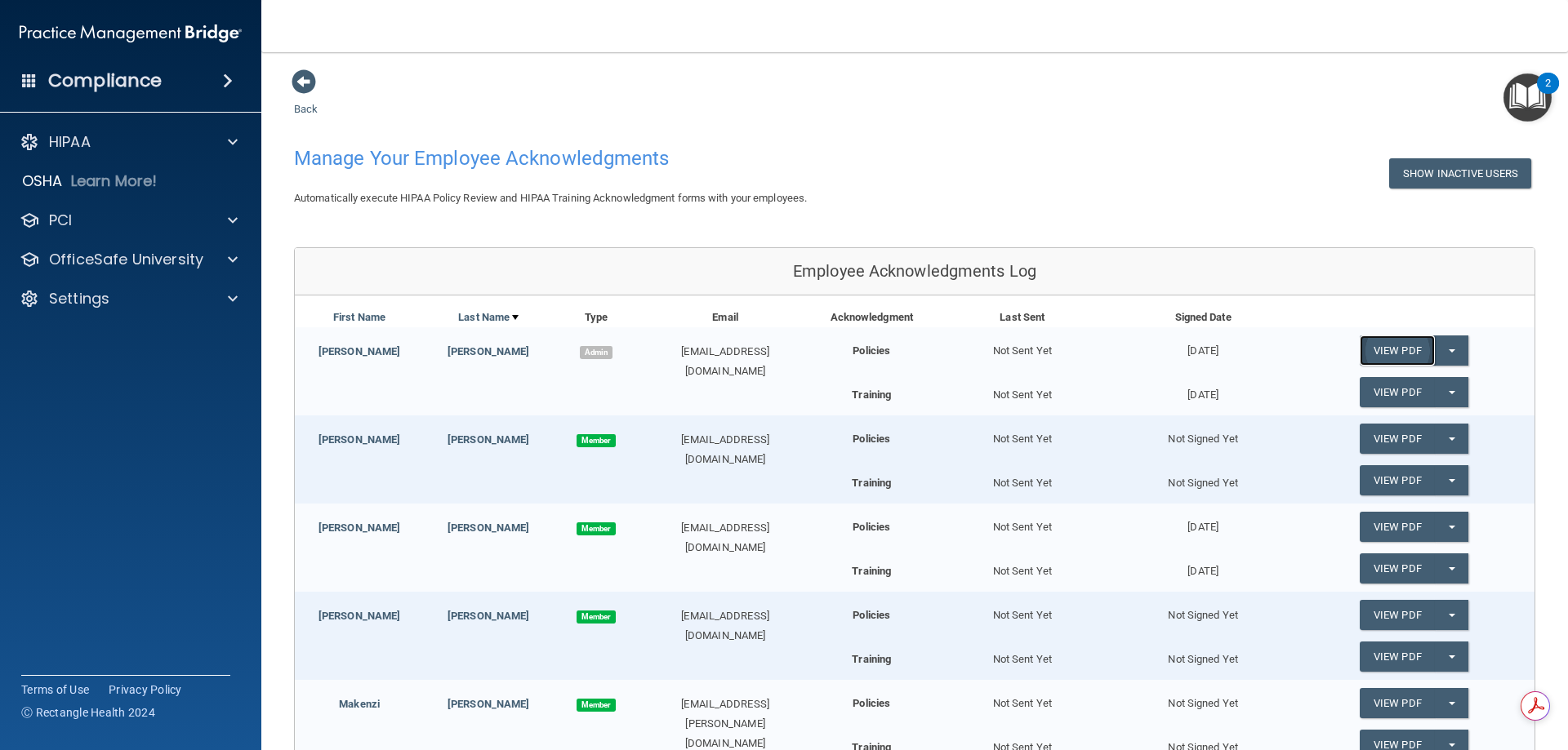
click at [1381, 343] on link "View PDF" at bounding box center [1397, 351] width 75 height 31
click at [1398, 440] on link "View PDF" at bounding box center [1397, 439] width 75 height 31
click at [1407, 395] on link "View PDF" at bounding box center [1397, 393] width 75 height 31
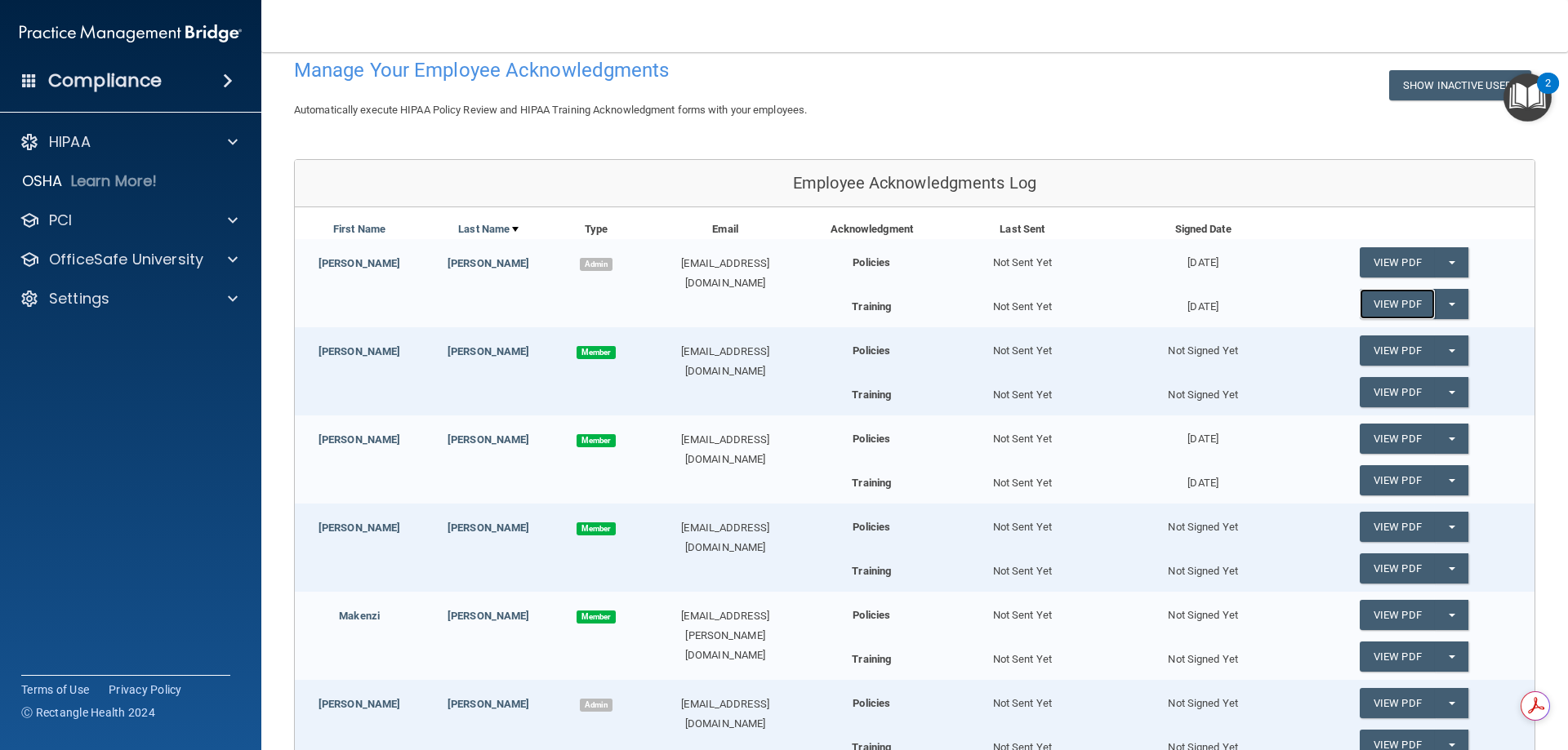
scroll to position [245, 0]
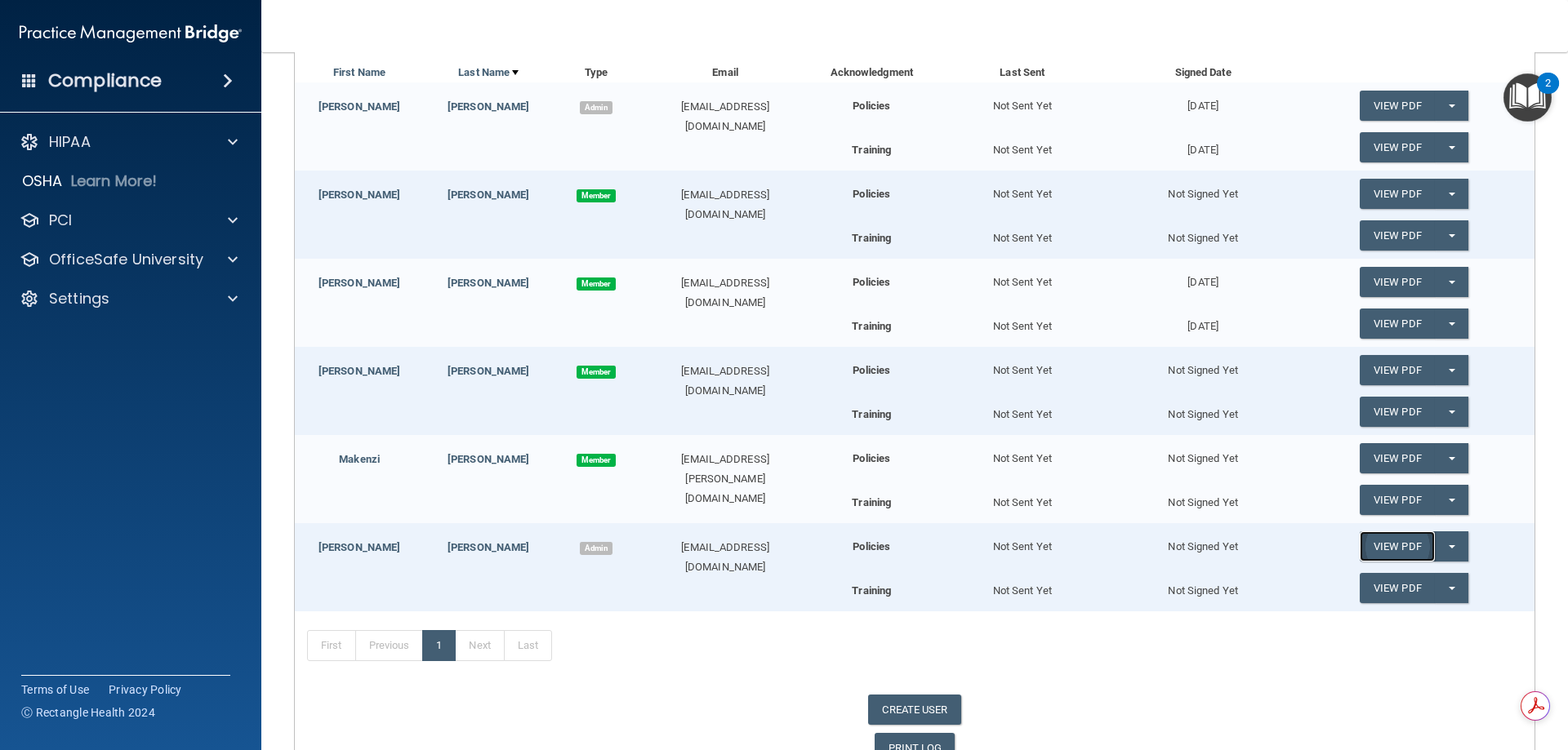
click at [1407, 548] on link "View PDF" at bounding box center [1397, 547] width 75 height 31
click at [1372, 282] on link "View PDF" at bounding box center [1397, 283] width 75 height 31
click at [1402, 324] on link "View PDF" at bounding box center [1397, 324] width 75 height 31
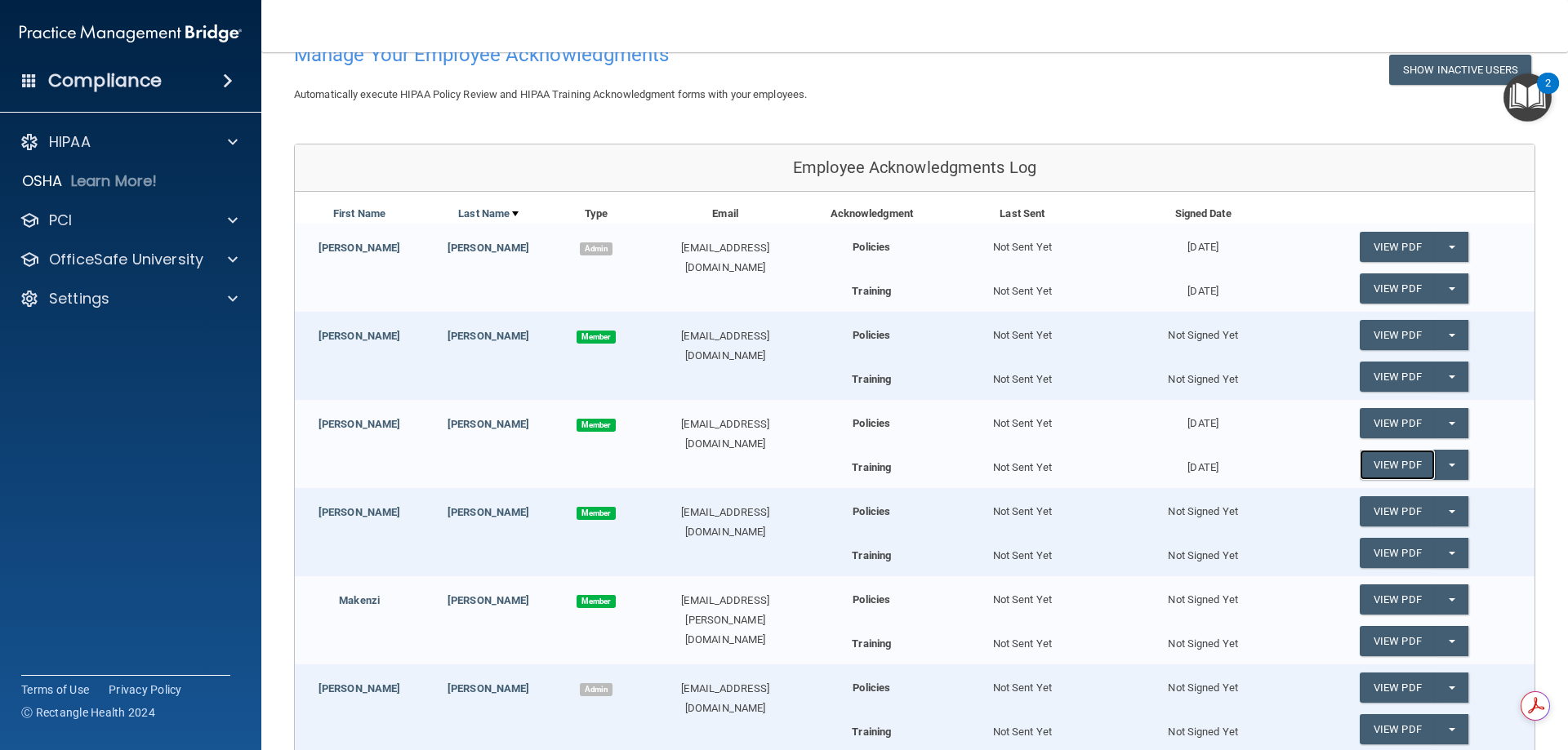
scroll to position [0, 0]
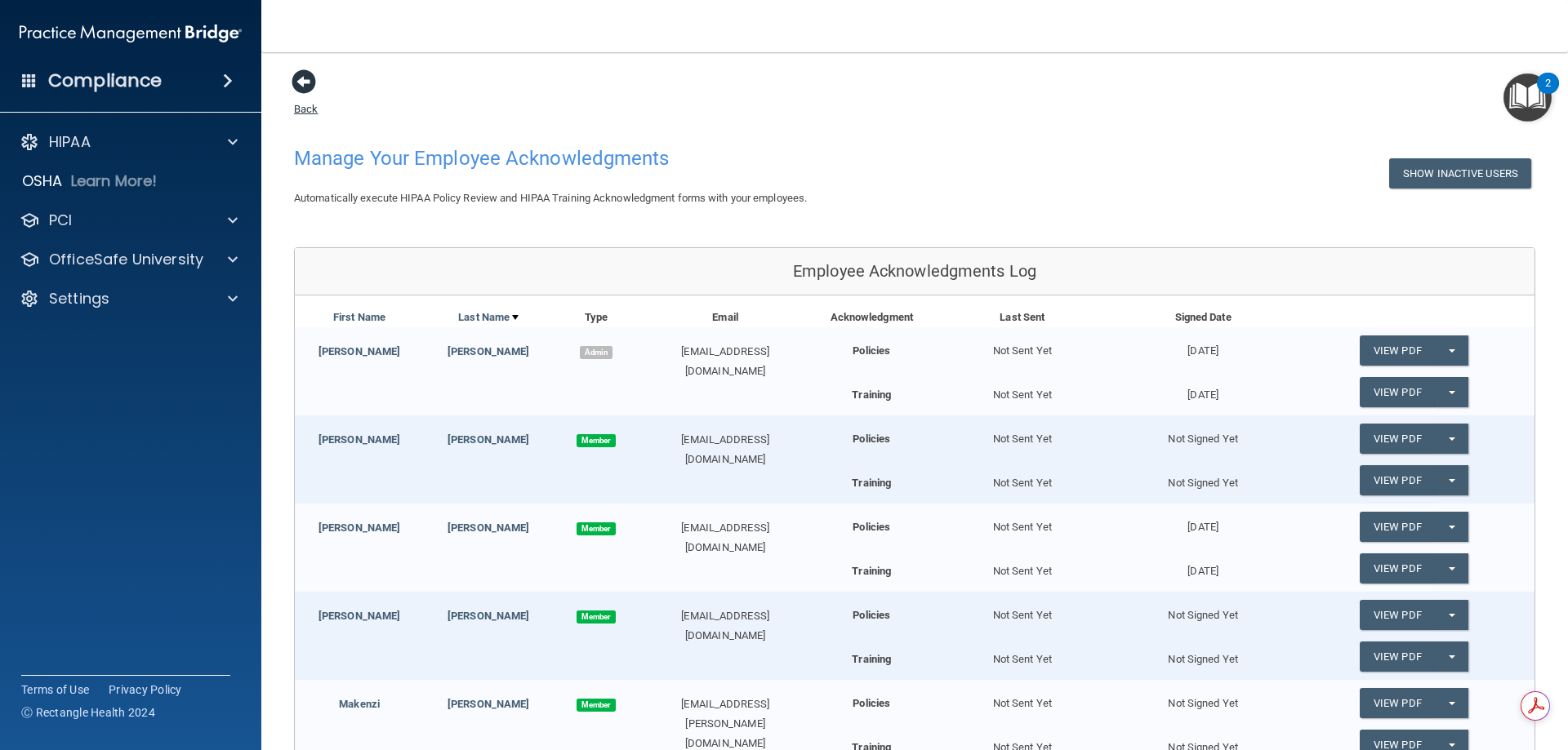
click at [308, 80] on span at bounding box center [304, 81] width 25 height 25
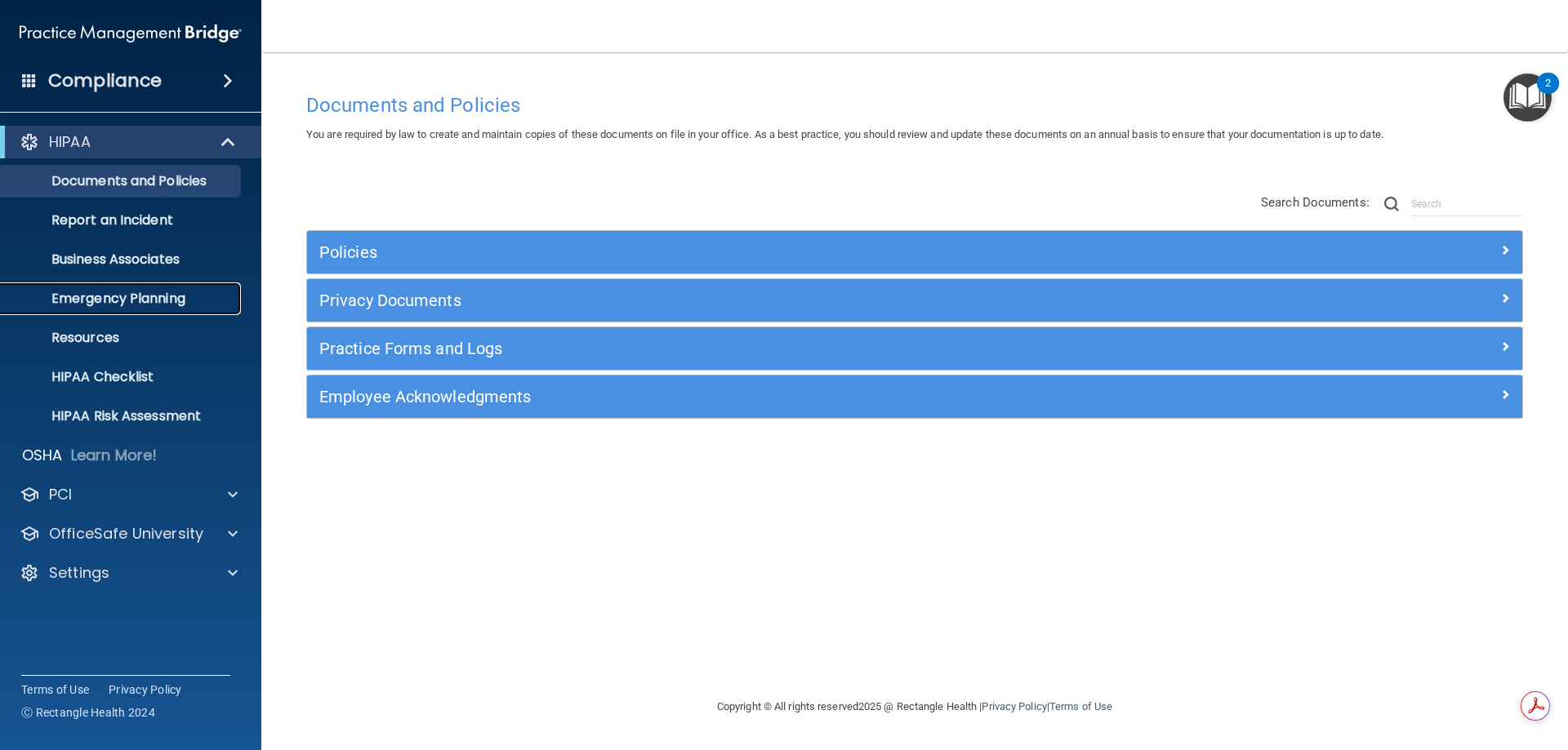
click at [137, 294] on p "Emergency Planning" at bounding box center [122, 298] width 223 height 16
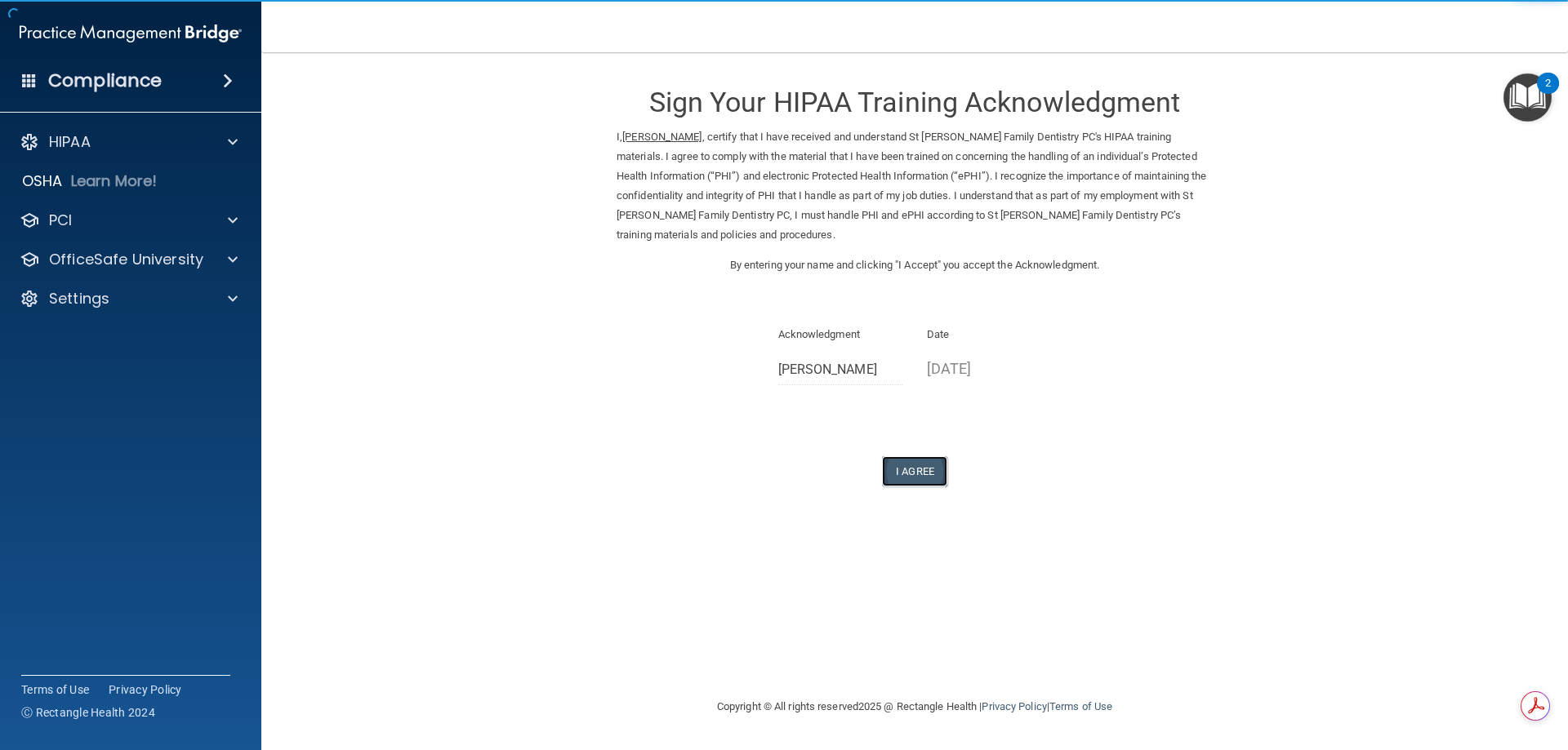
click at [920, 464] on button "I Agree" at bounding box center [914, 471] width 65 height 31
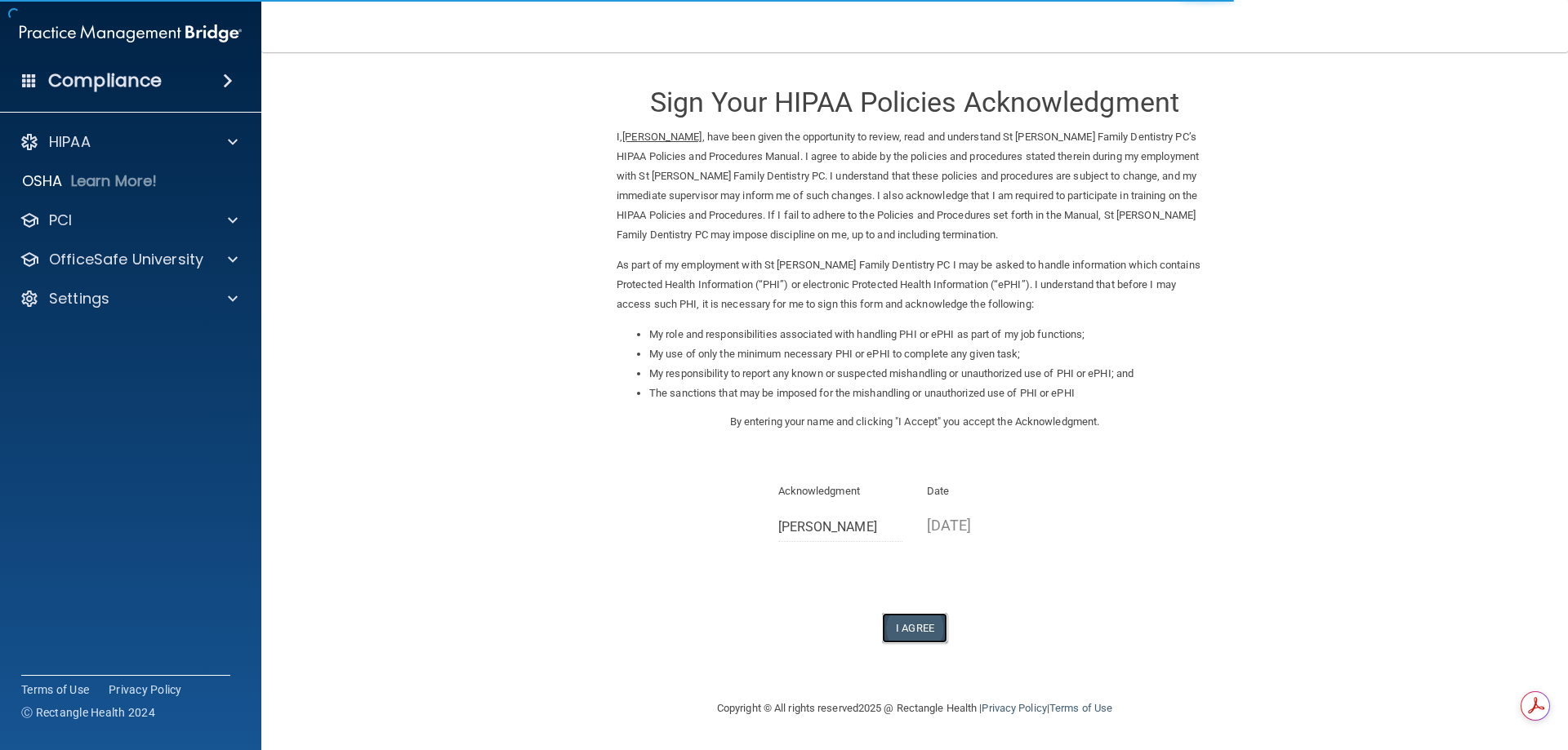
click at [917, 625] on button "I Agree" at bounding box center [914, 628] width 65 height 31
